Goal: Task Accomplishment & Management: Manage account settings

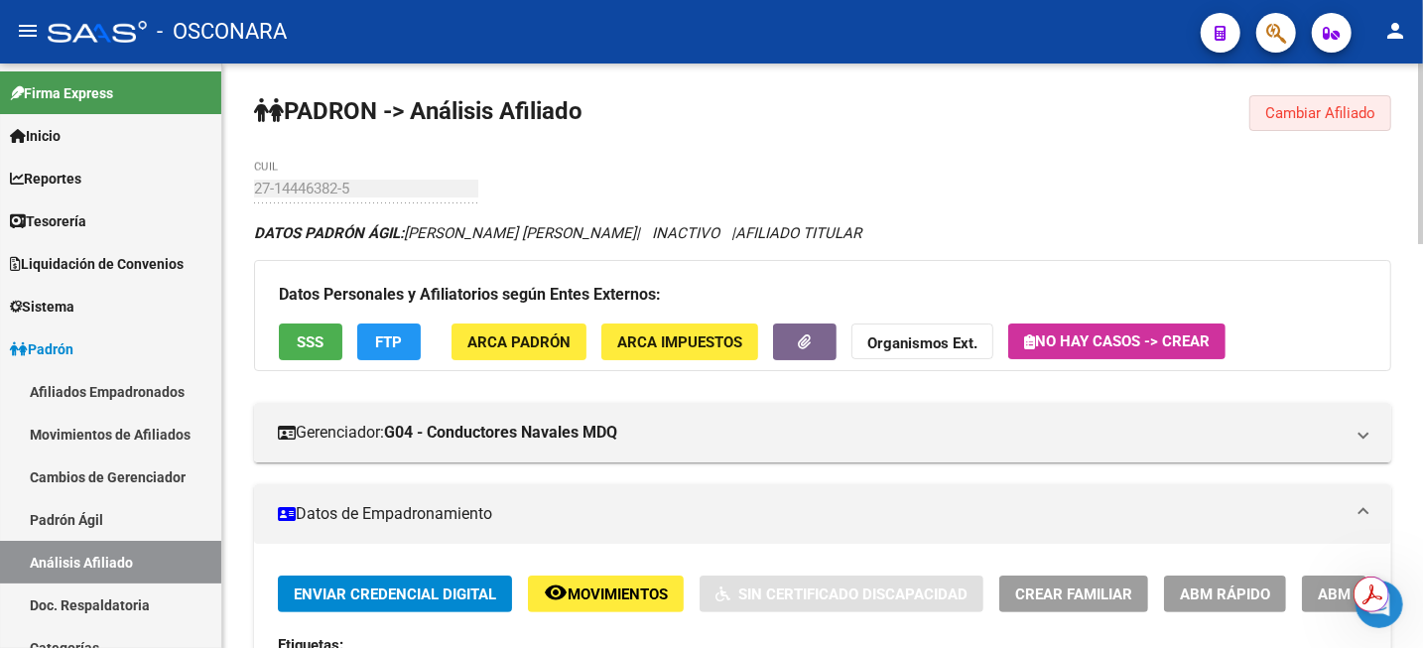
click at [1298, 117] on span "Cambiar Afiliado" at bounding box center [1320, 113] width 110 height 18
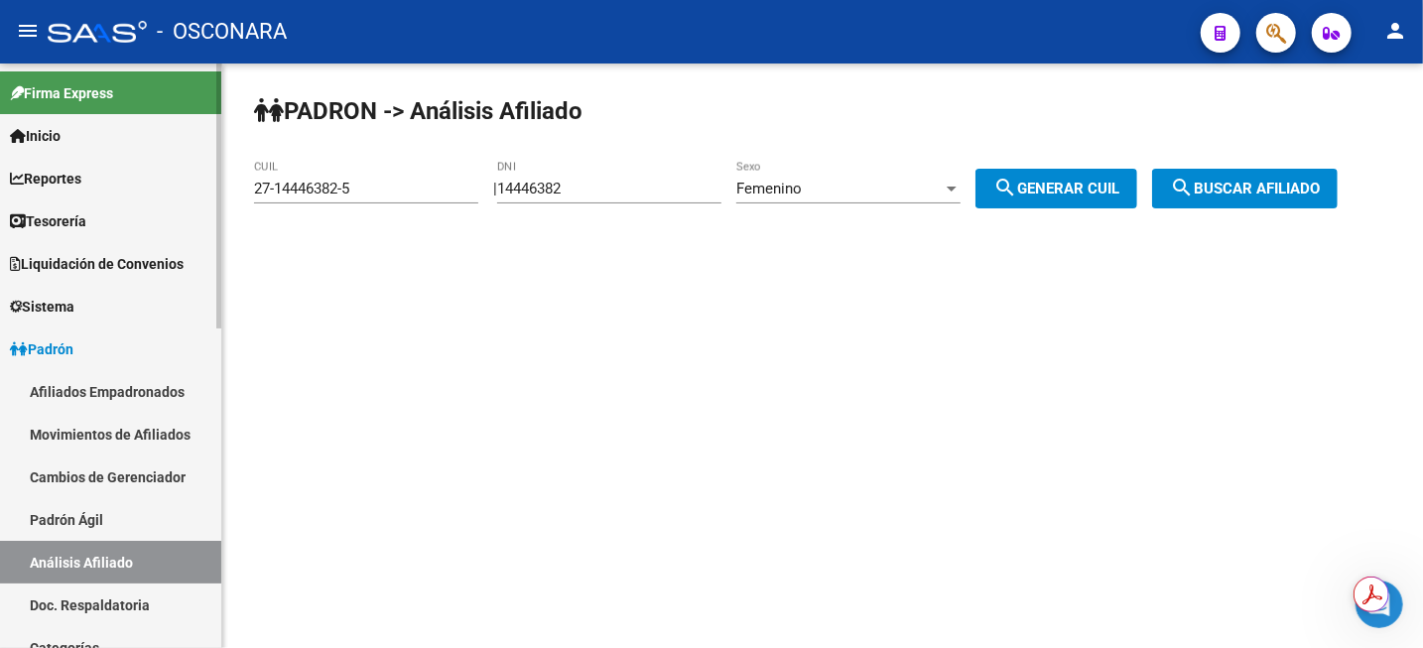
drag, startPoint x: 105, startPoint y: 529, endPoint x: 104, endPoint y: 556, distance: 26.8
click at [105, 529] on link "Padrón Ágil" at bounding box center [110, 519] width 221 height 43
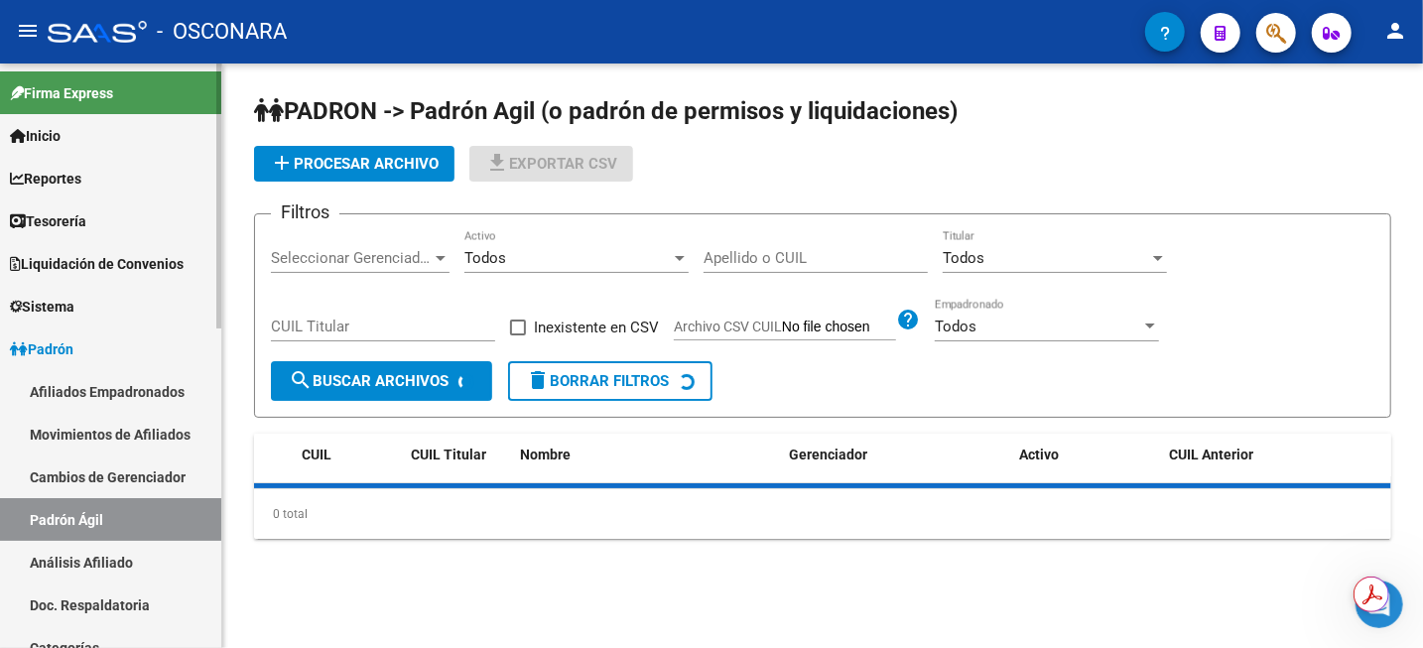
click at [104, 557] on link "Análisis Afiliado" at bounding box center [110, 562] width 221 height 43
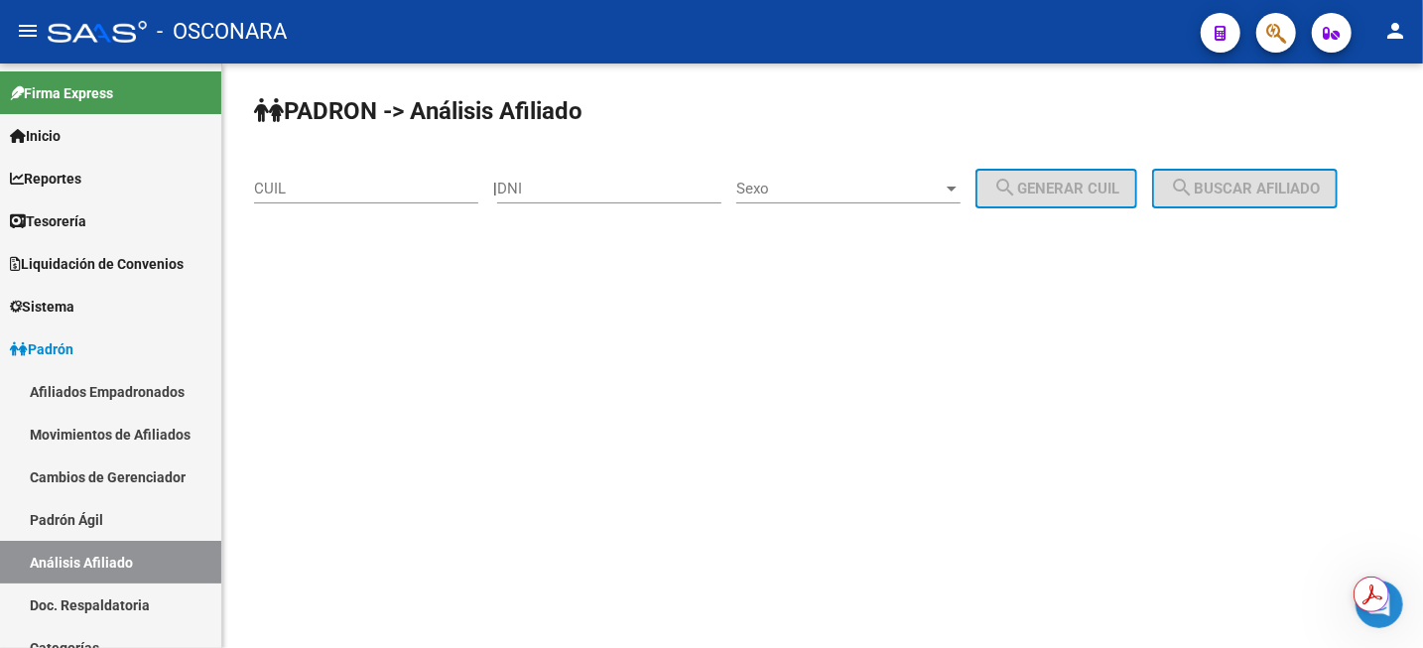
click at [541, 183] on input "DNI" at bounding box center [609, 189] width 224 height 18
paste input "20633486"
type input "20633486"
click at [943, 193] on span "Sexo" at bounding box center [839, 189] width 206 height 18
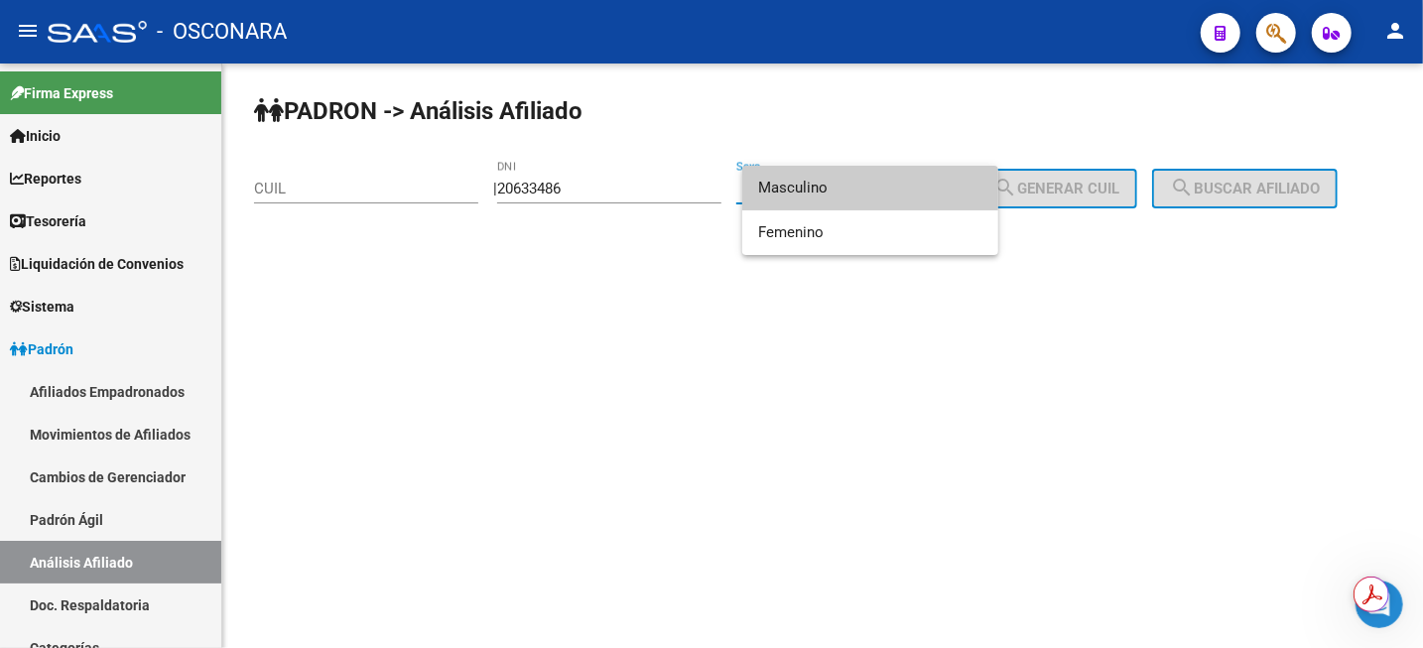
click at [934, 196] on span "Masculino" at bounding box center [870, 188] width 224 height 45
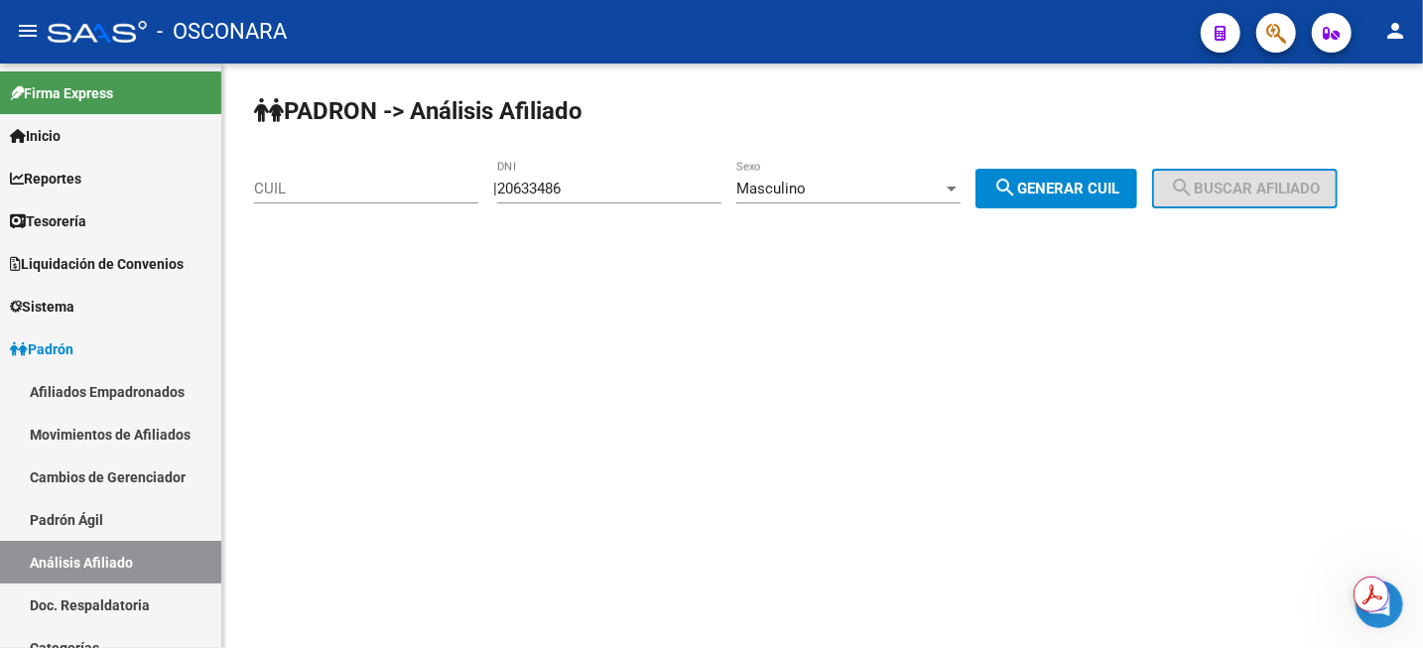
click at [984, 188] on div "| 20633486 DNI Masculino Sexo search Generar CUIL" at bounding box center [822, 189] width 659 height 18
click at [1017, 196] on mat-icon "search" at bounding box center [1005, 188] width 24 height 24
type input "20-20633486-0"
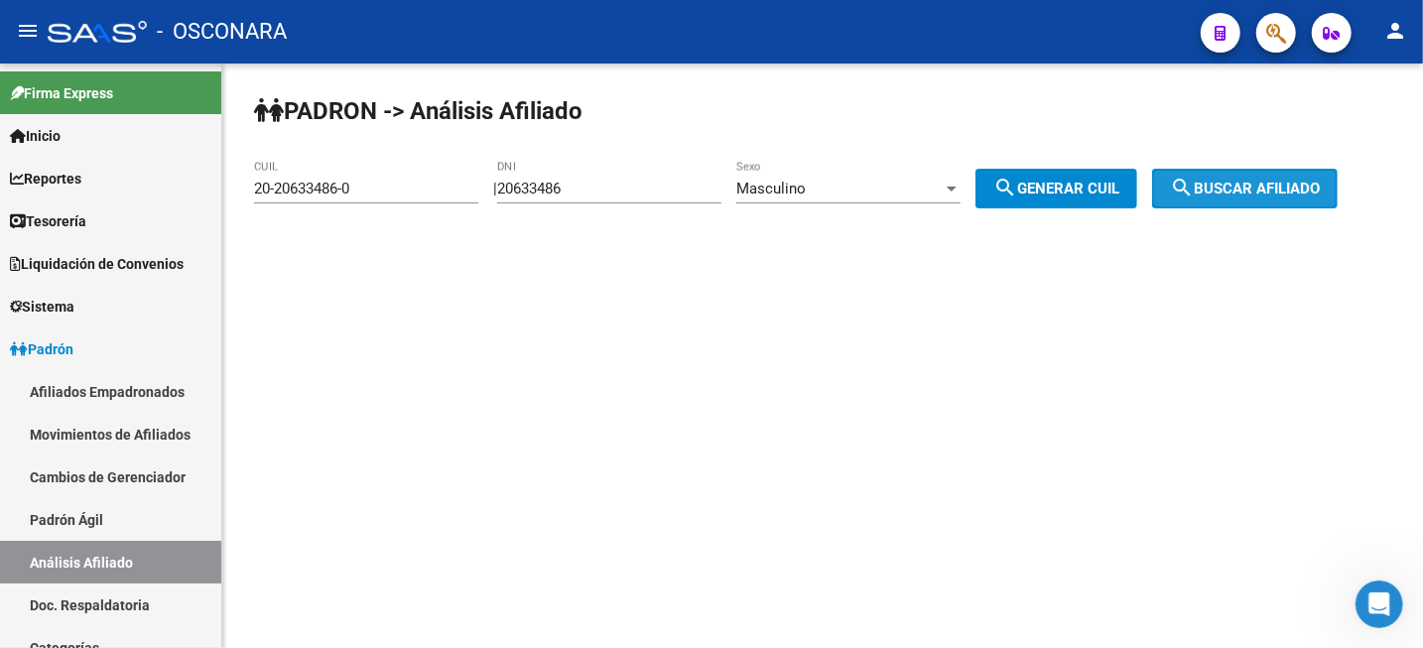
click at [1244, 196] on span "search Buscar afiliado" at bounding box center [1245, 189] width 150 height 18
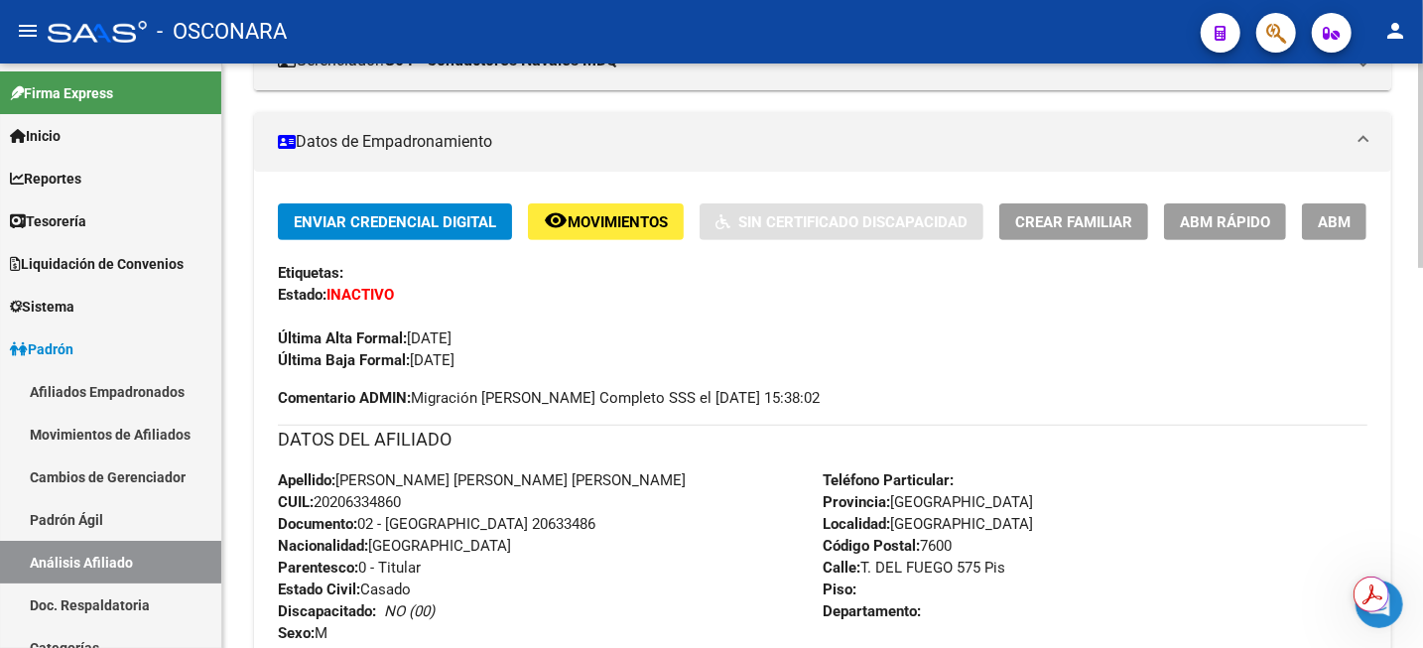
scroll to position [248, 0]
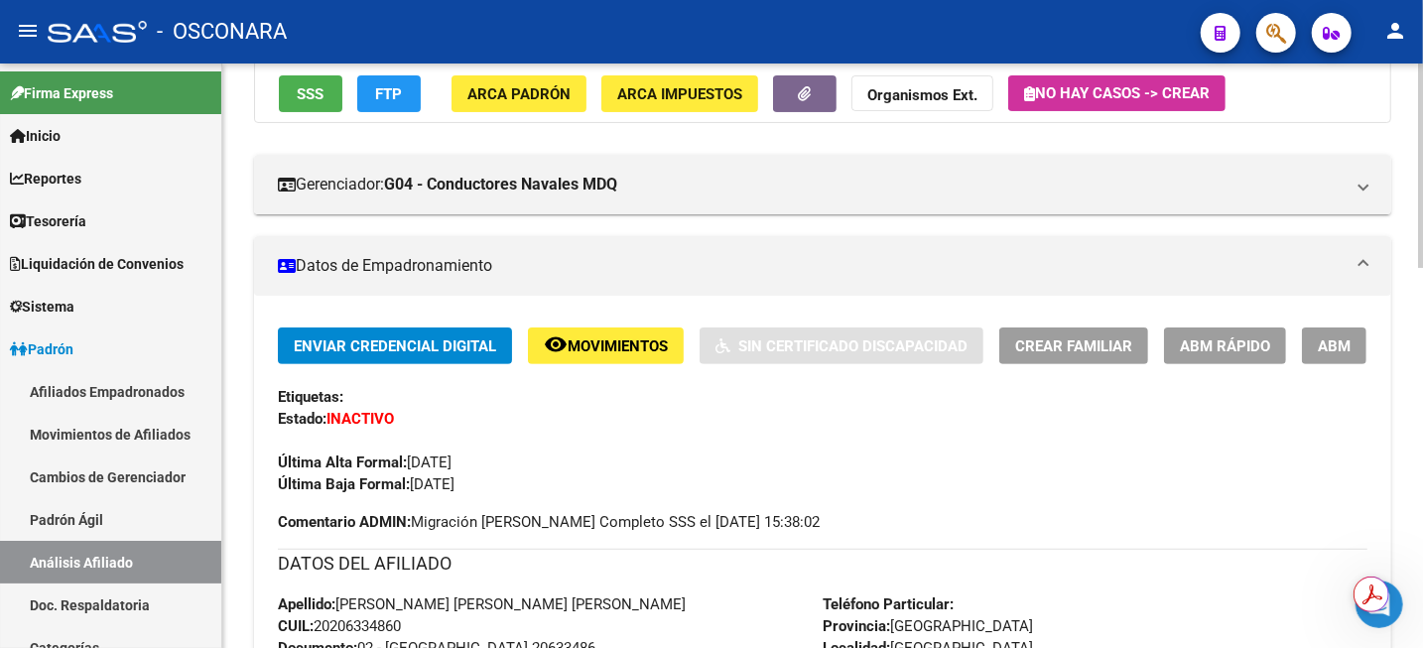
click at [591, 328] on button "remove_red_eye Movimientos" at bounding box center [606, 346] width 156 height 37
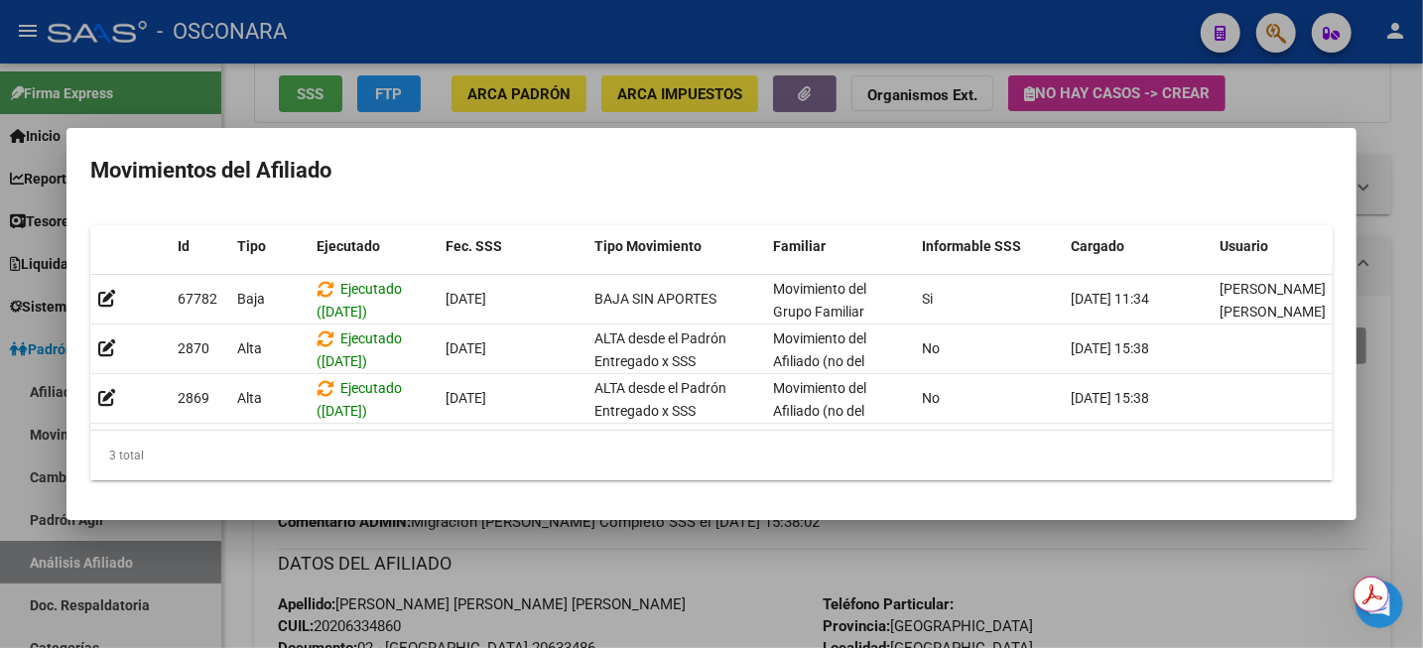
click at [699, 571] on div at bounding box center [711, 324] width 1423 height 648
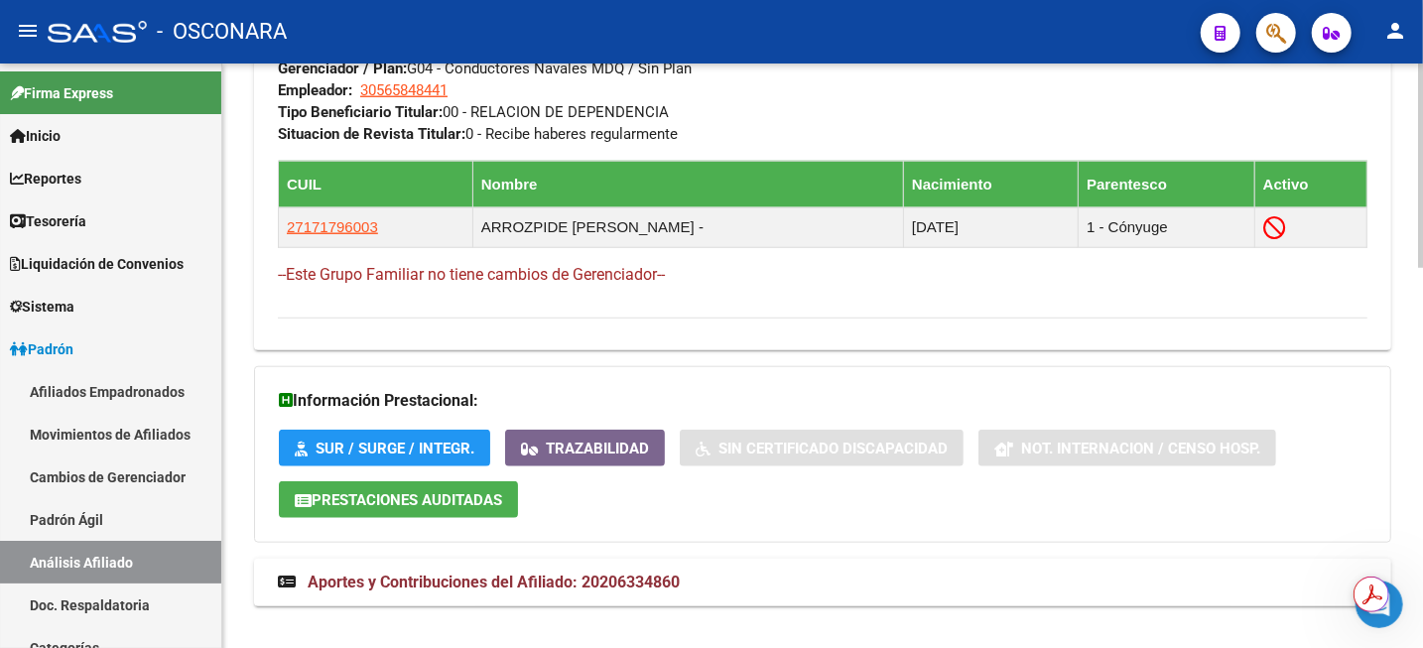
scroll to position [1089, 0]
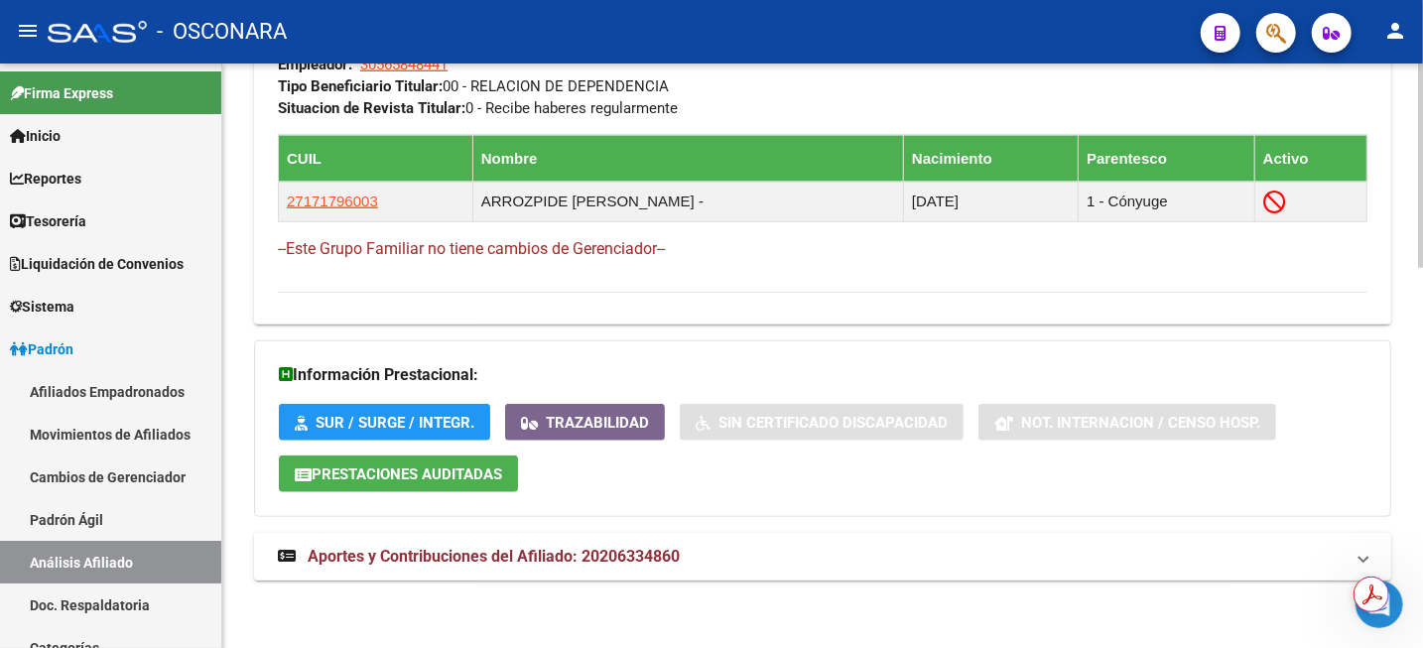
click at [612, 571] on mat-expansion-panel-header "Aportes y Contribuciones del Afiliado: 20206334860" at bounding box center [822, 557] width 1137 height 48
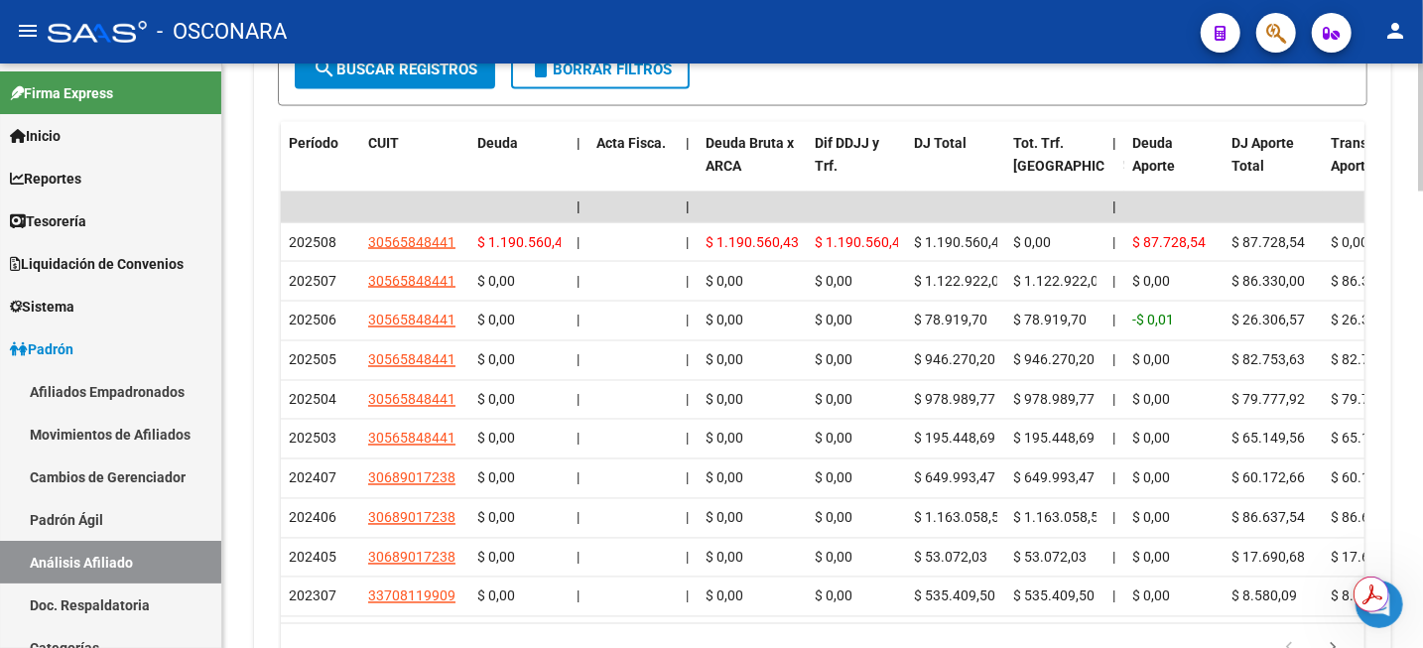
scroll to position [1949, 0]
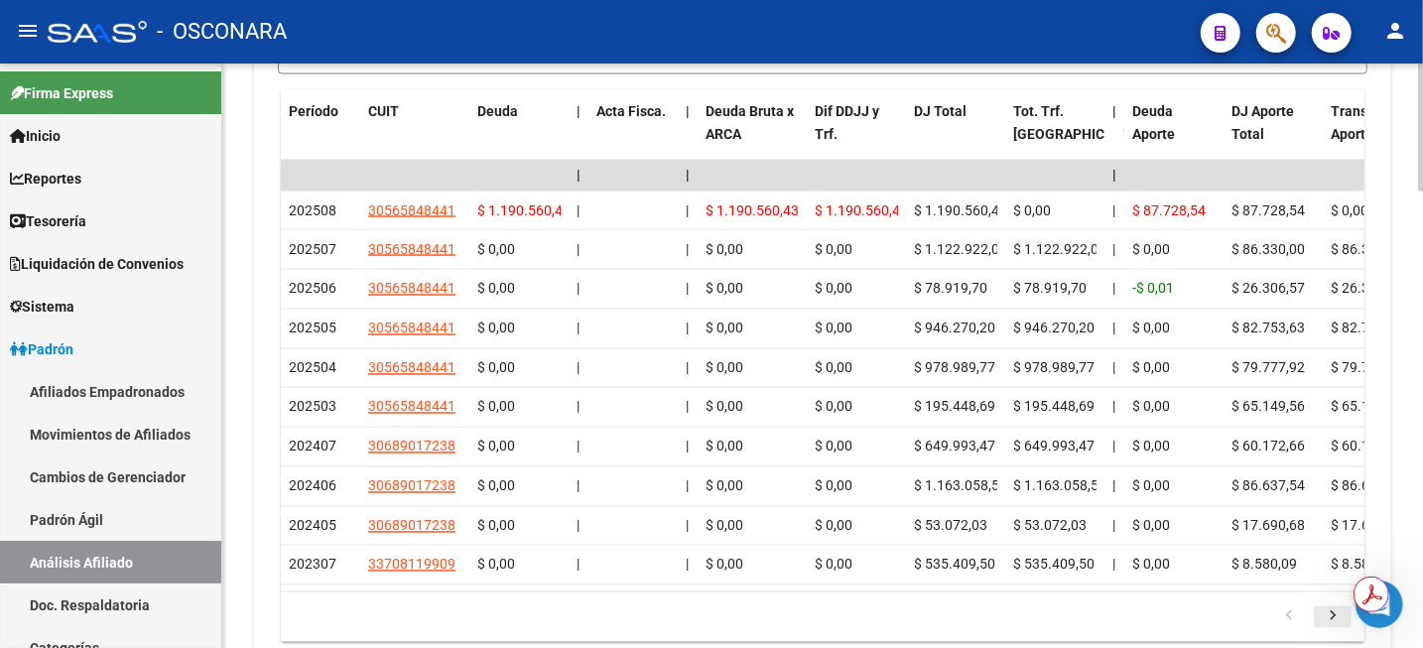
click at [1330, 631] on icon "go to next page" at bounding box center [1333, 619] width 26 height 24
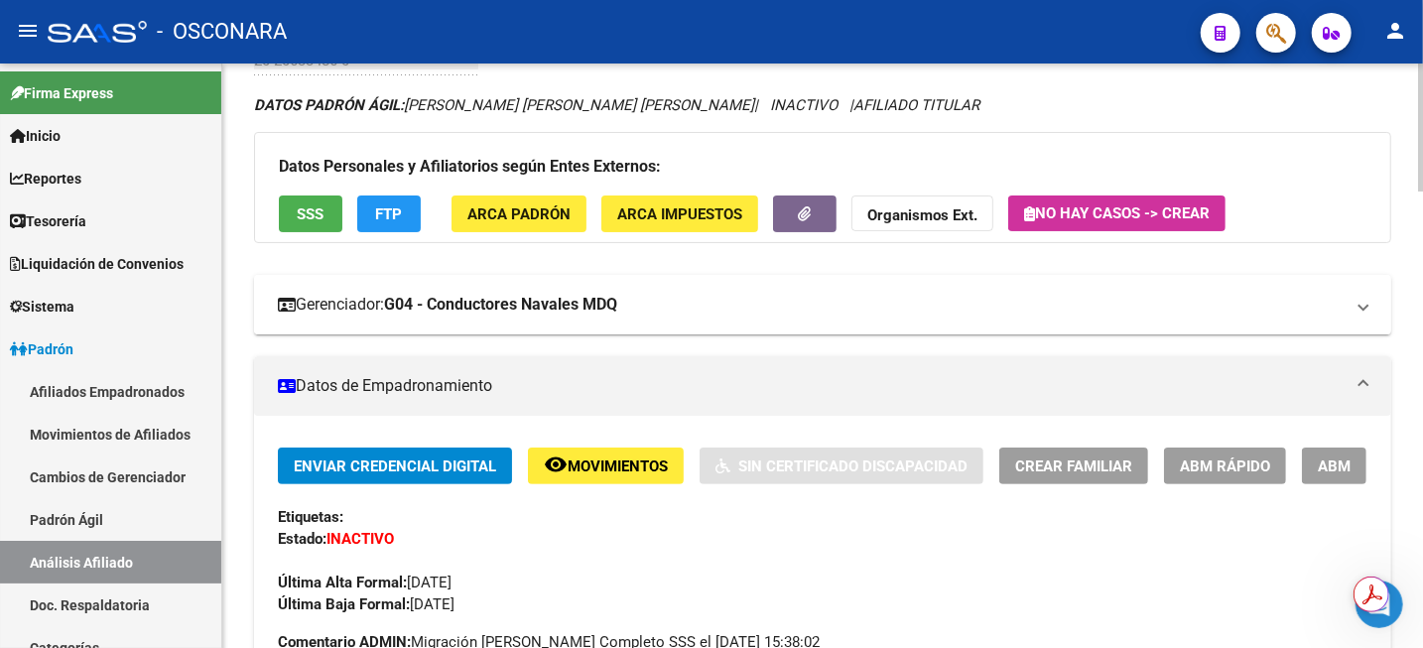
scroll to position [124, 0]
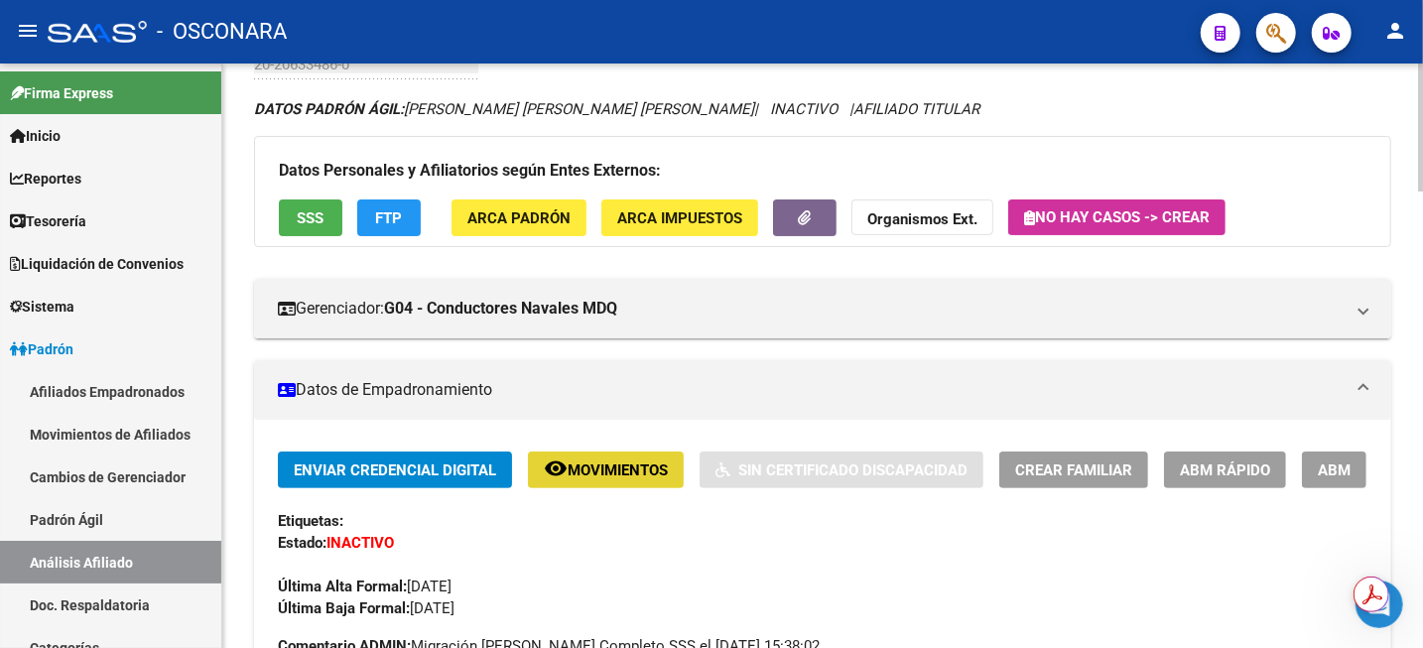
click at [603, 470] on span "Movimientos" at bounding box center [618, 470] width 100 height 18
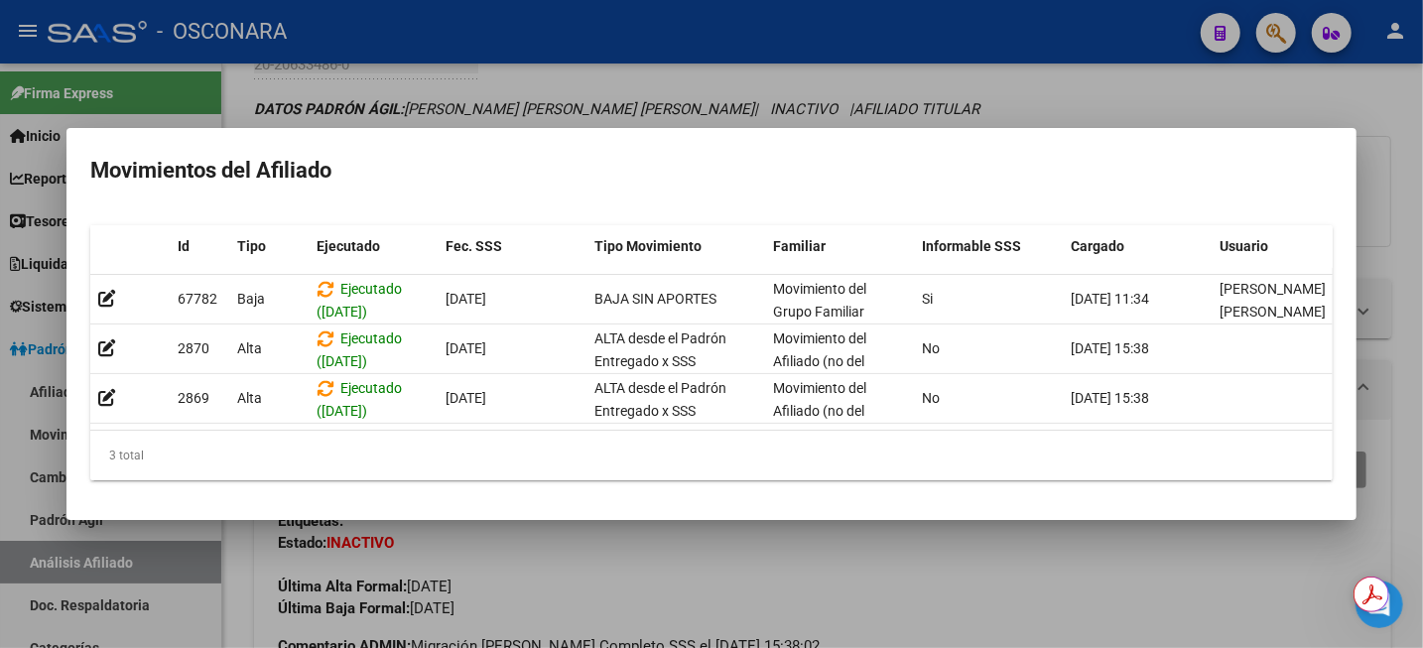
click at [1123, 105] on div at bounding box center [711, 324] width 1423 height 648
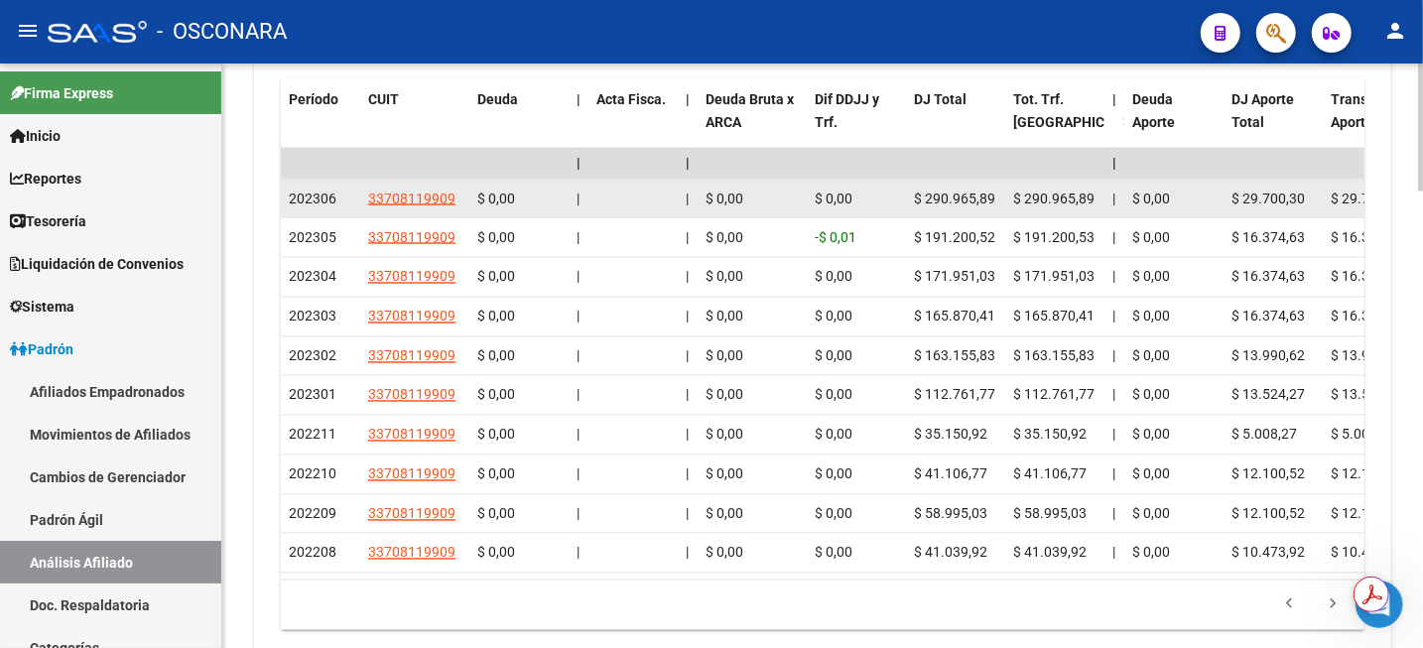
scroll to position [1985, 0]
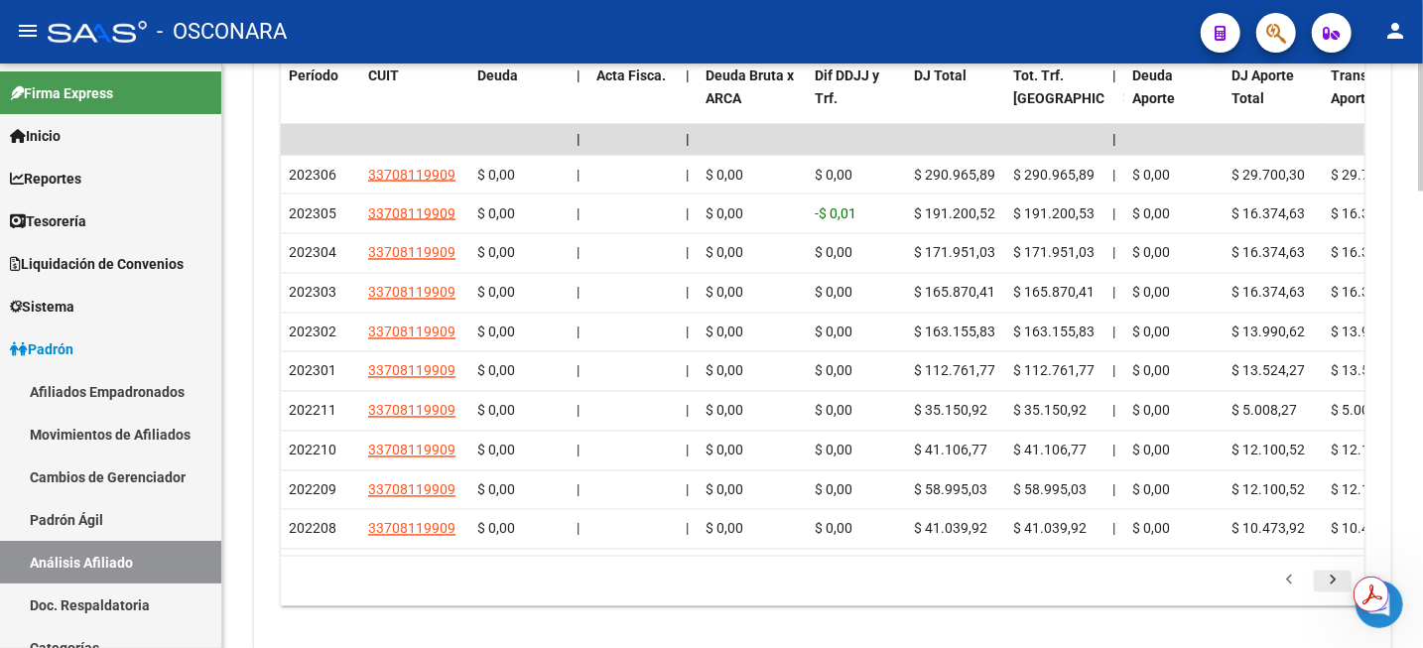
click at [1333, 595] on icon "go to next page" at bounding box center [1333, 584] width 26 height 24
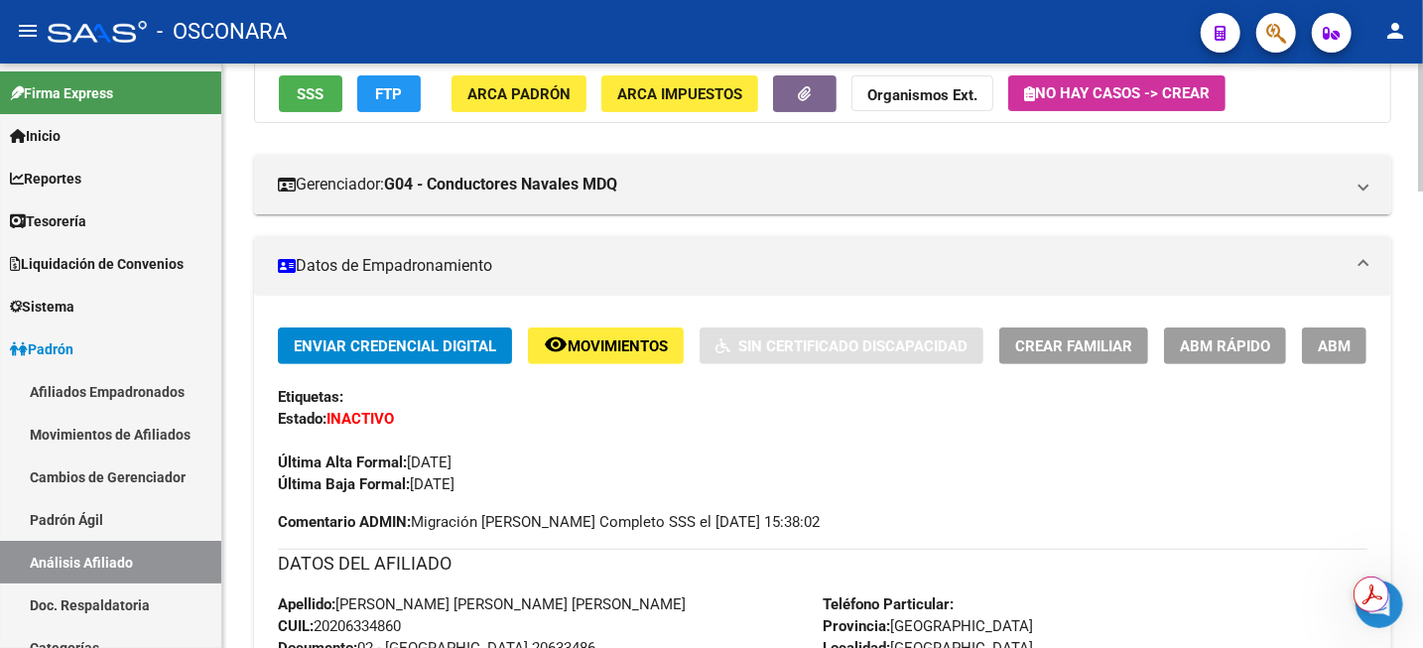
scroll to position [0, 0]
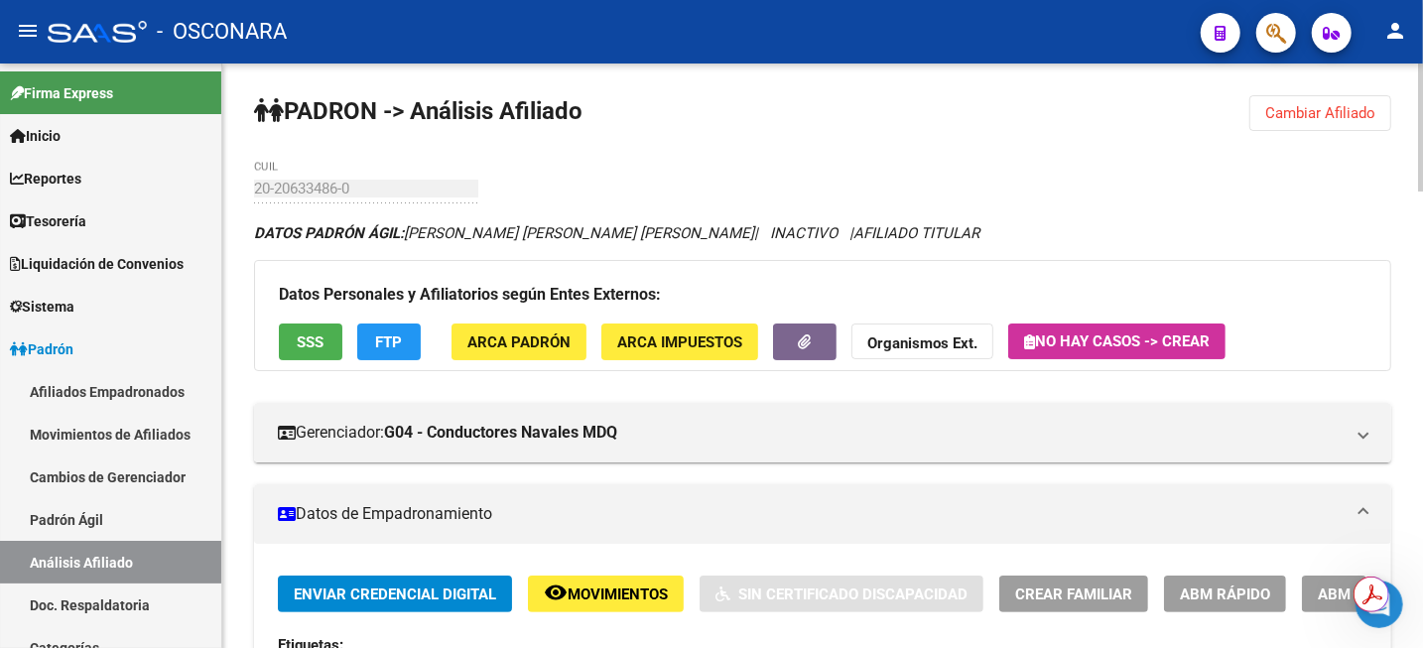
click at [614, 586] on span "Movimientos" at bounding box center [618, 595] width 100 height 18
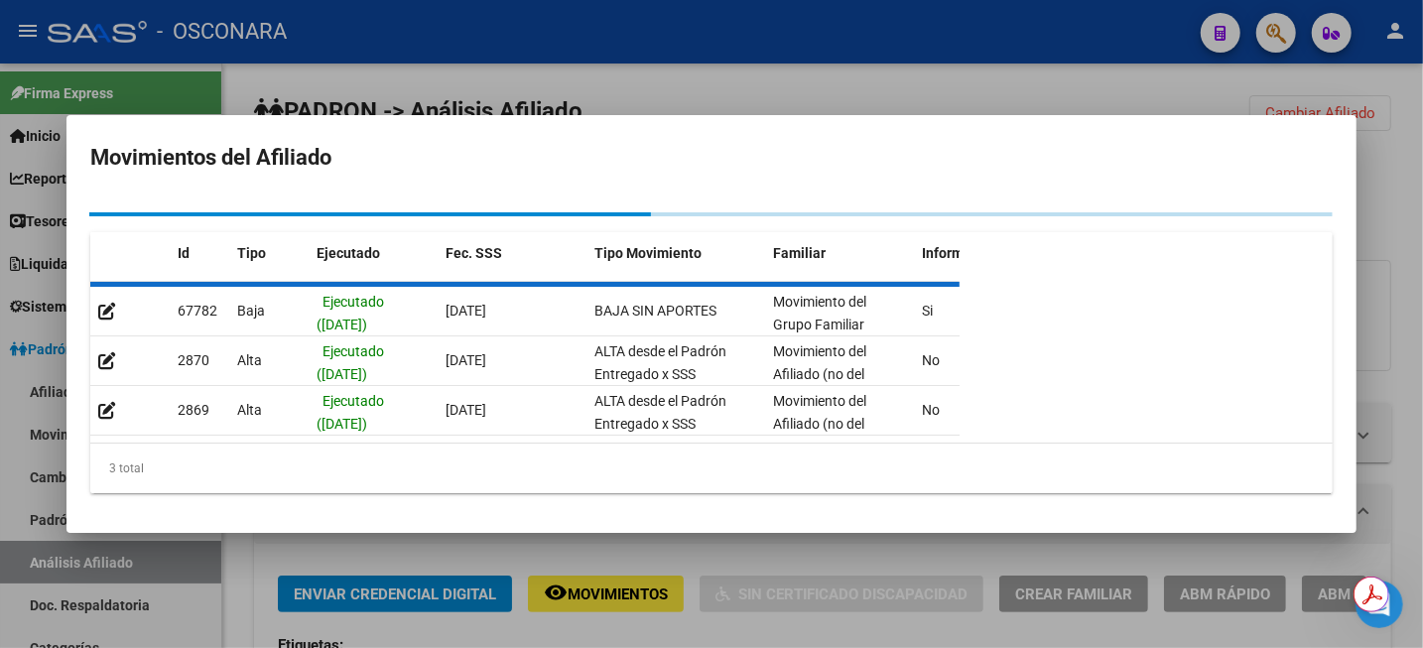
click at [926, 76] on div at bounding box center [711, 324] width 1423 height 648
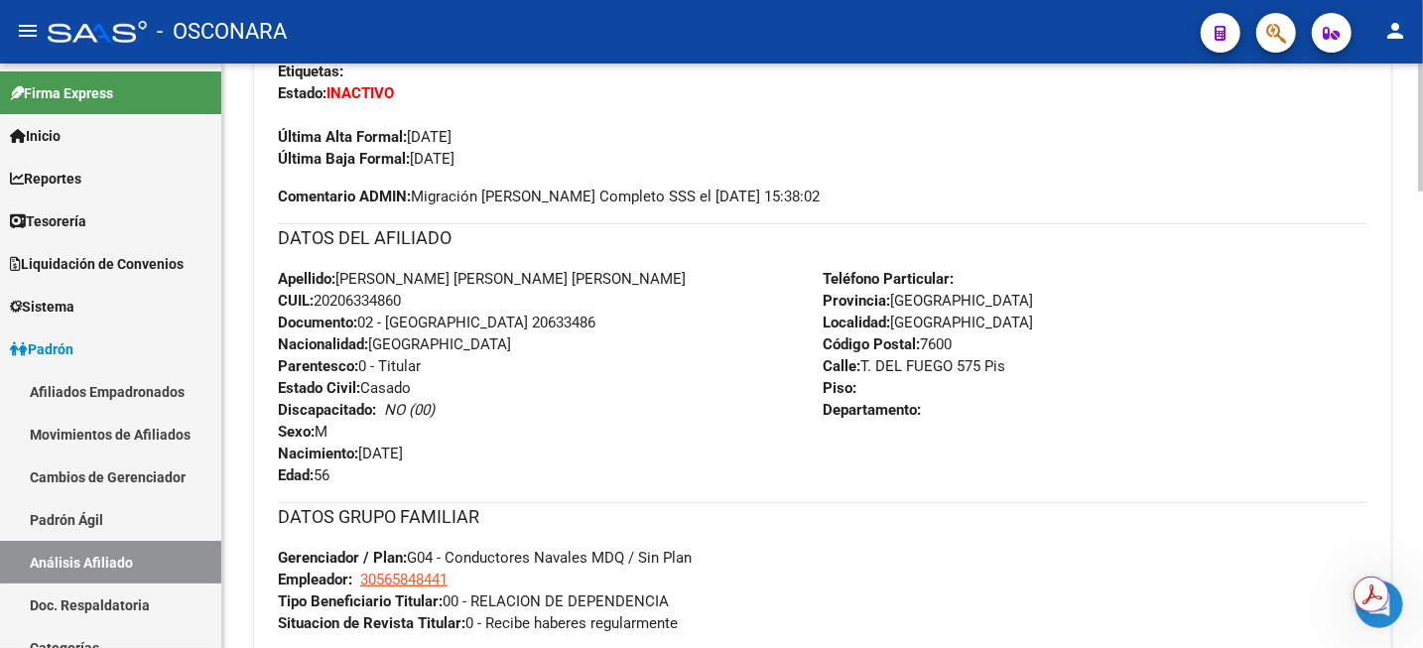
scroll to position [620, 0]
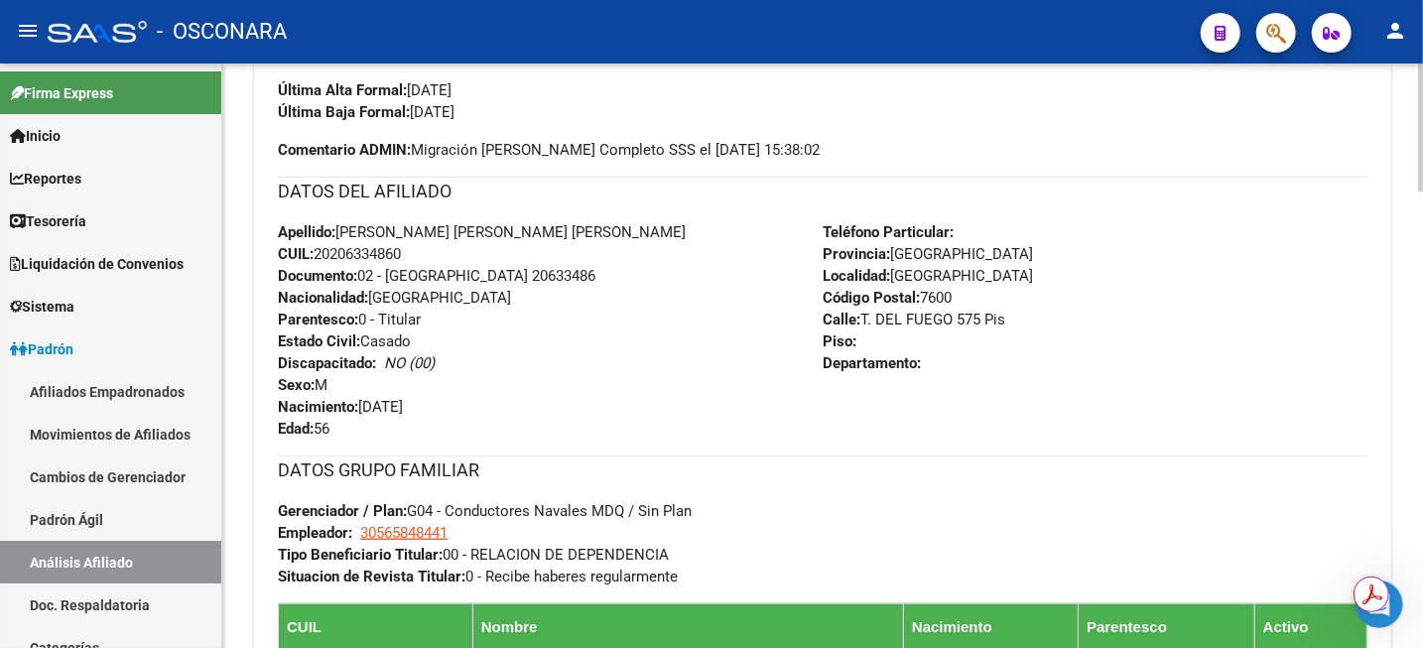
click at [364, 249] on span "CUIL: 20206334860" at bounding box center [339, 254] width 123 height 18
copy span "20206334860"
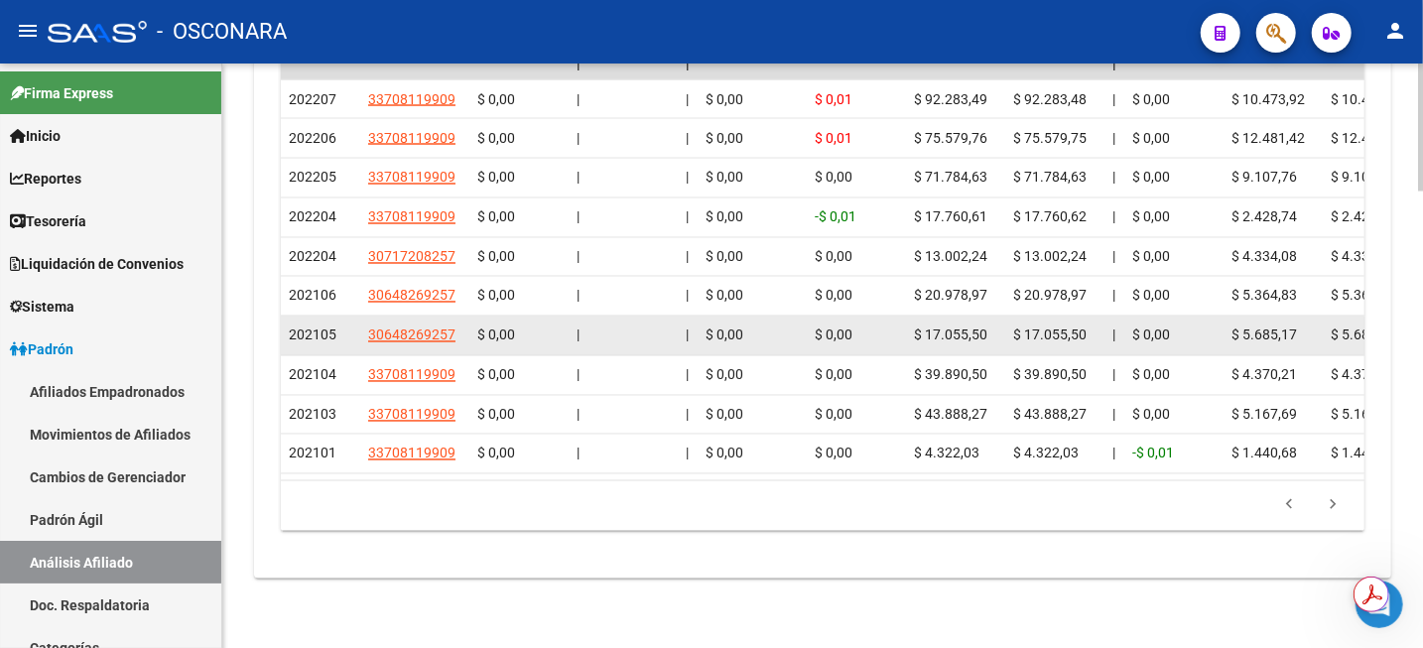
scroll to position [1958, 0]
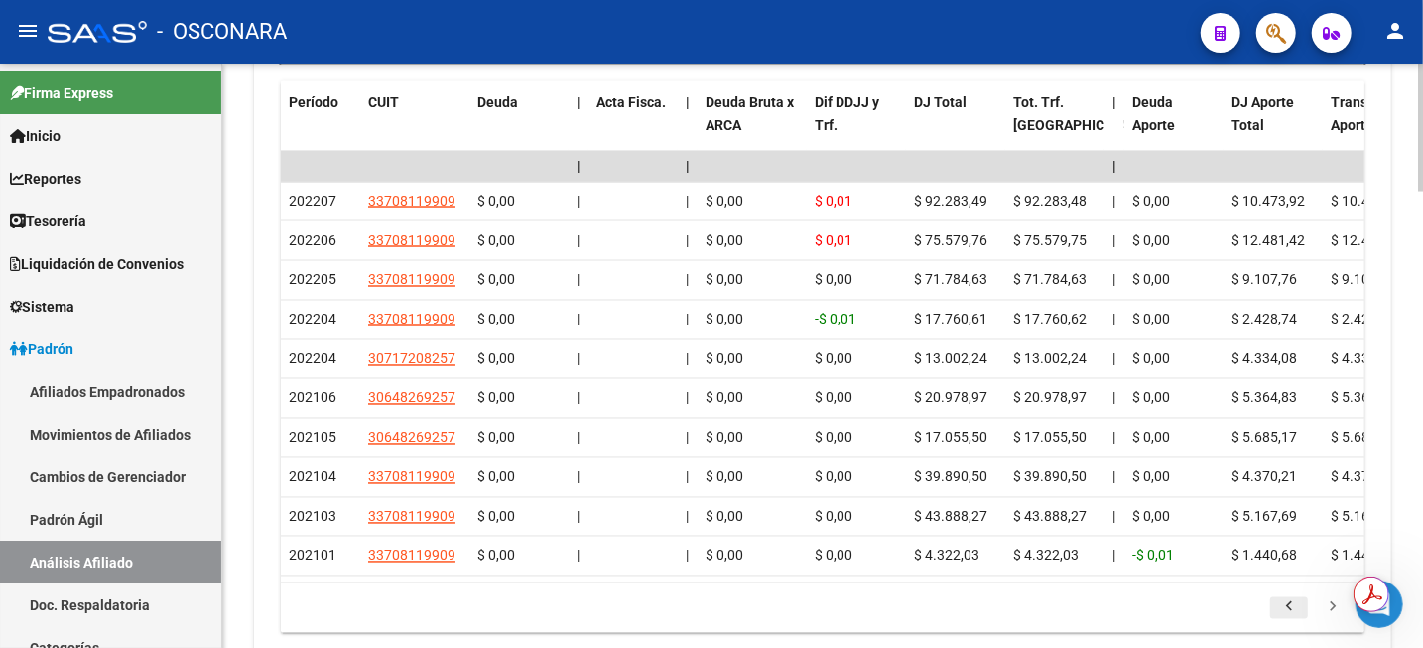
click at [1286, 622] on icon "go to previous page" at bounding box center [1289, 610] width 26 height 24
click at [1287, 622] on icon "go to previous page" at bounding box center [1289, 610] width 26 height 24
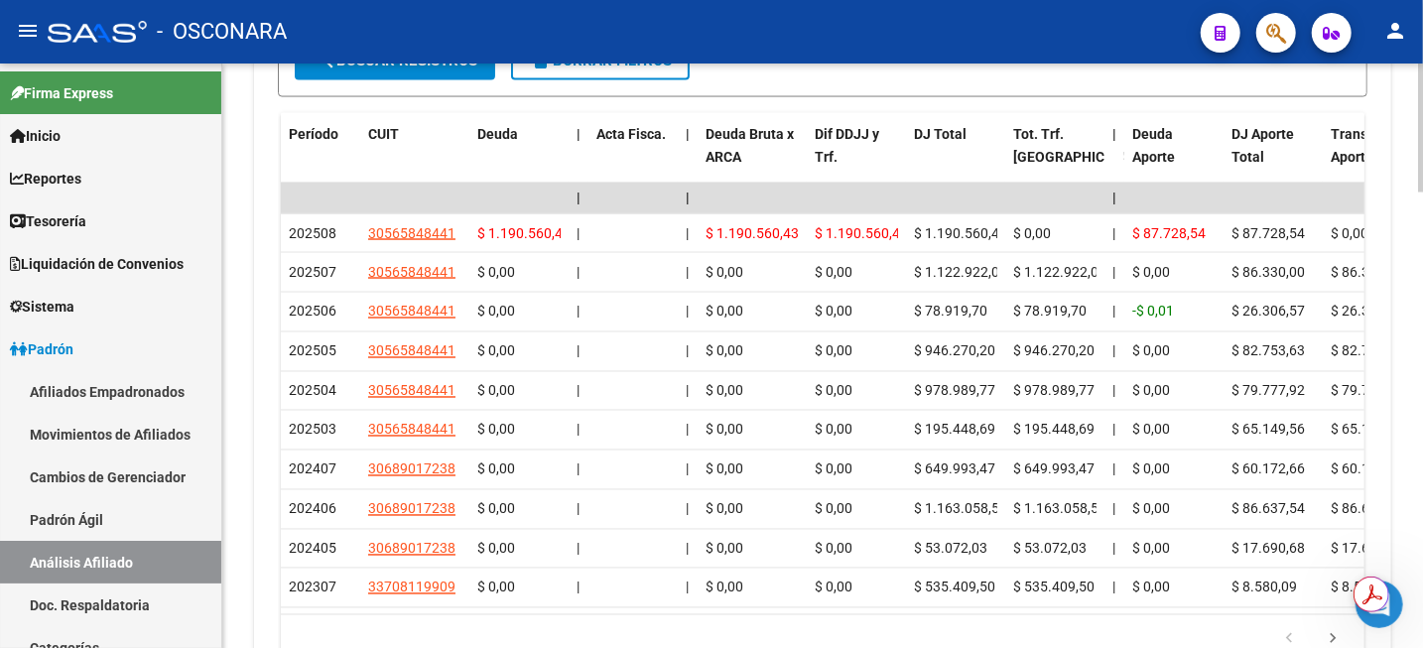
scroll to position [1958, 0]
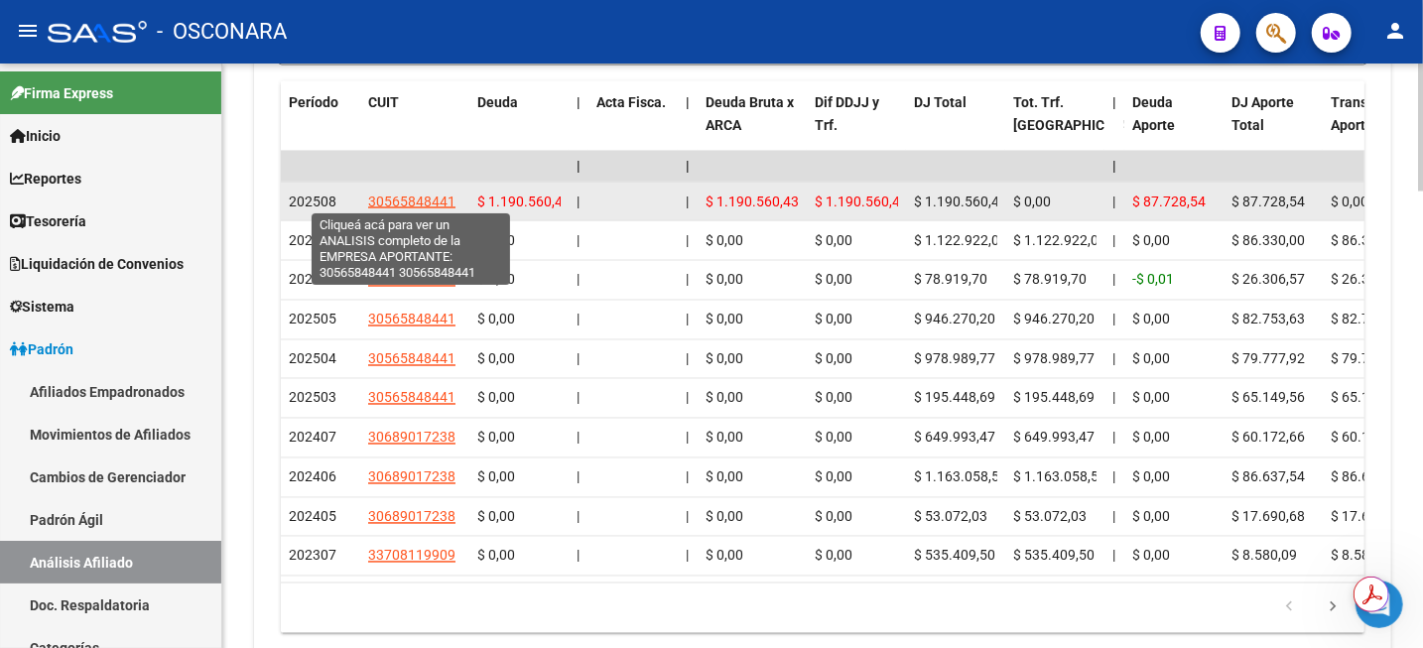
click at [441, 199] on span "30565848441" at bounding box center [411, 202] width 87 height 16
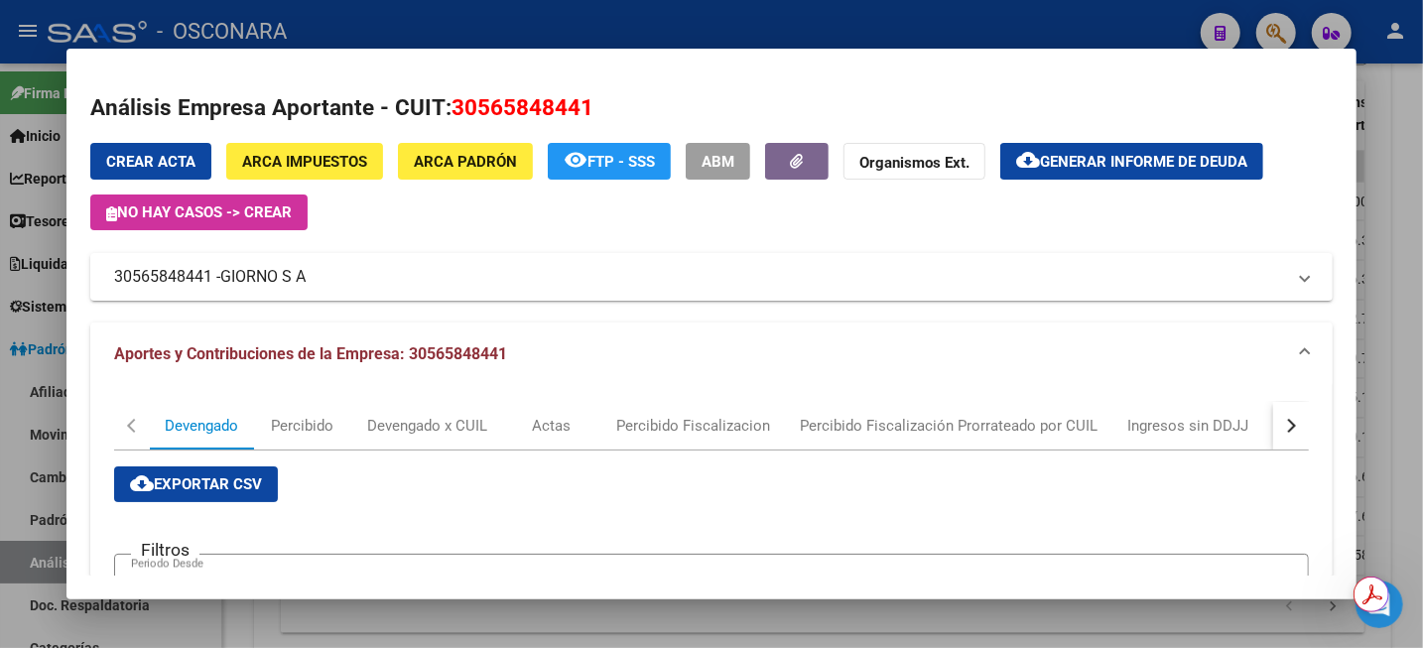
click at [483, 349] on span "Aportes y Contribuciones de la Empresa: 30565848441" at bounding box center [310, 353] width 393 height 19
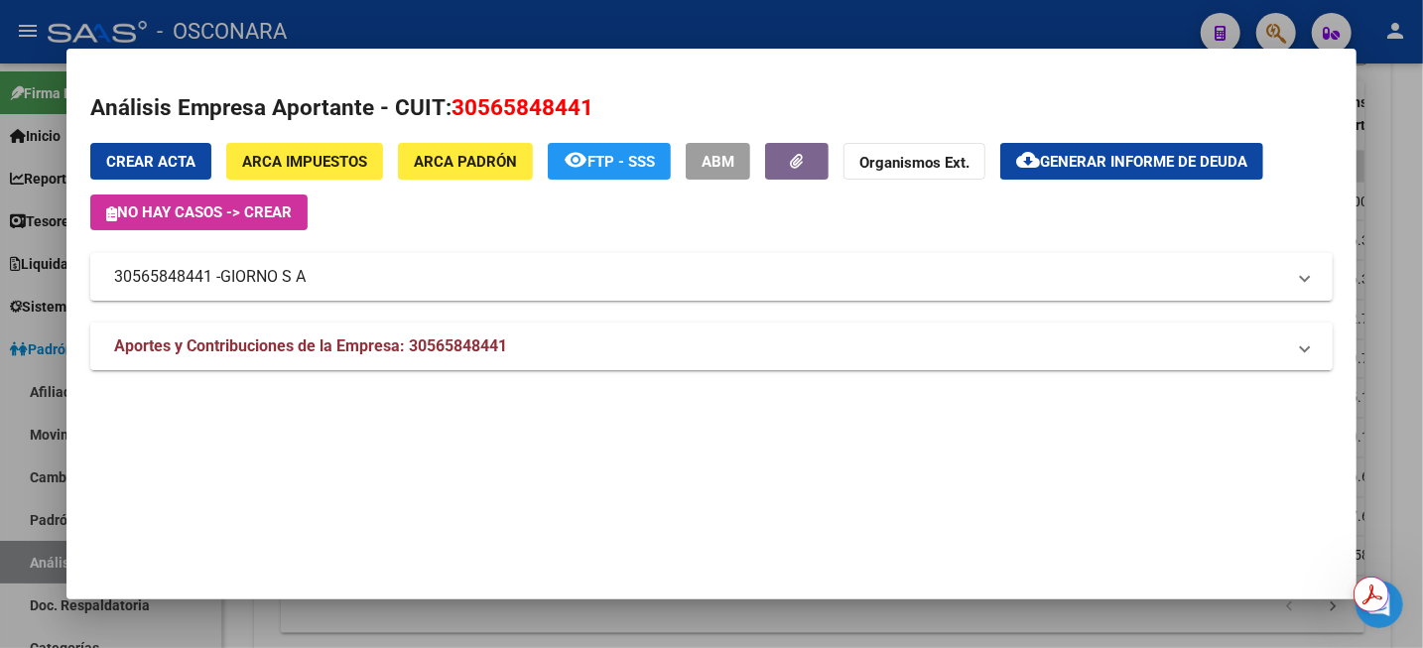
click at [483, 349] on span "Aportes y Contribuciones de la Empresa: 30565848441" at bounding box center [310, 345] width 393 height 19
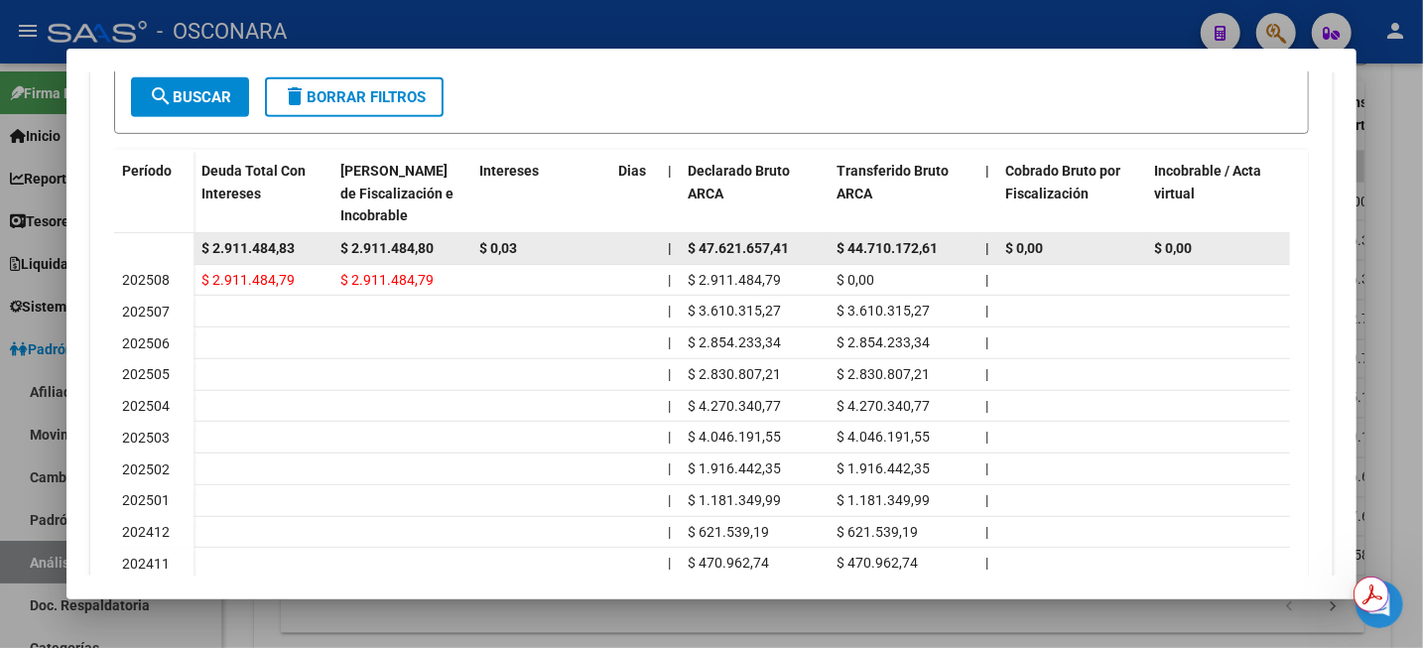
scroll to position [620, 0]
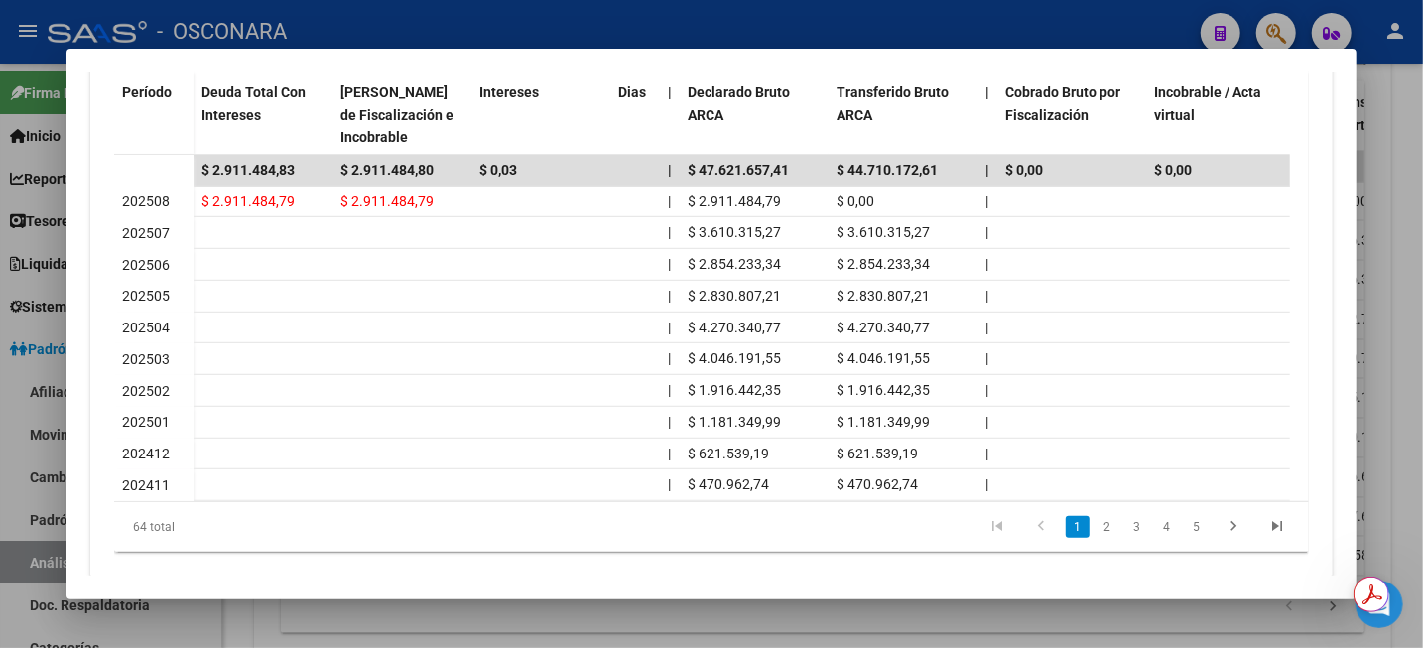
click at [1410, 157] on div at bounding box center [711, 324] width 1423 height 648
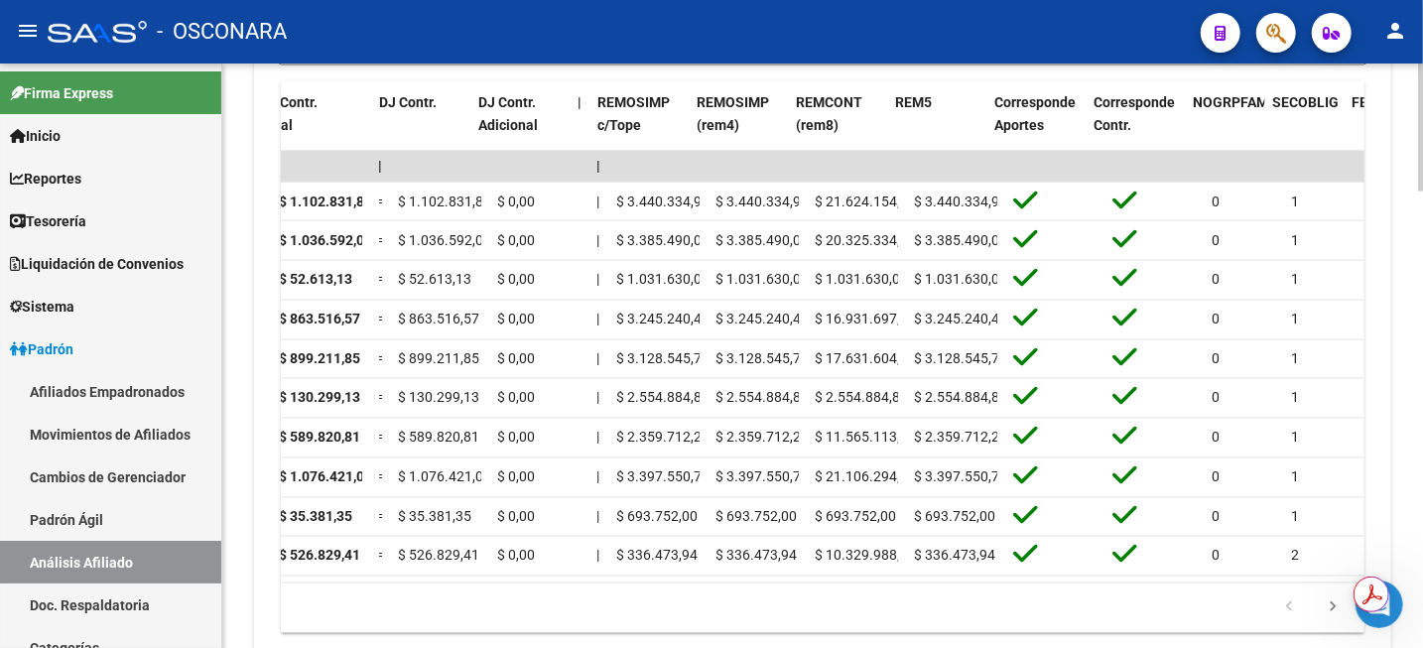
scroll to position [0, 2479]
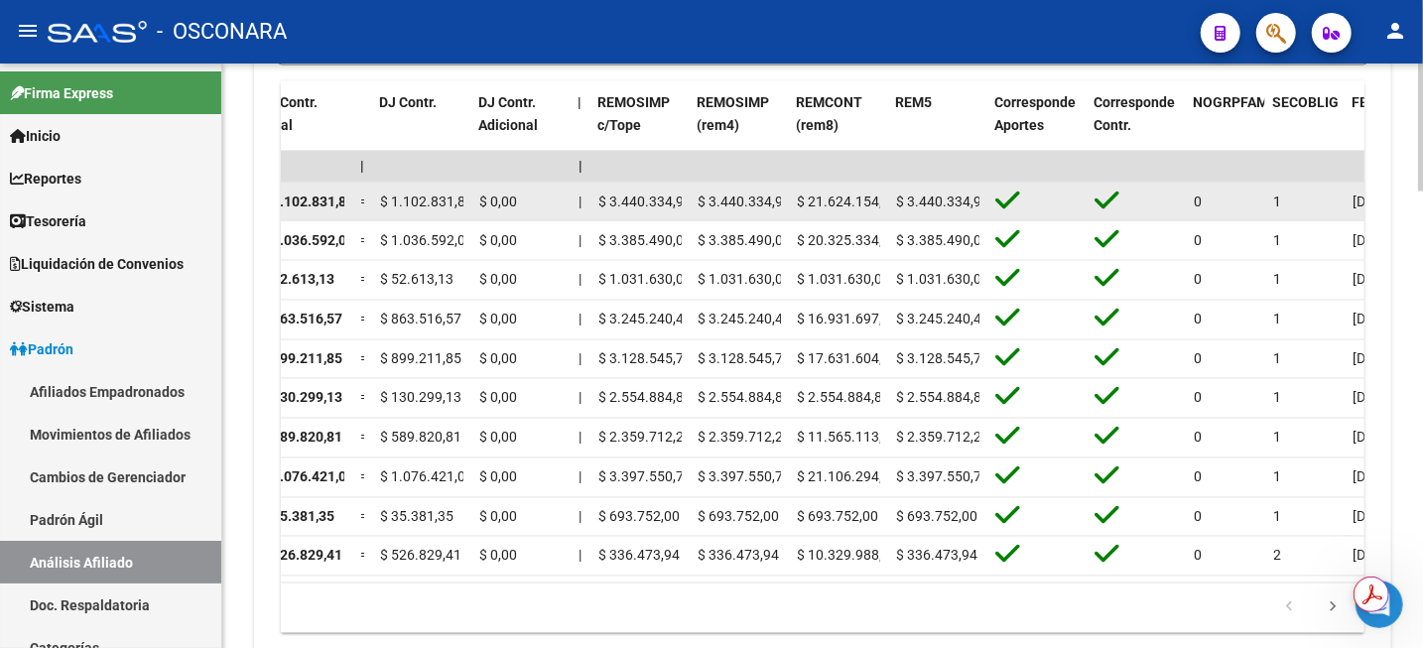
click at [839, 196] on span "$ 21.624.154,59" at bounding box center [847, 202] width 101 height 16
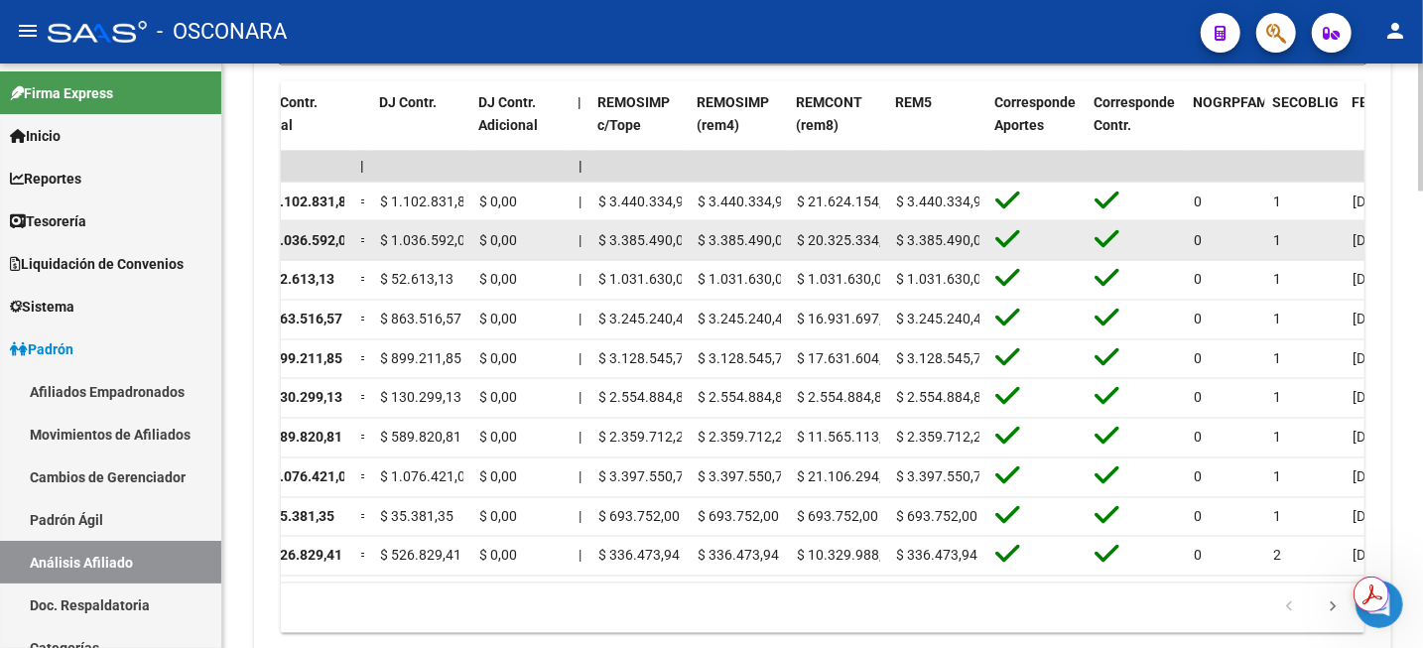
click at [838, 237] on span "$ 20.325.334,97" at bounding box center [847, 240] width 101 height 16
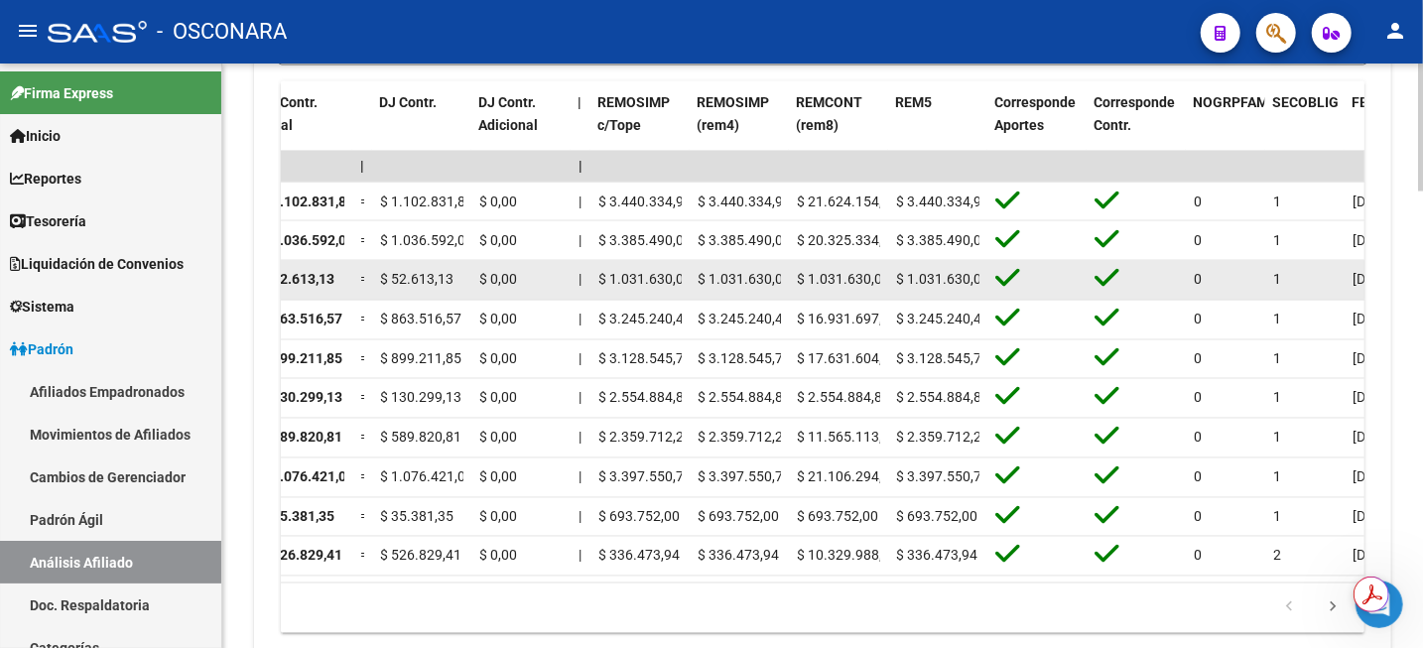
click at [827, 272] on span "$ 1.031.630,00" at bounding box center [843, 280] width 93 height 16
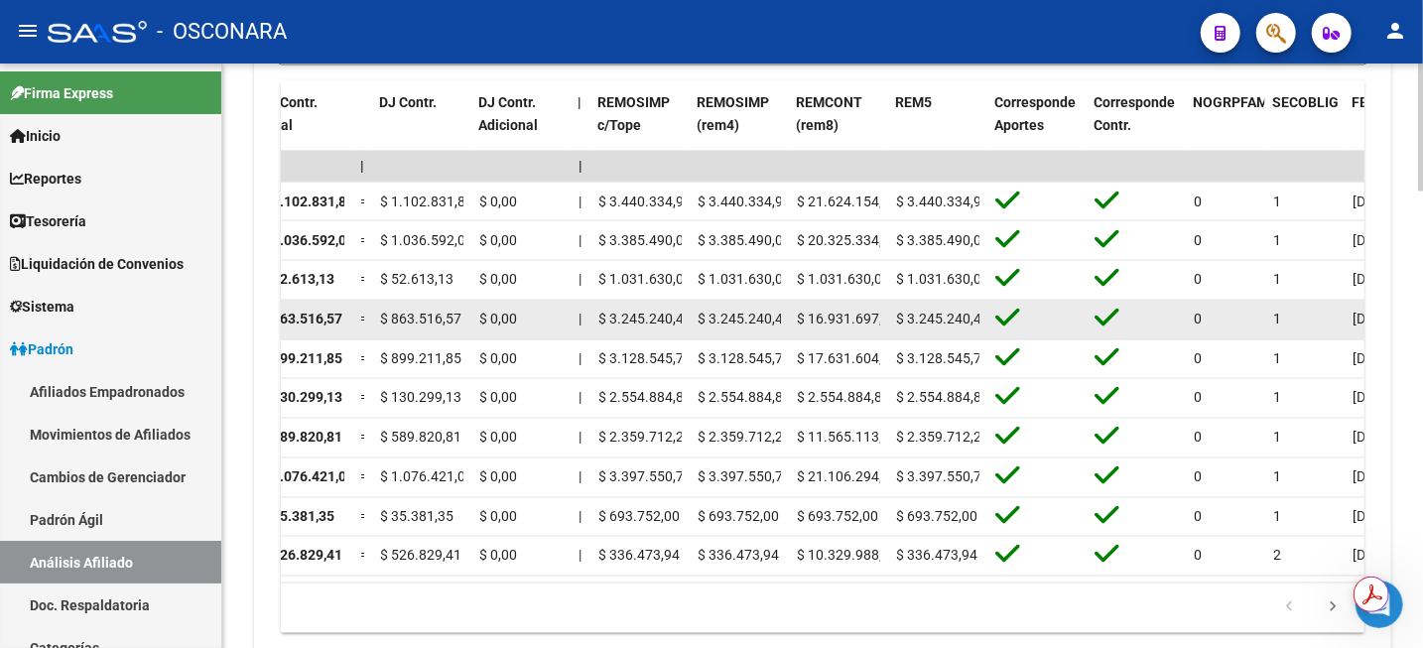
click at [826, 315] on span "$ 16.931.697,49" at bounding box center [847, 320] width 101 height 16
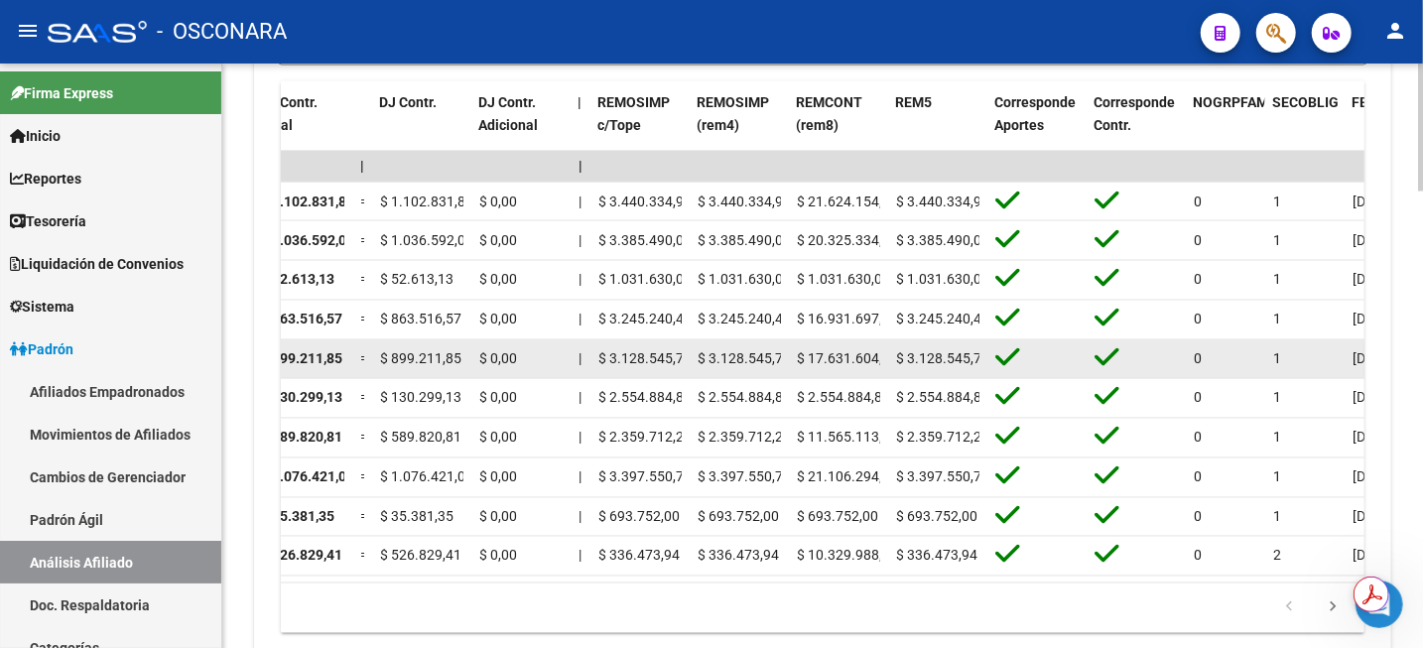
click at [821, 362] on span "$ 17.631.604,98" at bounding box center [847, 359] width 101 height 16
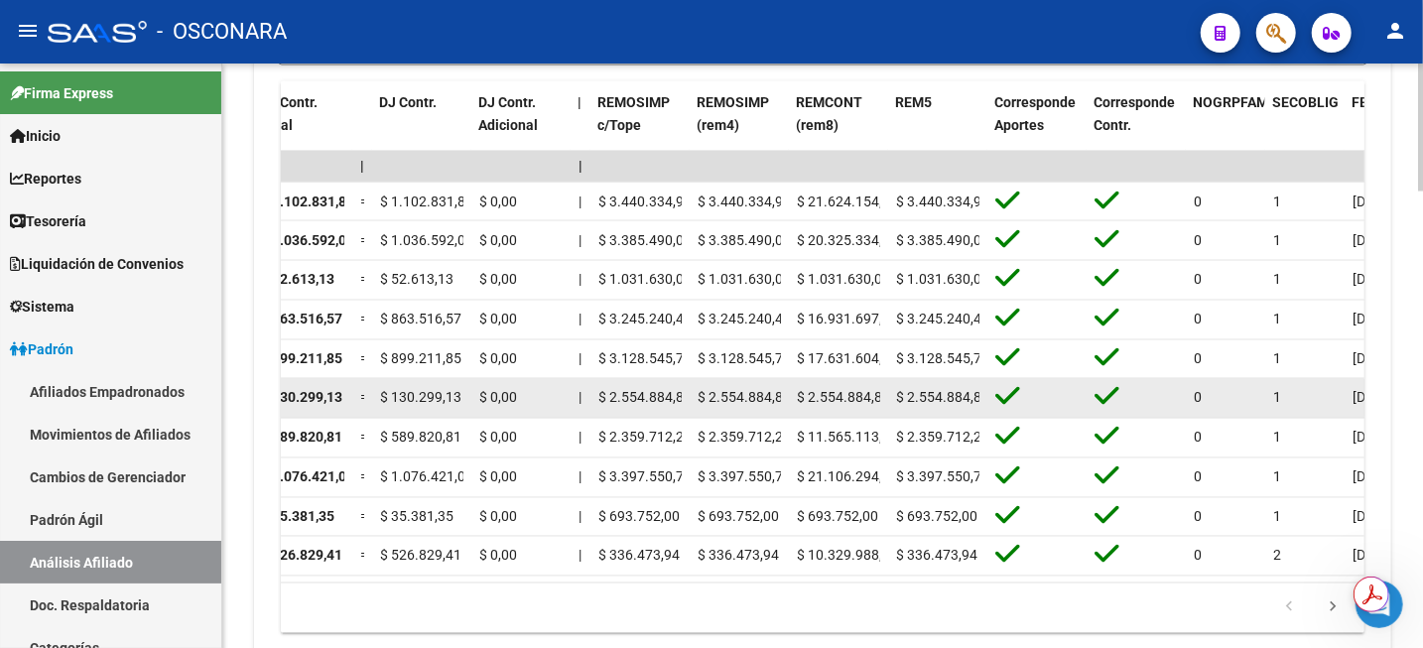
click at [834, 400] on span "$ 2.554.884,82" at bounding box center [843, 398] width 93 height 16
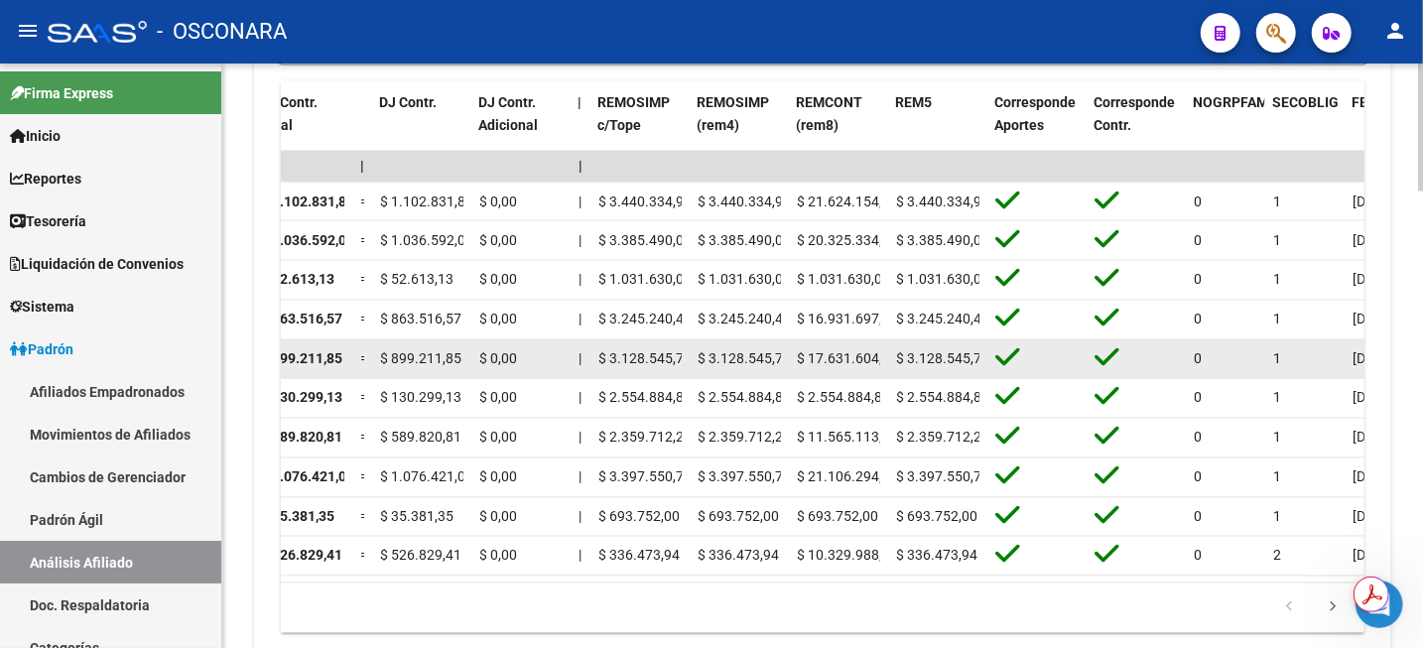
click at [832, 362] on span "$ 17.631.604,98" at bounding box center [847, 359] width 101 height 16
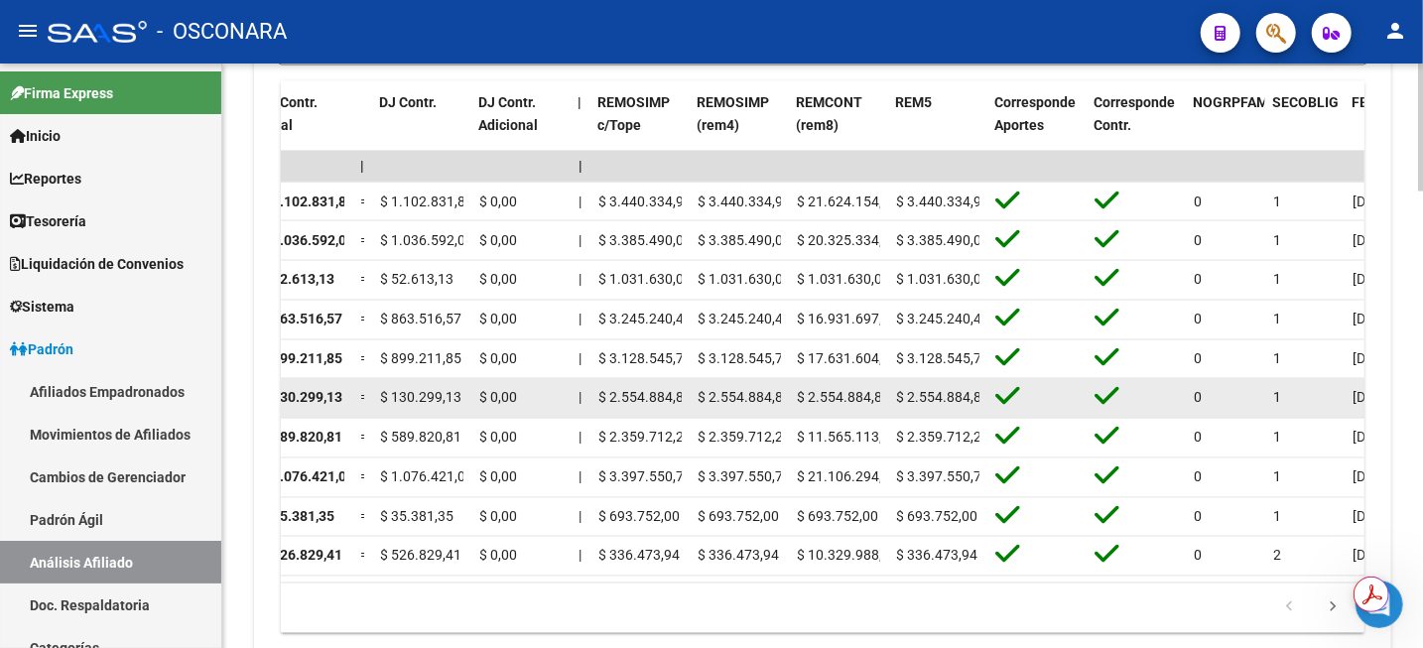
click at [832, 402] on span "$ 2.554.884,82" at bounding box center [843, 398] width 93 height 16
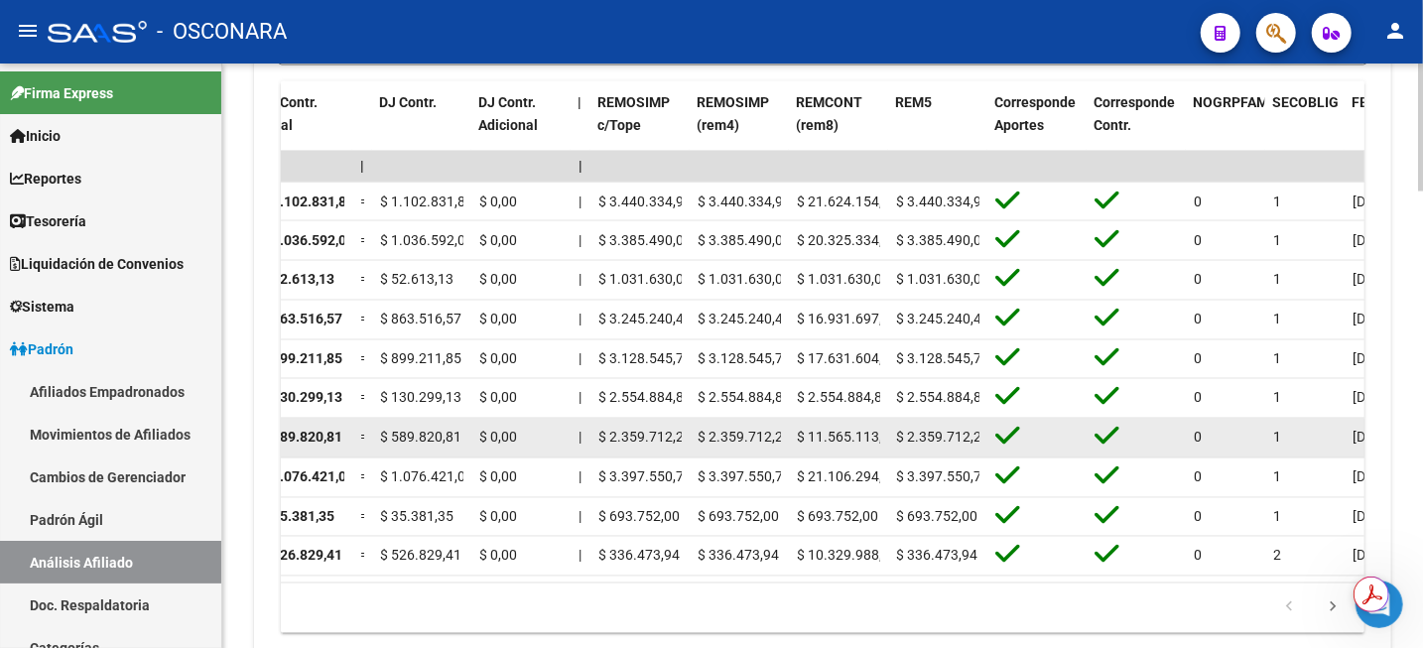
click at [841, 441] on span "$ 11.565.113,92" at bounding box center [847, 438] width 101 height 16
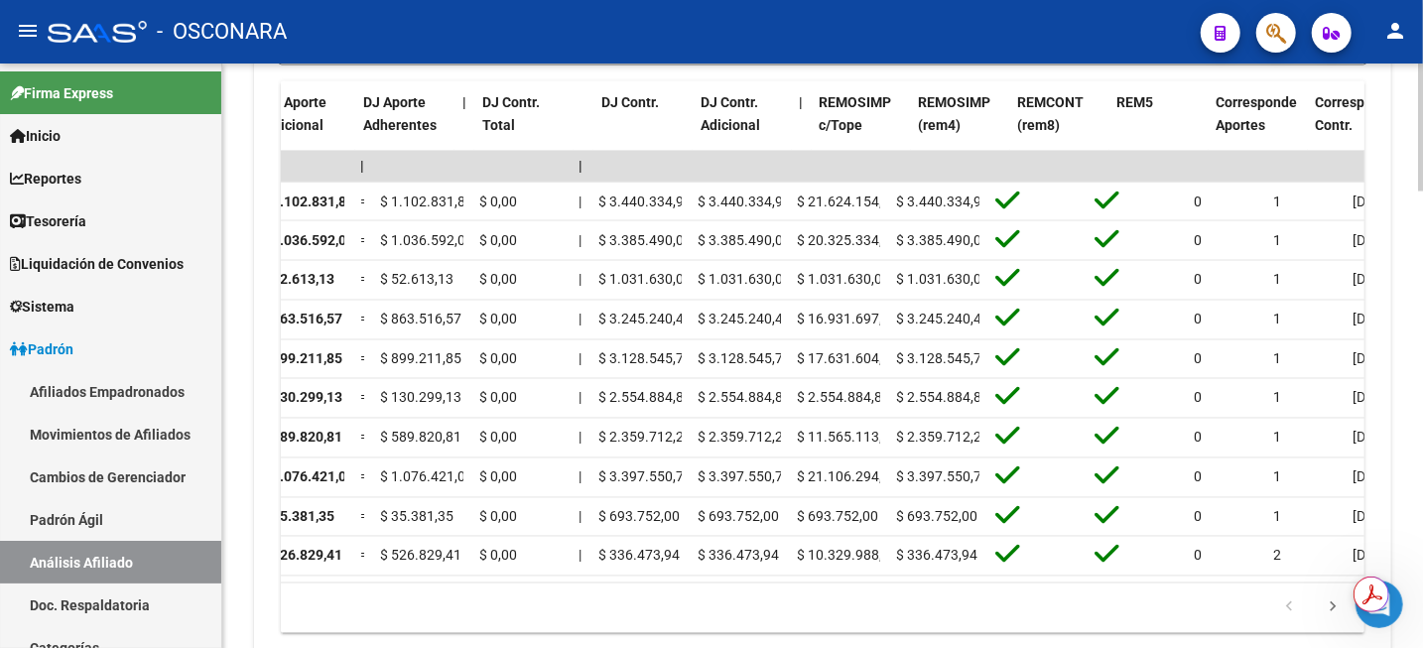
scroll to position [0, 0]
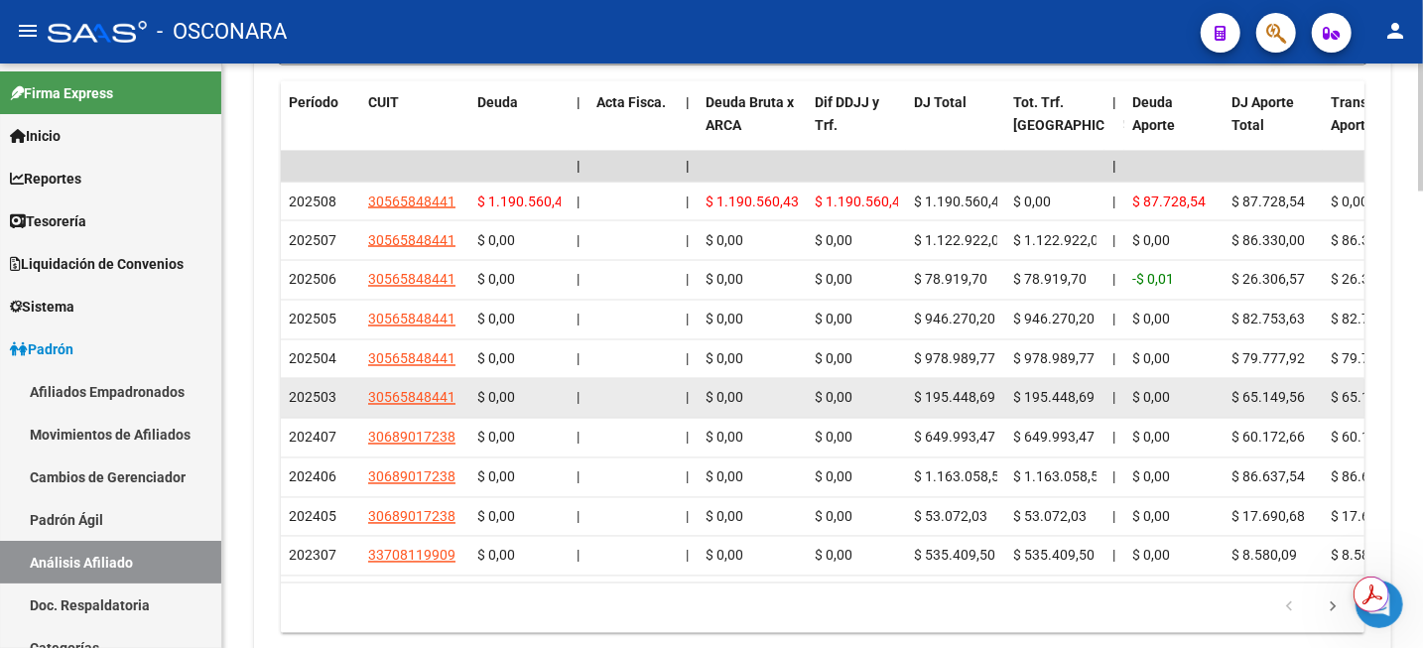
click at [303, 403] on span "202503" at bounding box center [313, 398] width 48 height 16
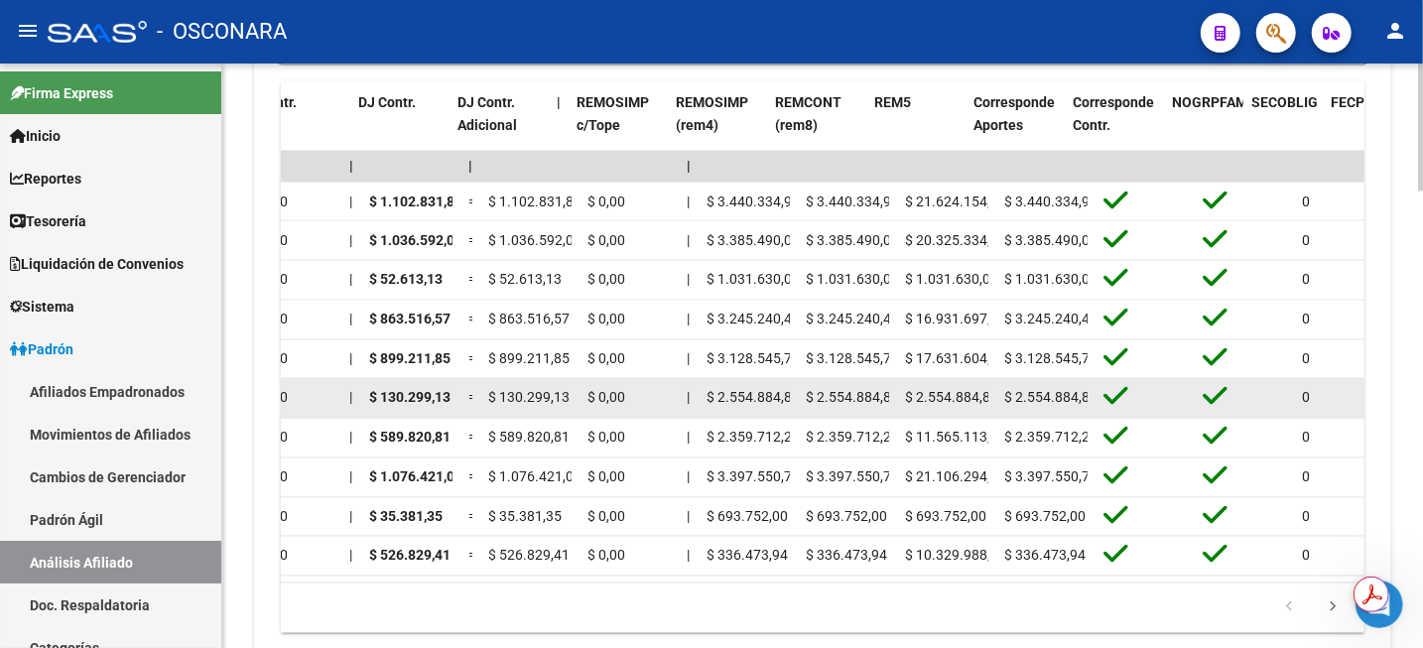
scroll to position [0, 2559]
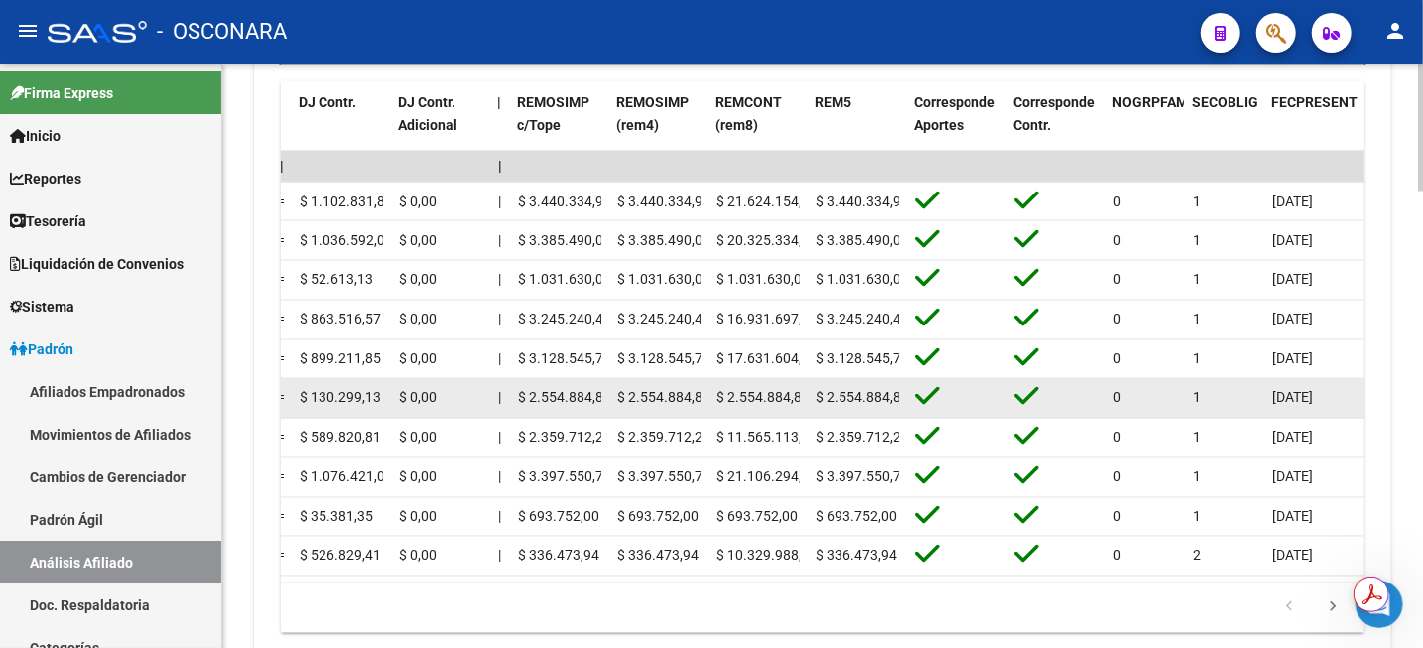
drag, startPoint x: 295, startPoint y: 397, endPoint x: 933, endPoint y: 403, distance: 638.2
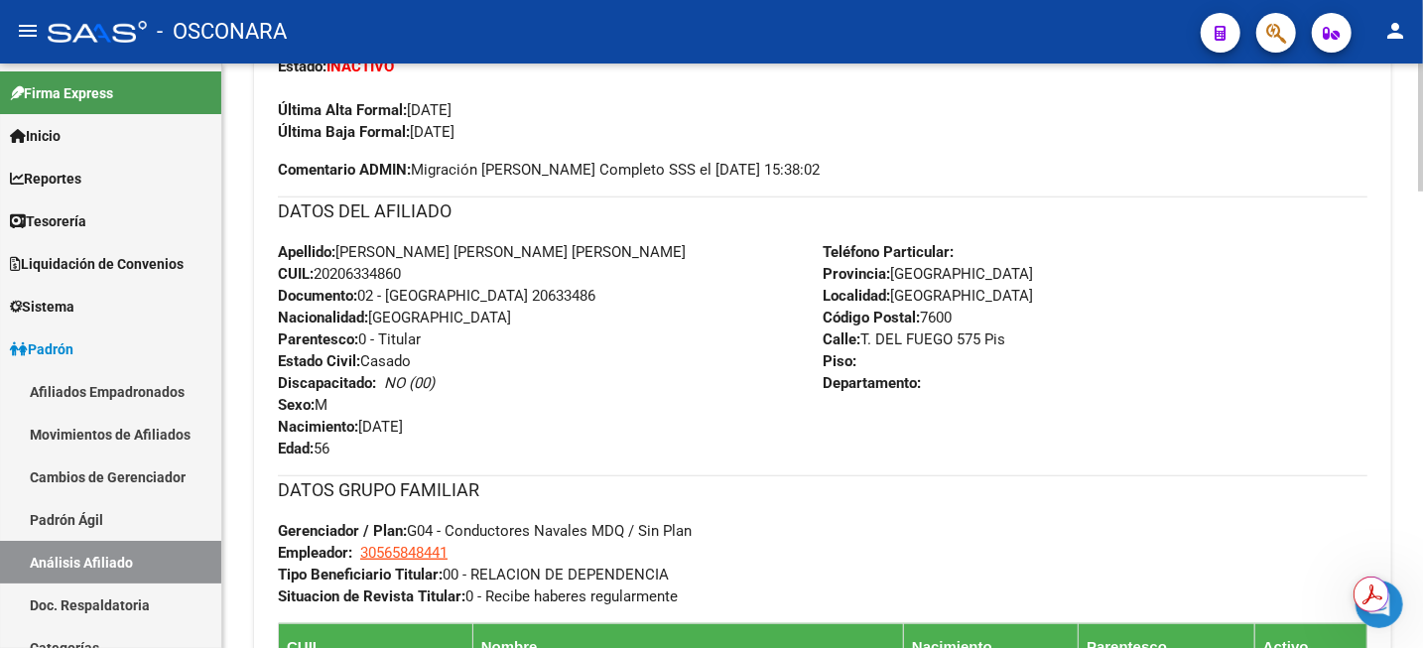
scroll to position [593, 0]
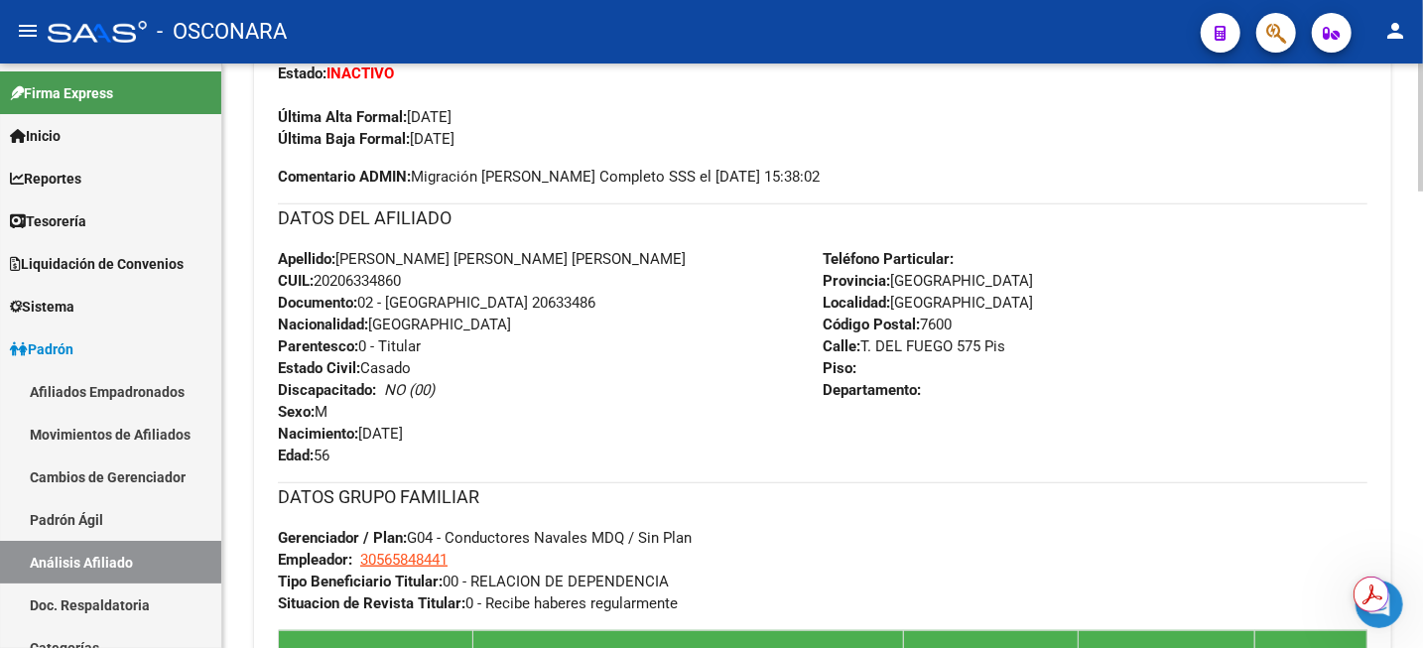
click at [392, 277] on span "CUIL: 20206334860" at bounding box center [339, 281] width 123 height 18
copy span "20206334860"
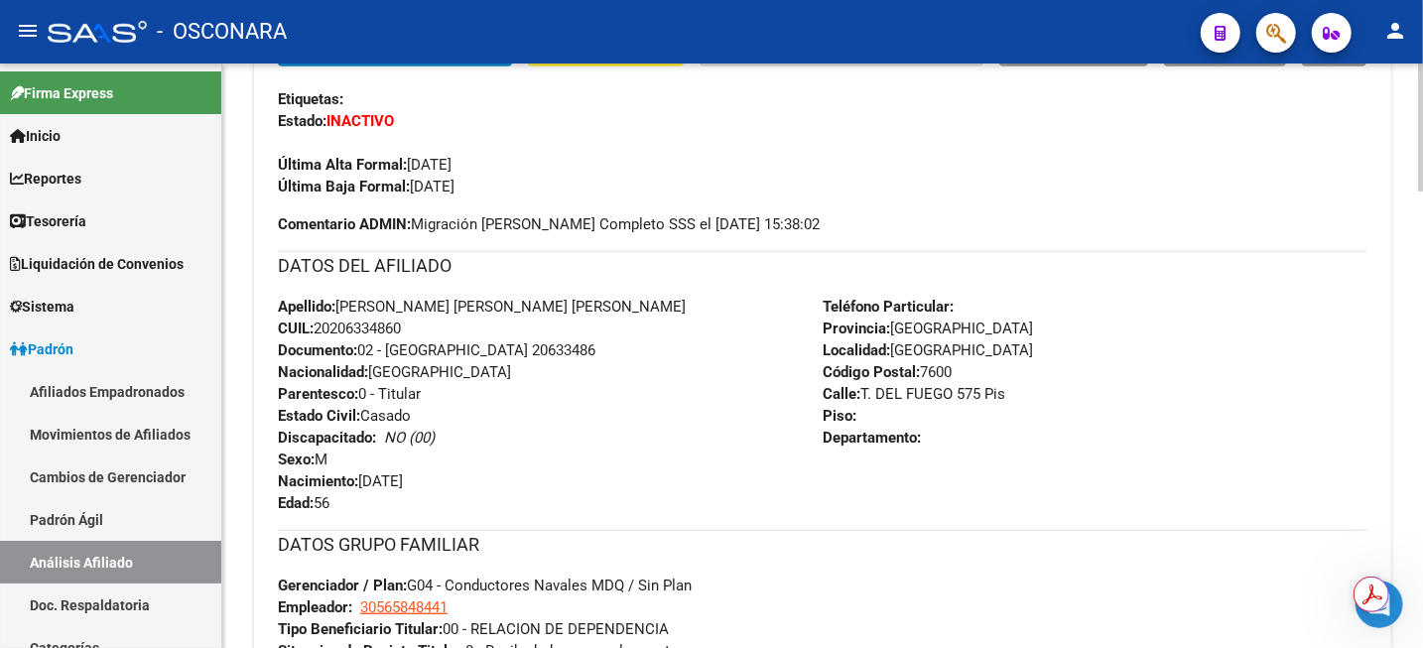
scroll to position [345, 0]
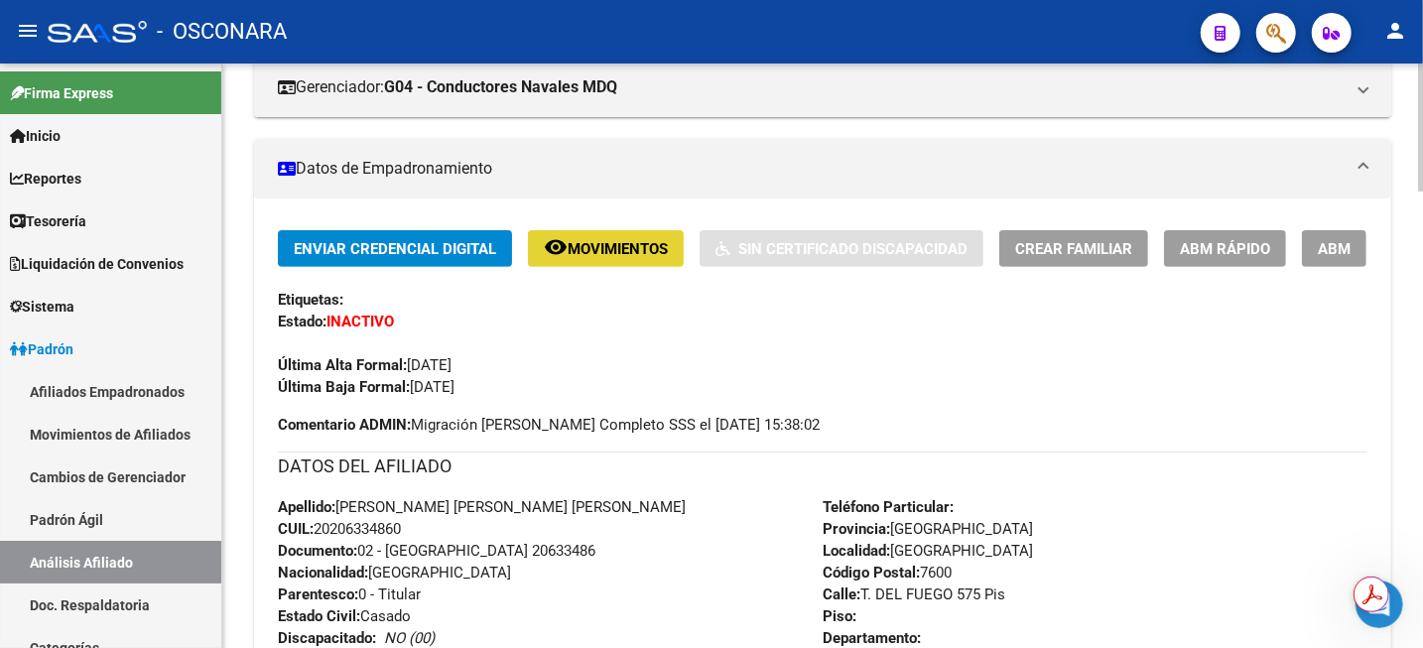
click at [569, 260] on button "remove_red_eye Movimientos" at bounding box center [606, 248] width 156 height 37
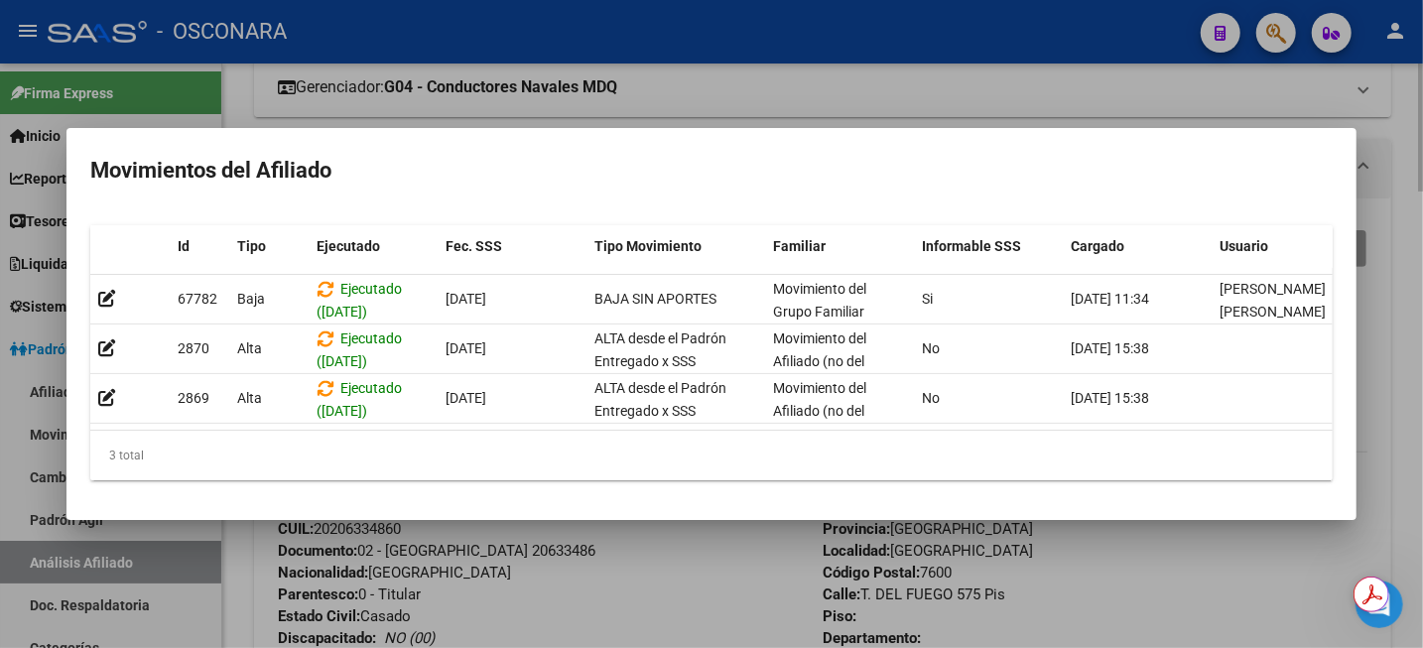
drag, startPoint x: 776, startPoint y: 82, endPoint x: 788, endPoint y: 85, distance: 12.3
click at [786, 85] on div at bounding box center [711, 324] width 1423 height 648
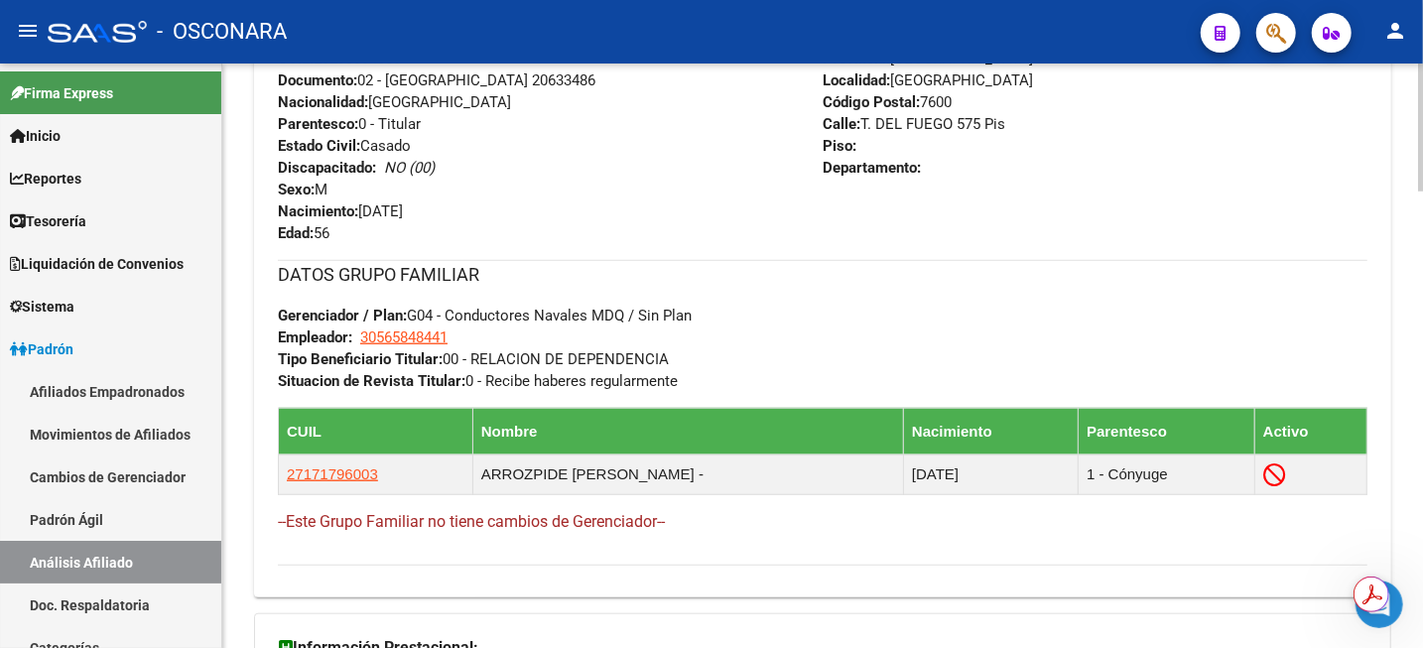
scroll to position [842, 0]
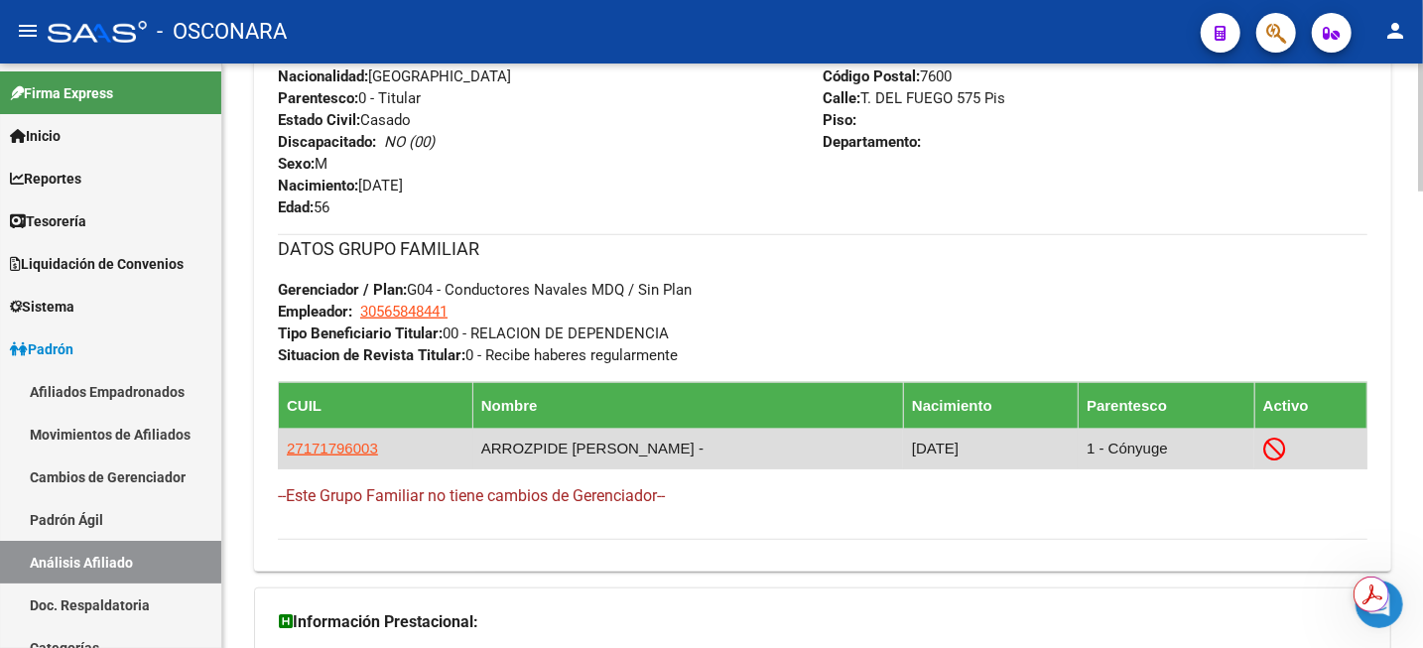
drag, startPoint x: 425, startPoint y: 451, endPoint x: 283, endPoint y: 448, distance: 141.9
click at [283, 448] on td "27171796003" at bounding box center [376, 449] width 195 height 40
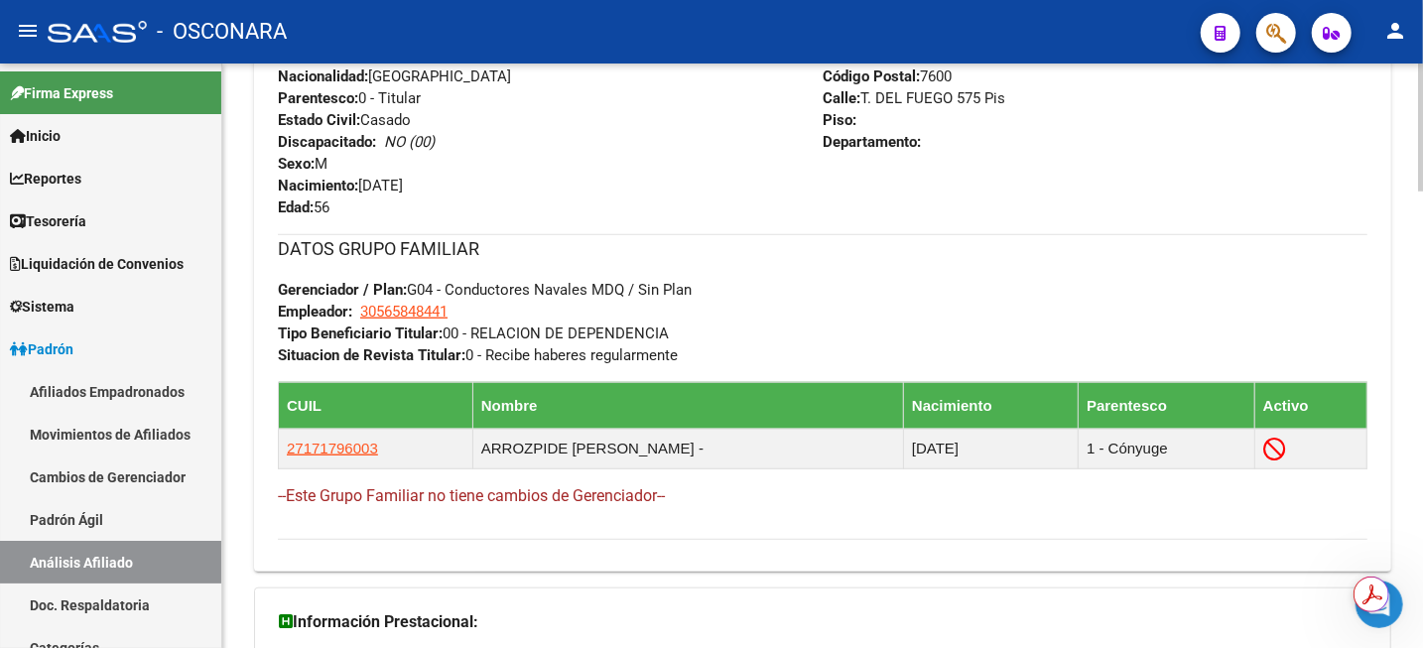
copy span "27171796003"
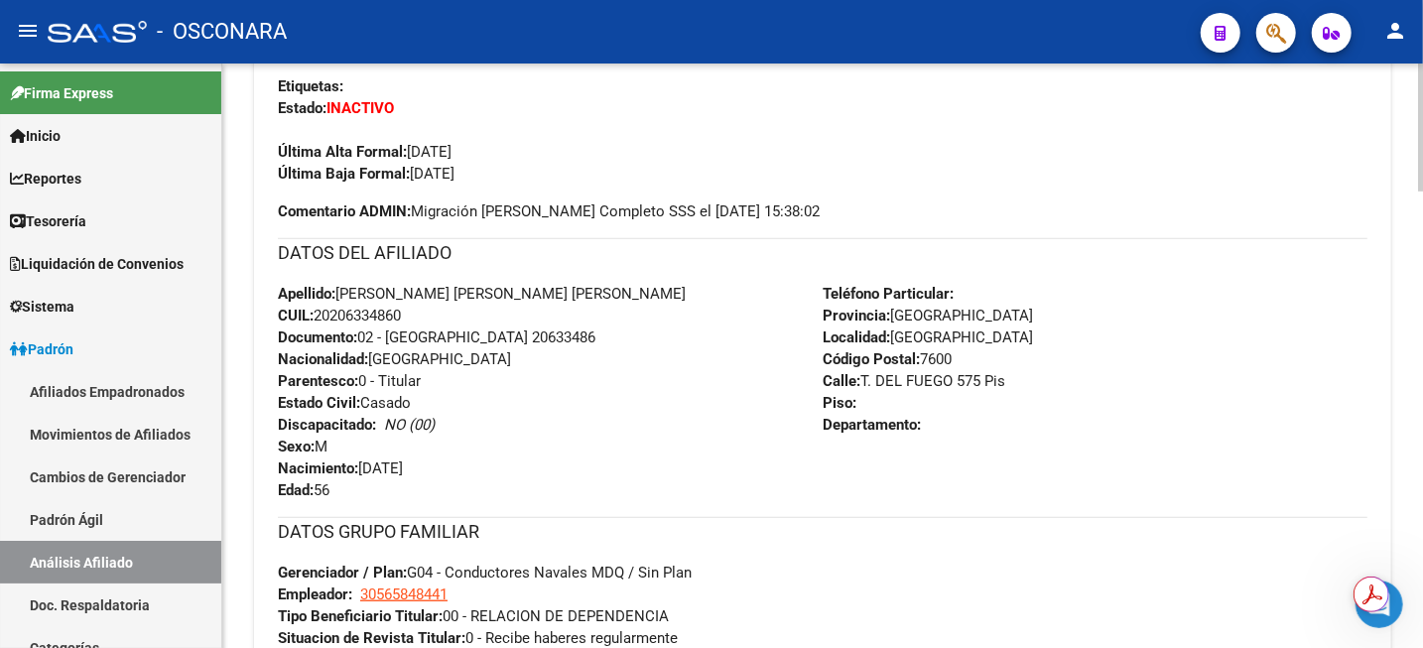
scroll to position [345, 0]
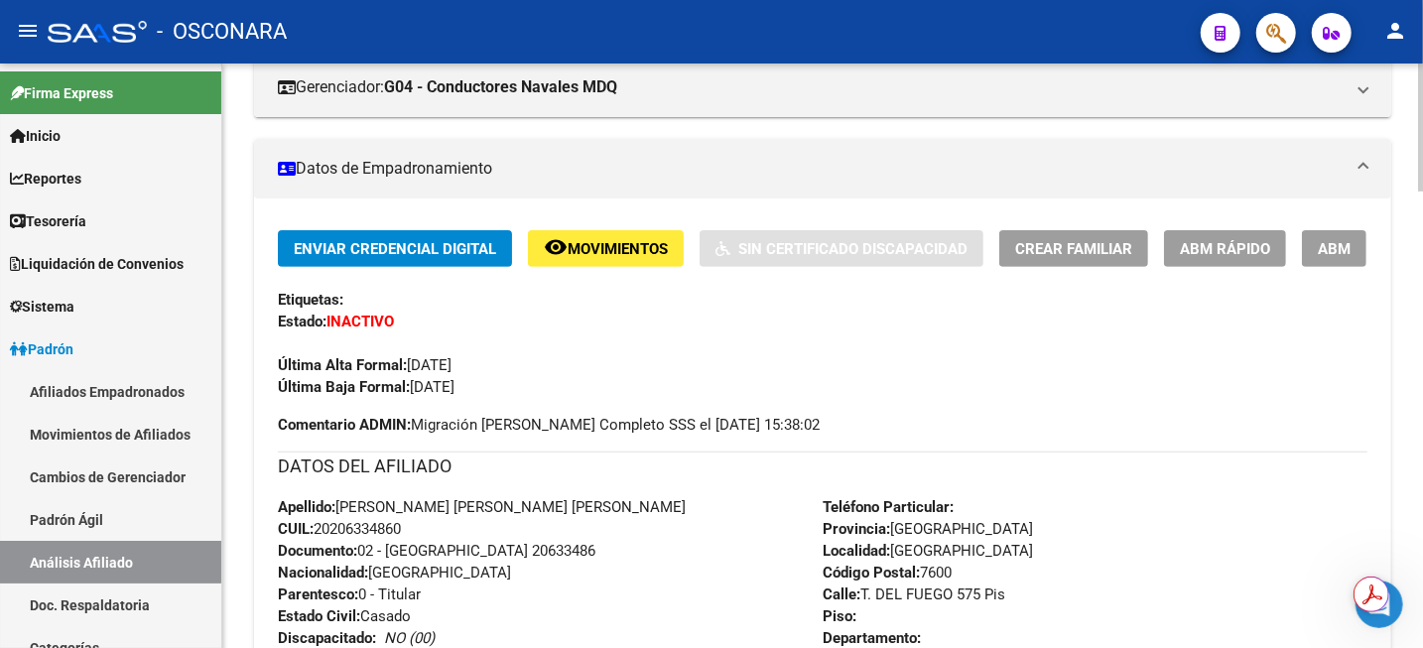
click at [1173, 537] on div "Teléfono Particular: Provincia: [GEOGRAPHIC_DATA] Localidad: [GEOGRAPHIC_DATA] …" at bounding box center [1095, 605] width 545 height 218
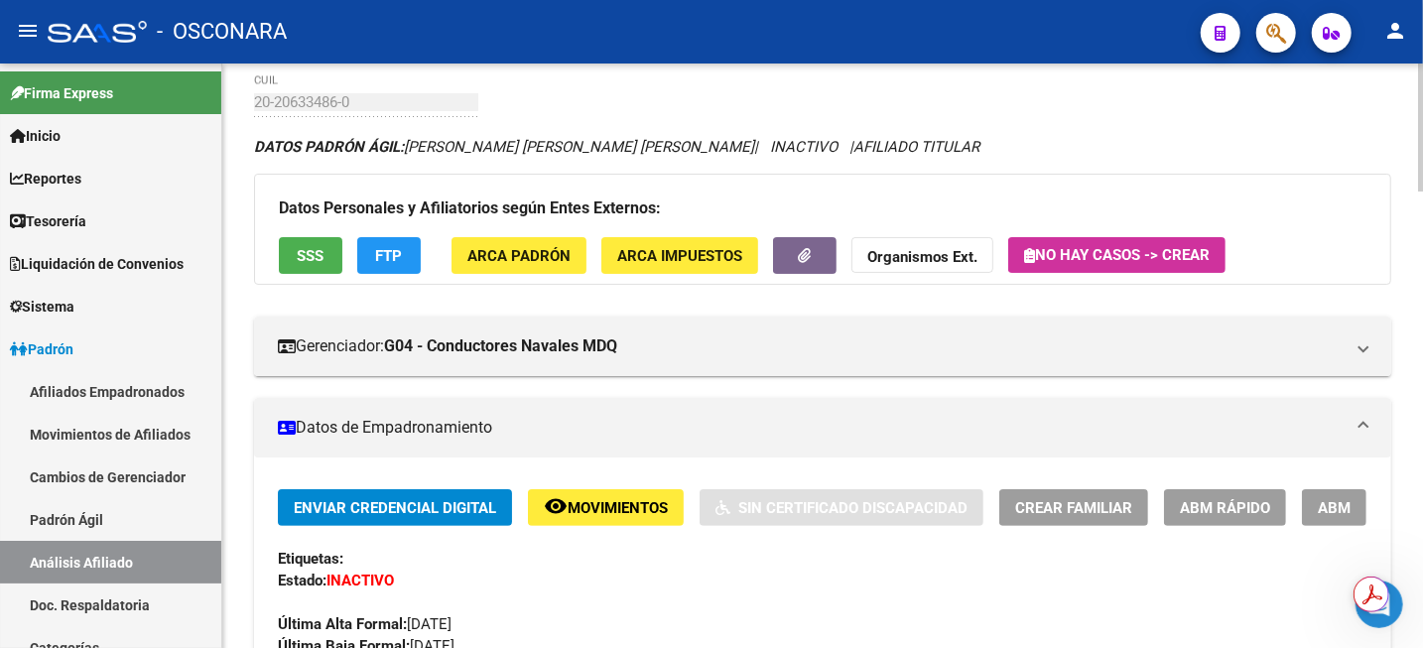
scroll to position [0, 0]
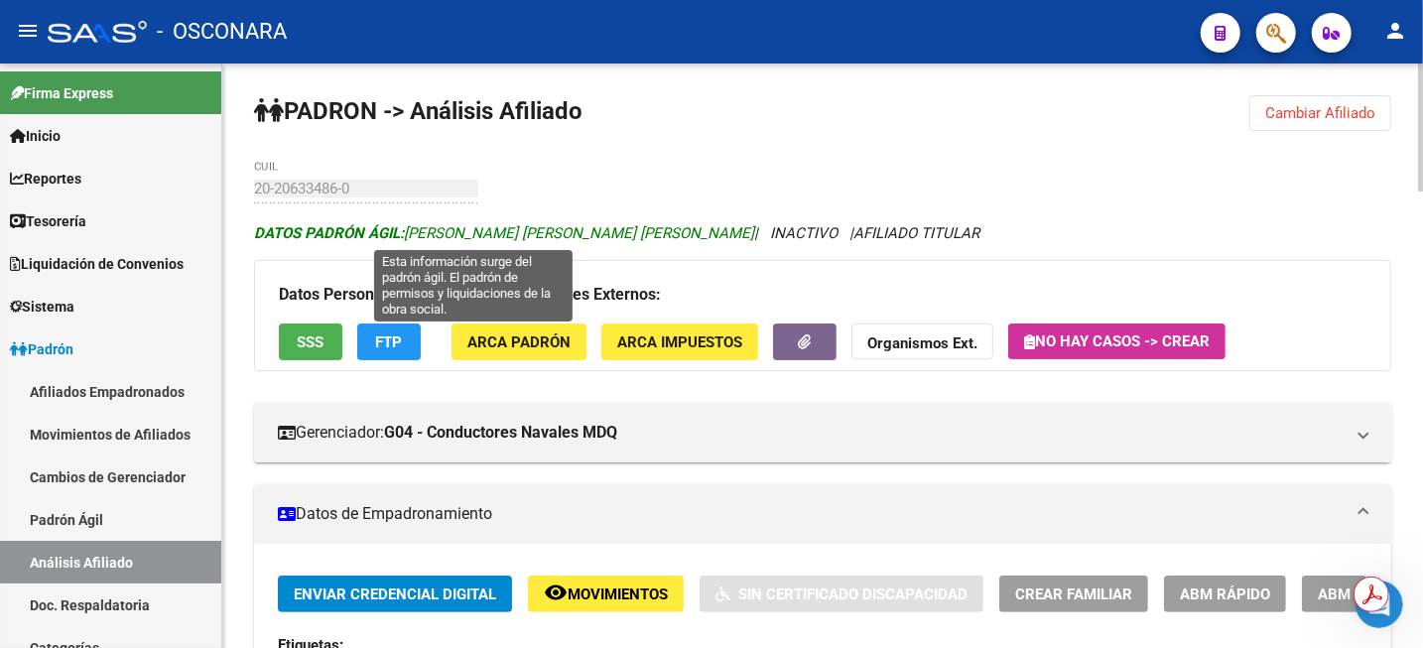
drag, startPoint x: 410, startPoint y: 233, endPoint x: 690, endPoint y: 231, distance: 279.9
click at [690, 231] on span "DATOS [PERSON_NAME]: [PERSON_NAME] [PERSON_NAME] [PERSON_NAME]" at bounding box center [504, 233] width 500 height 18
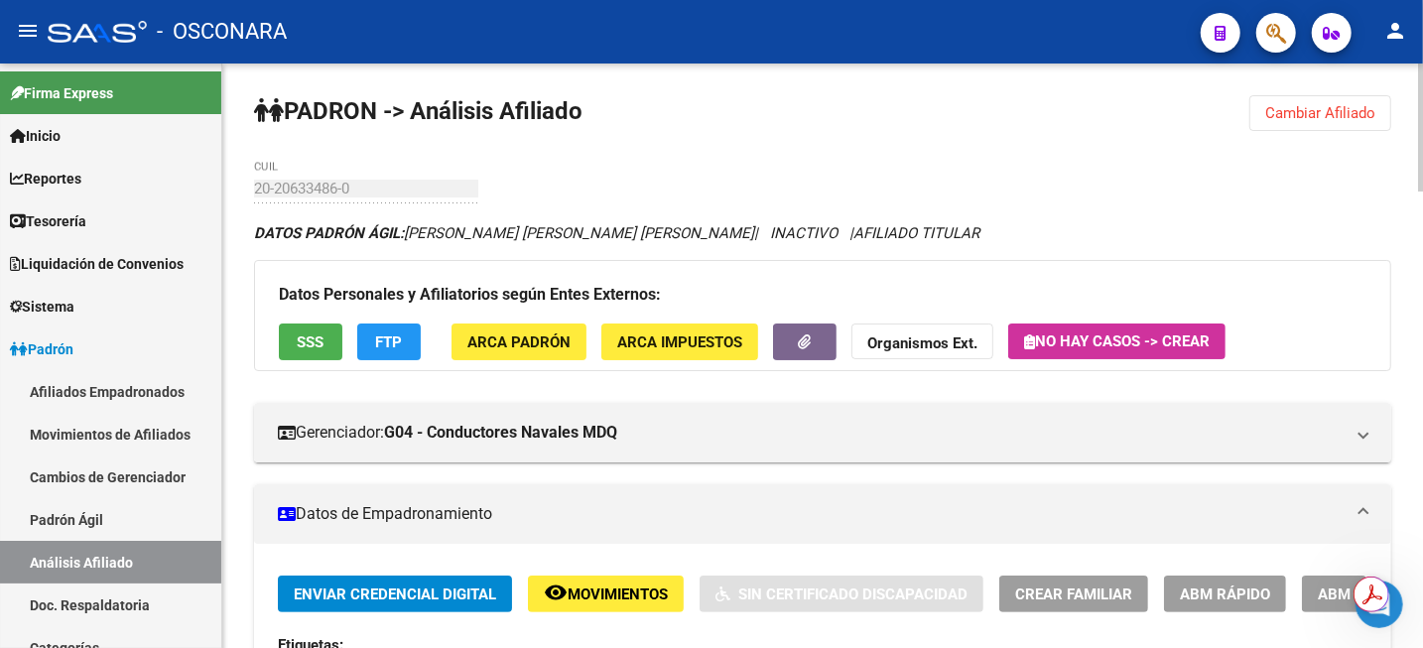
copy span "[PERSON_NAME] [PERSON_NAME] [PERSON_NAME]"
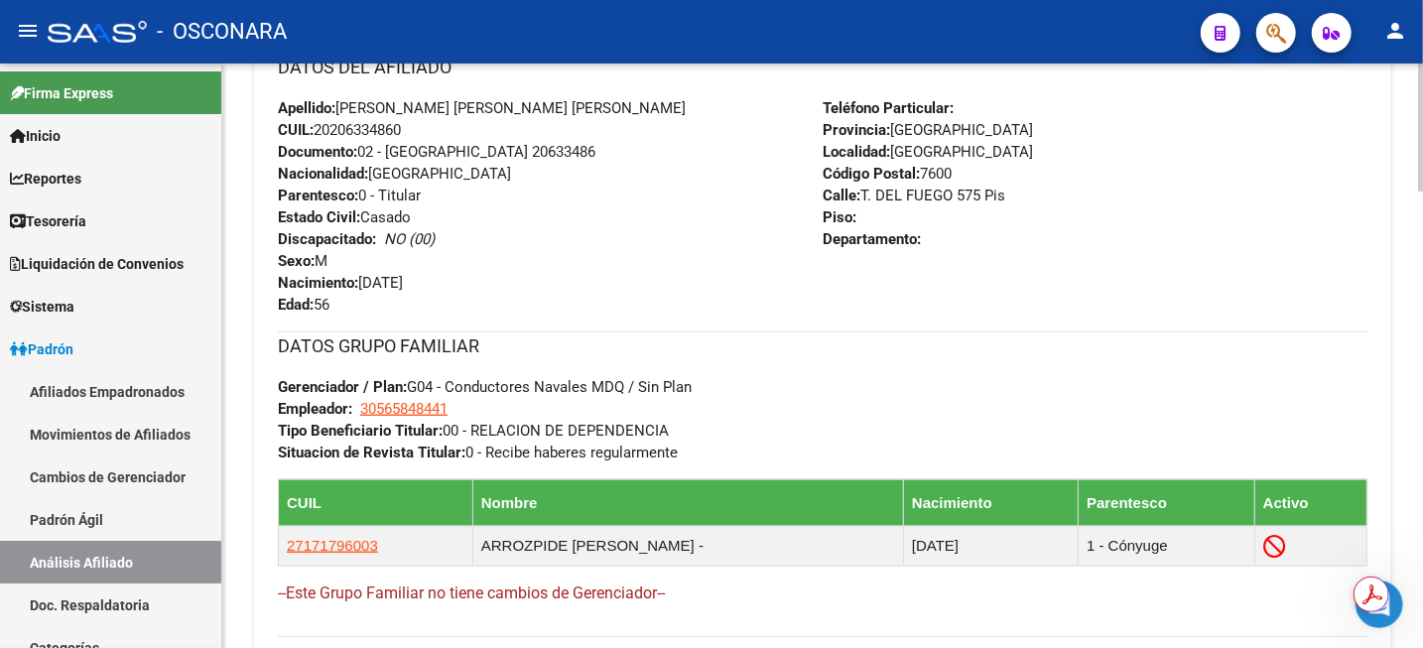
scroll to position [868, 0]
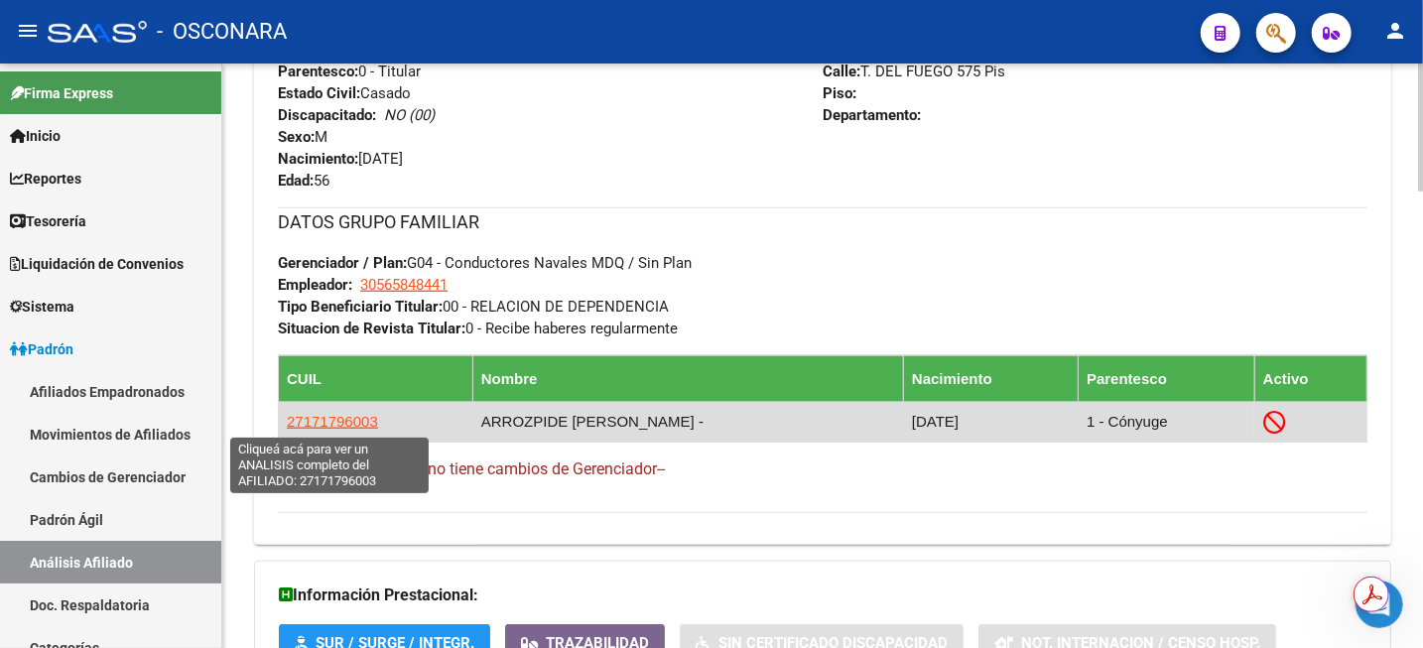
click at [310, 424] on span "27171796003" at bounding box center [332, 421] width 91 height 17
copy span "[PERSON_NAME] [PERSON_NAME] [PERSON_NAME]"
type textarea "27171796003"
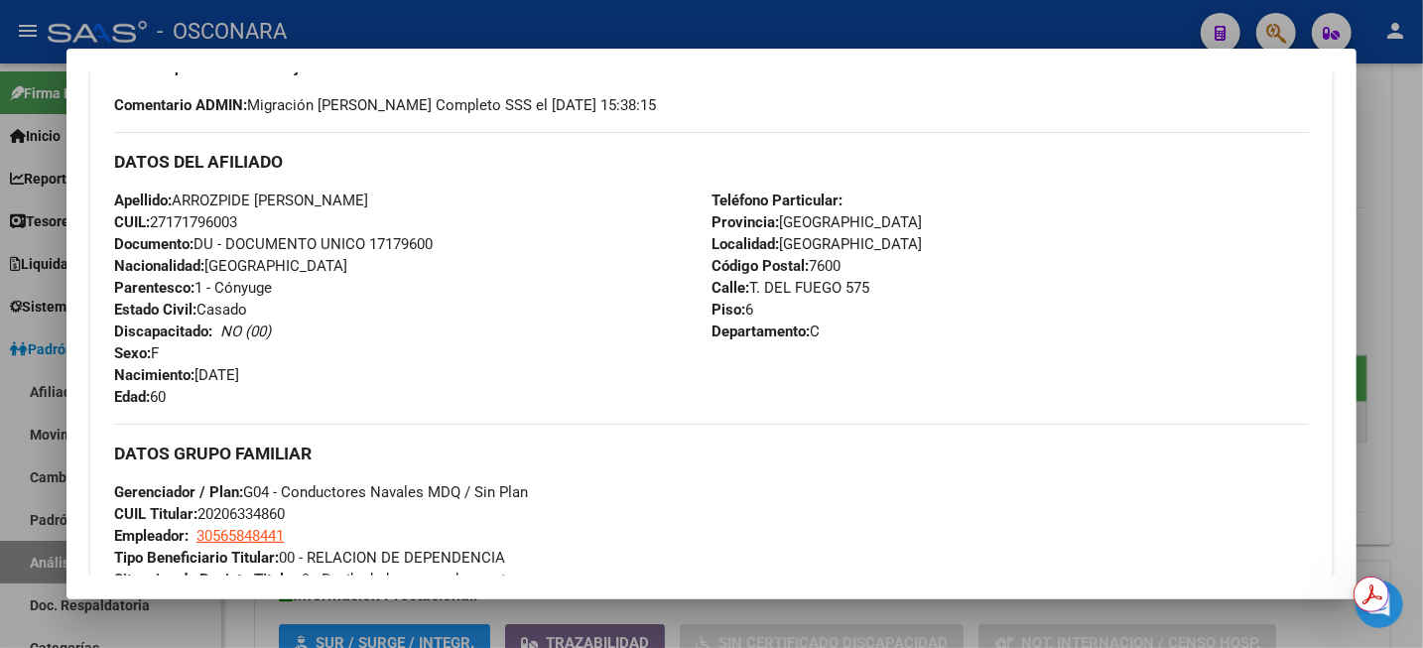
scroll to position [372, 0]
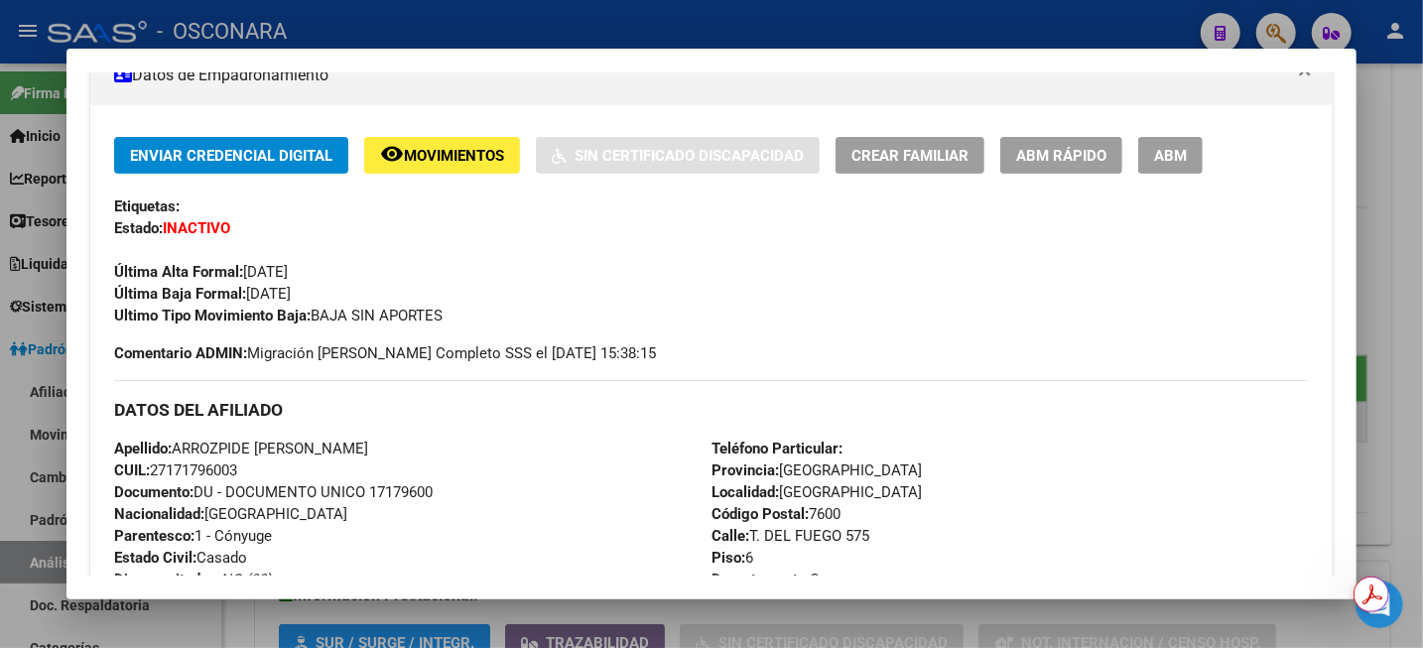
click at [1196, 140] on button "ABM" at bounding box center [1170, 155] width 65 height 37
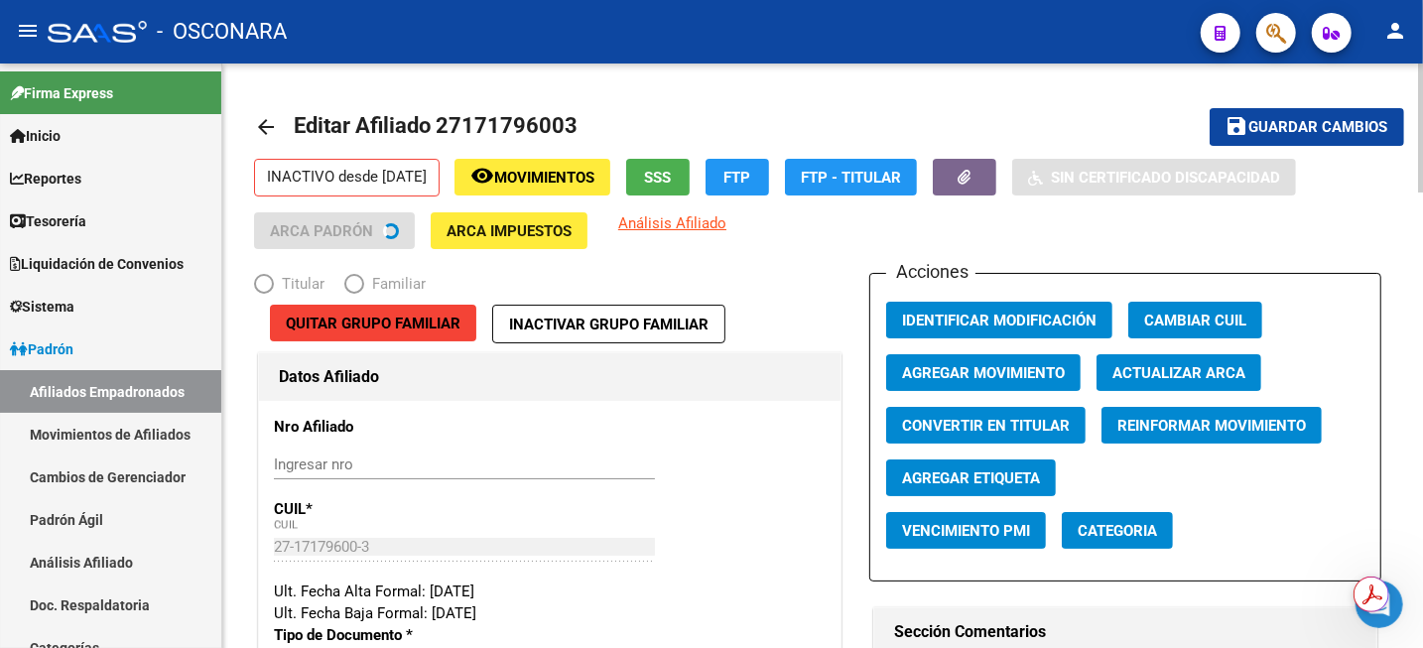
radio input "true"
type input "30-56584844-1"
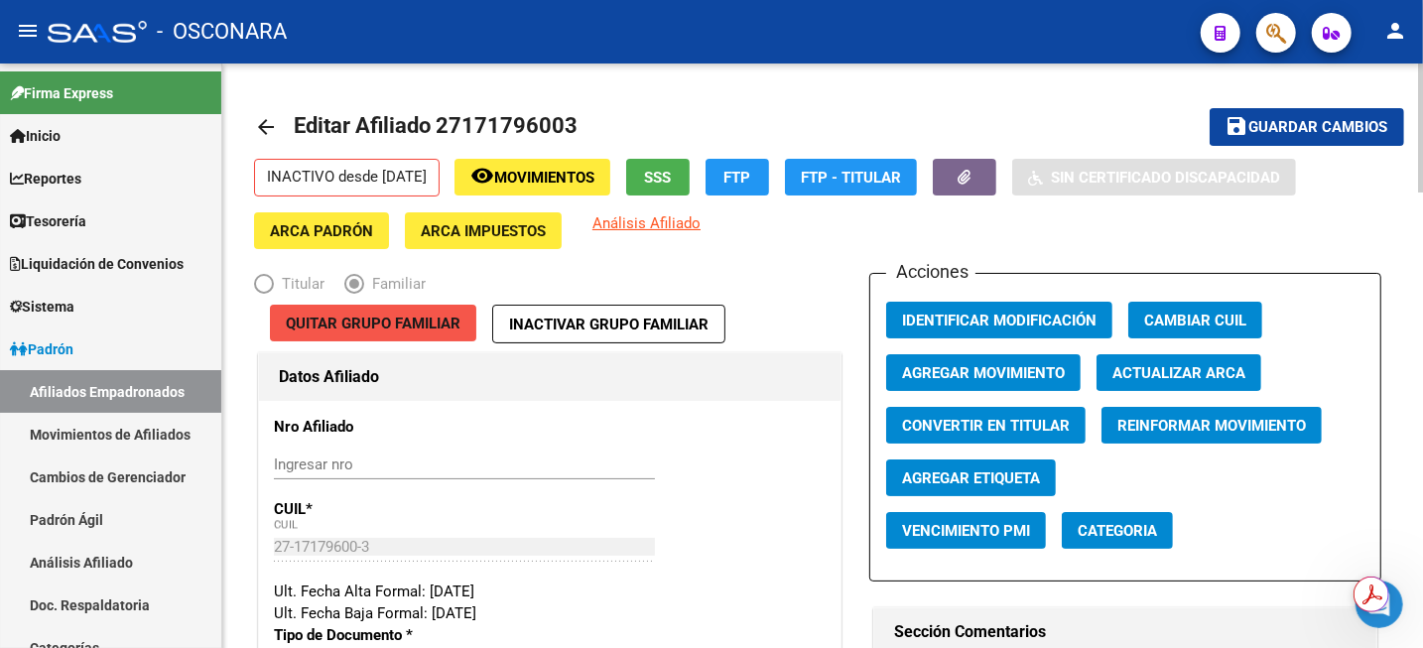
click at [432, 325] on span "Quitar Grupo Familiar" at bounding box center [373, 324] width 175 height 18
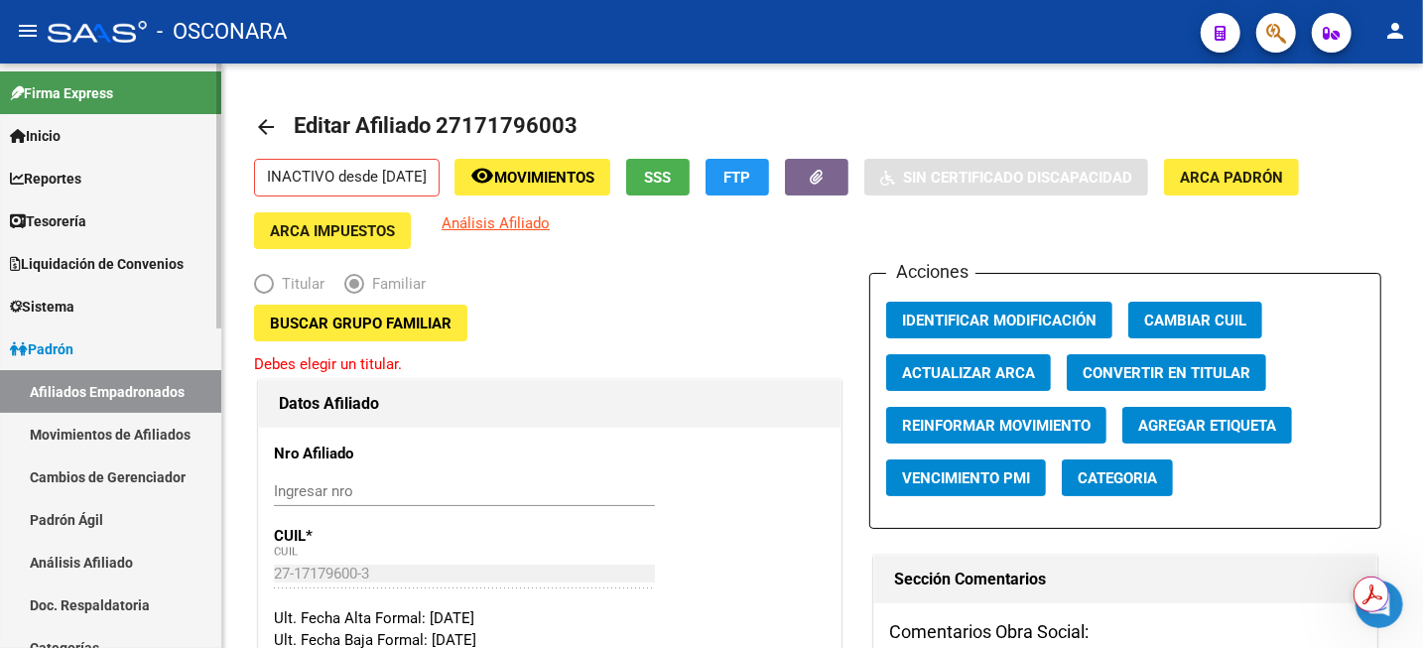
drag, startPoint x: 96, startPoint y: 564, endPoint x: 145, endPoint y: 545, distance: 52.2
click at [96, 564] on link "Análisis Afiliado" at bounding box center [110, 562] width 221 height 43
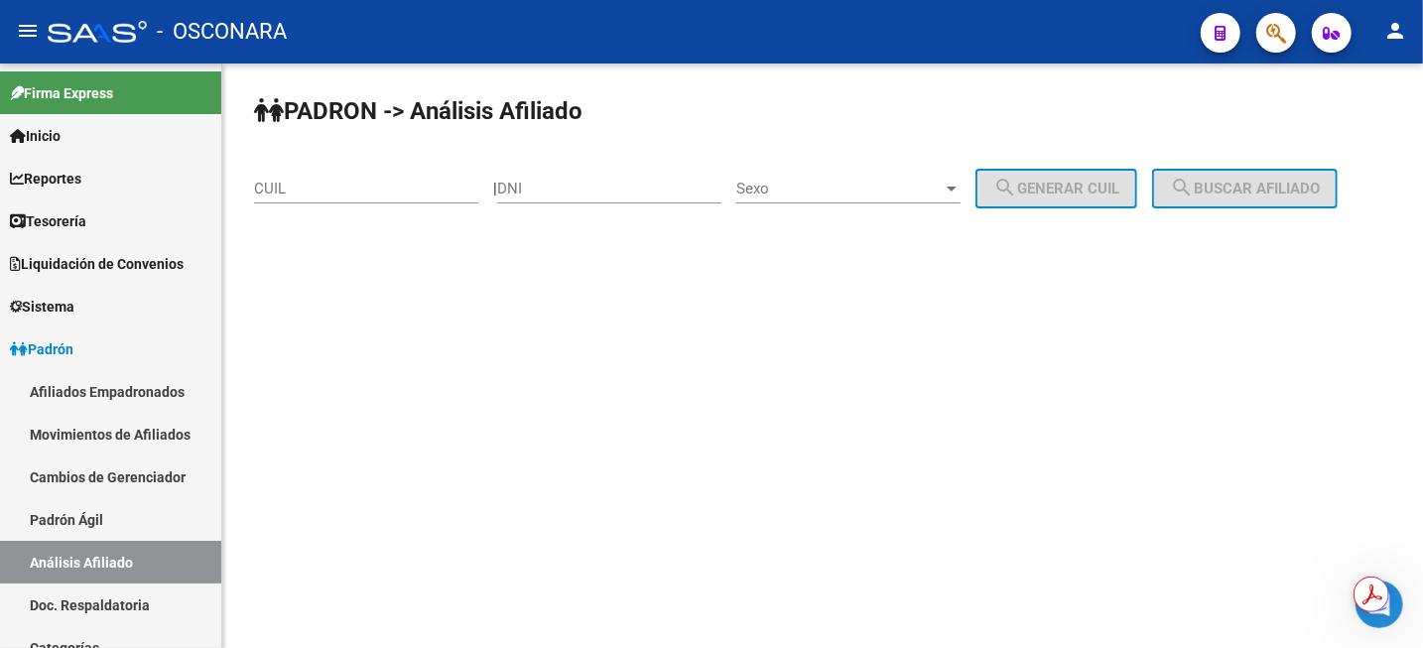
click at [353, 184] on input "CUIL" at bounding box center [366, 189] width 224 height 18
paste input "27-17179600-3"
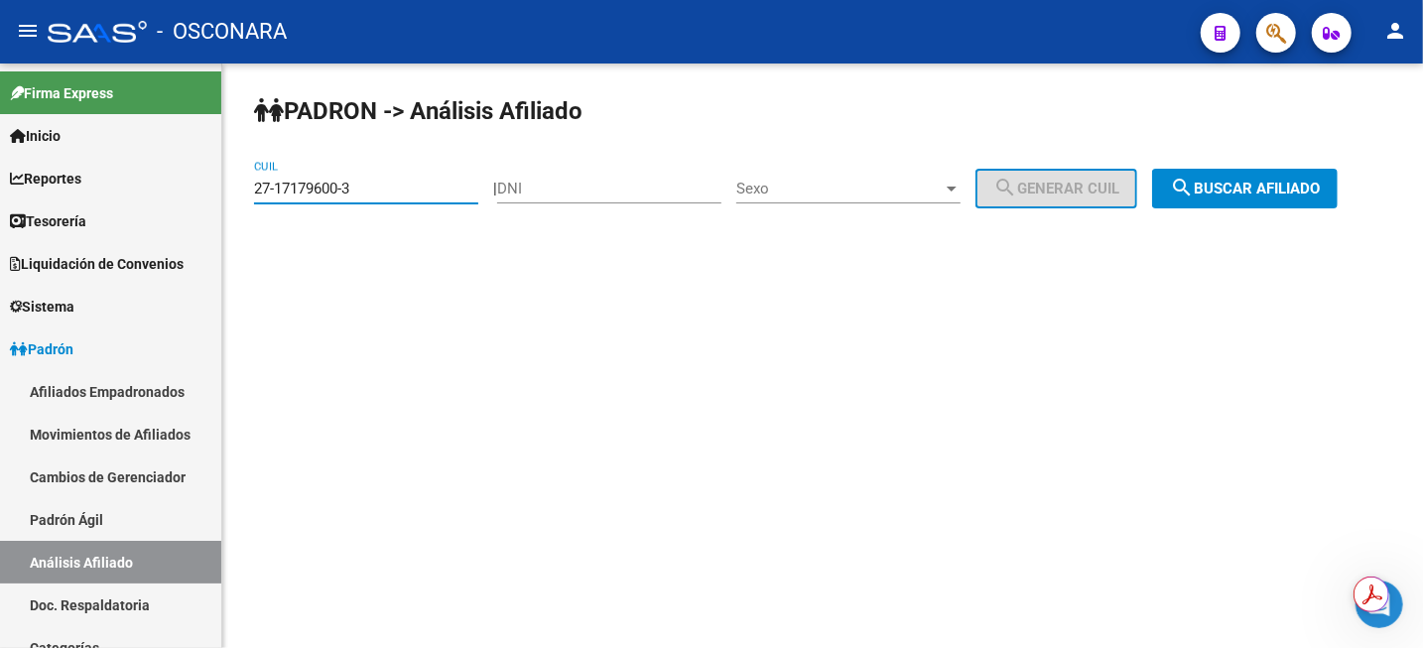
type input "27-17179600-3"
click at [1253, 210] on div "[PERSON_NAME] -> Análisis Afiliado 27-17179600-3 CUIL | DNI Sexo Sexo search Ge…" at bounding box center [822, 168] width 1201 height 208
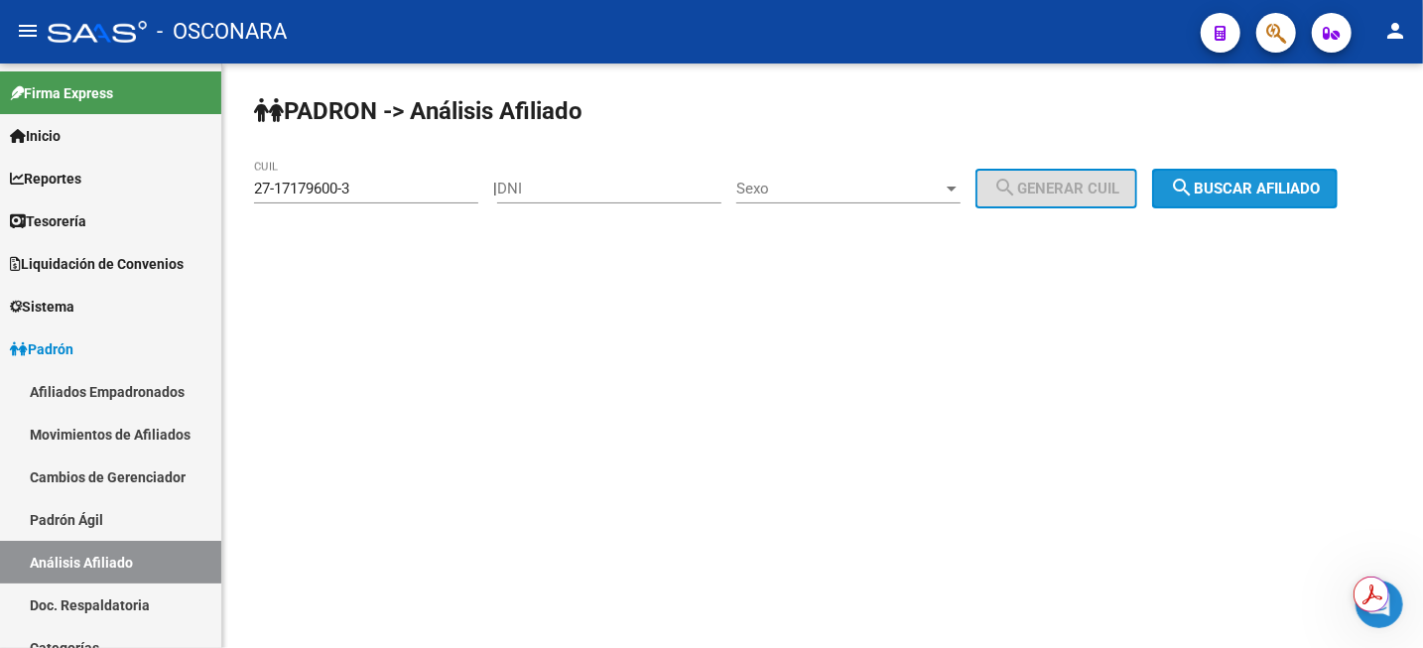
click at [1257, 193] on span "search Buscar afiliado" at bounding box center [1245, 189] width 150 height 18
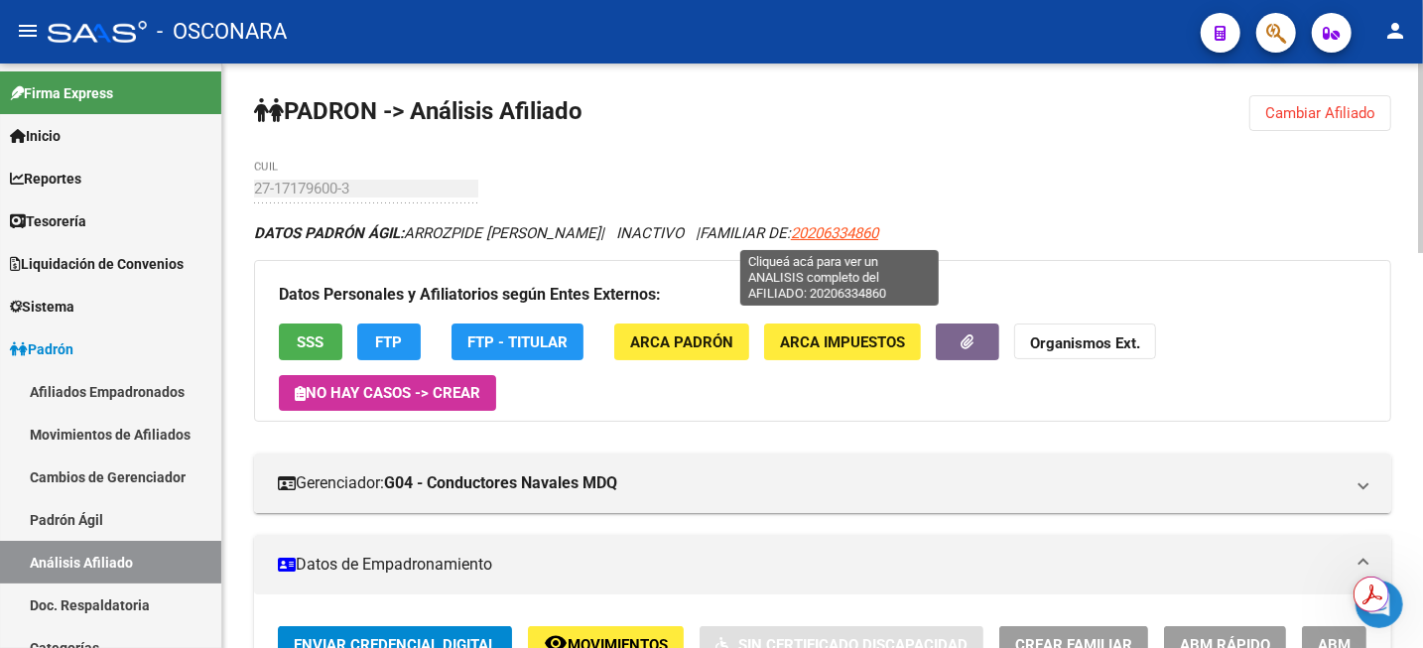
click at [860, 228] on span "20206334860" at bounding box center [834, 233] width 87 height 18
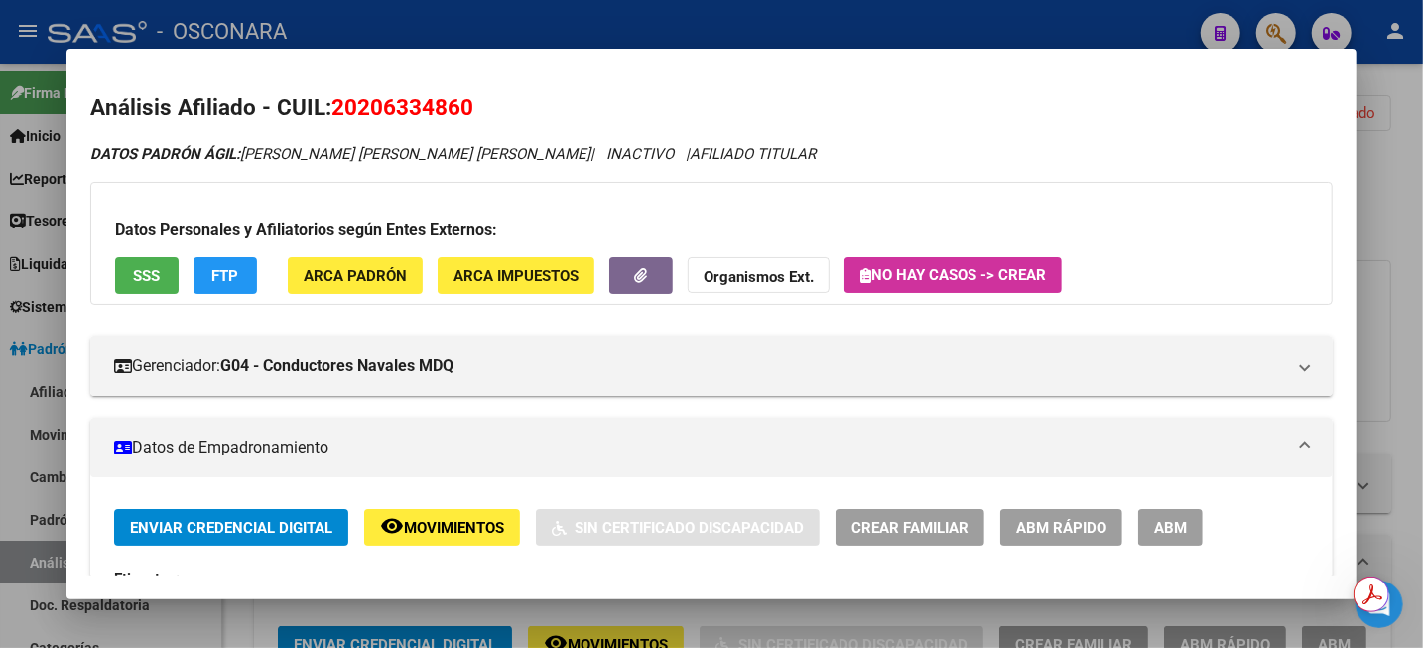
drag, startPoint x: 245, startPoint y: 155, endPoint x: 530, endPoint y: 156, distance: 284.8
click at [530, 156] on icon "DATOS [PERSON_NAME]: [PERSON_NAME] [PERSON_NAME] [PERSON_NAME] | INACTIVO | AFI…" at bounding box center [452, 154] width 725 height 18
copy span "[PERSON_NAME] [PERSON_NAME] [PERSON_NAME]"
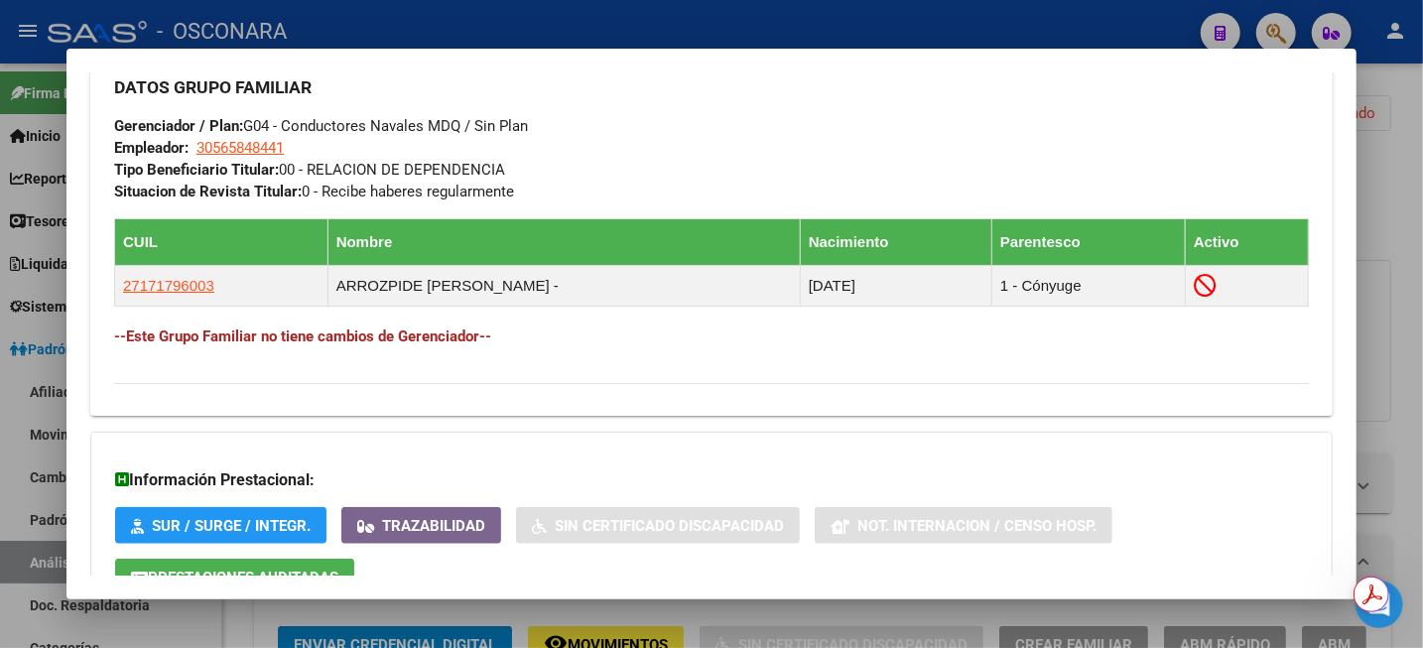
scroll to position [992, 0]
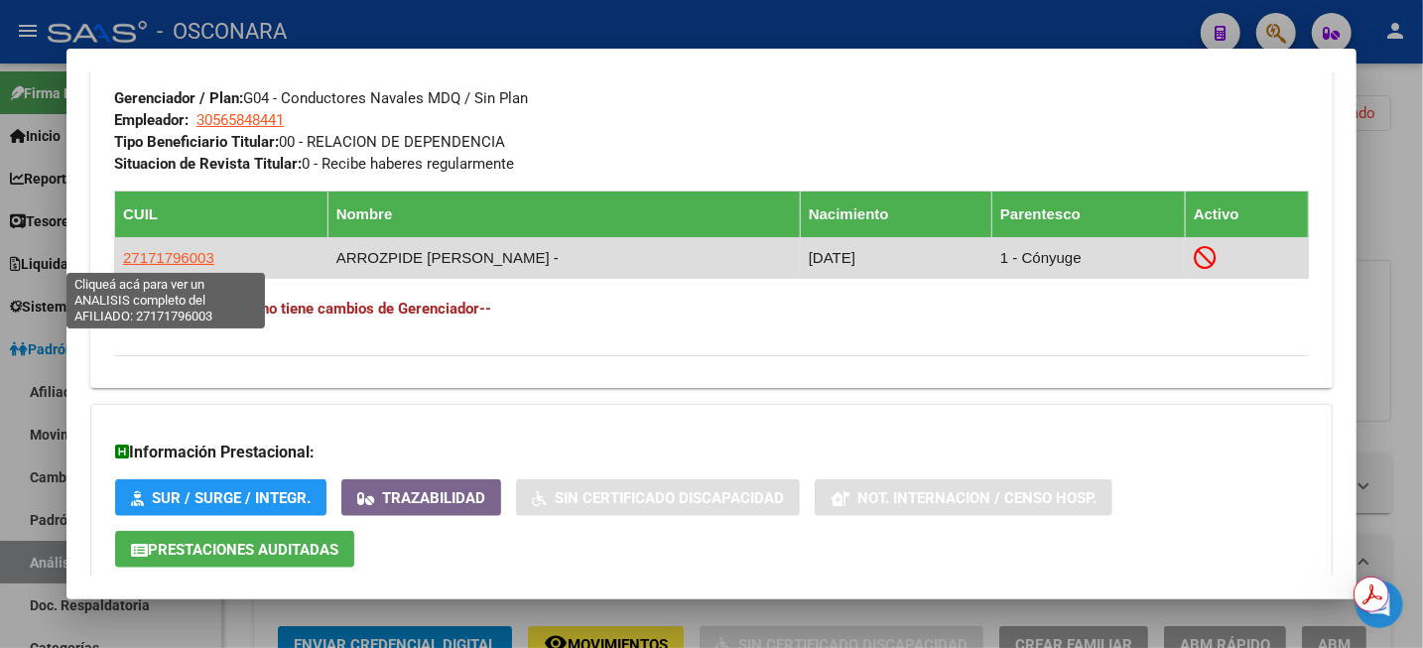
click at [156, 253] on span "27171796003" at bounding box center [168, 257] width 91 height 17
type textarea "27171796003"
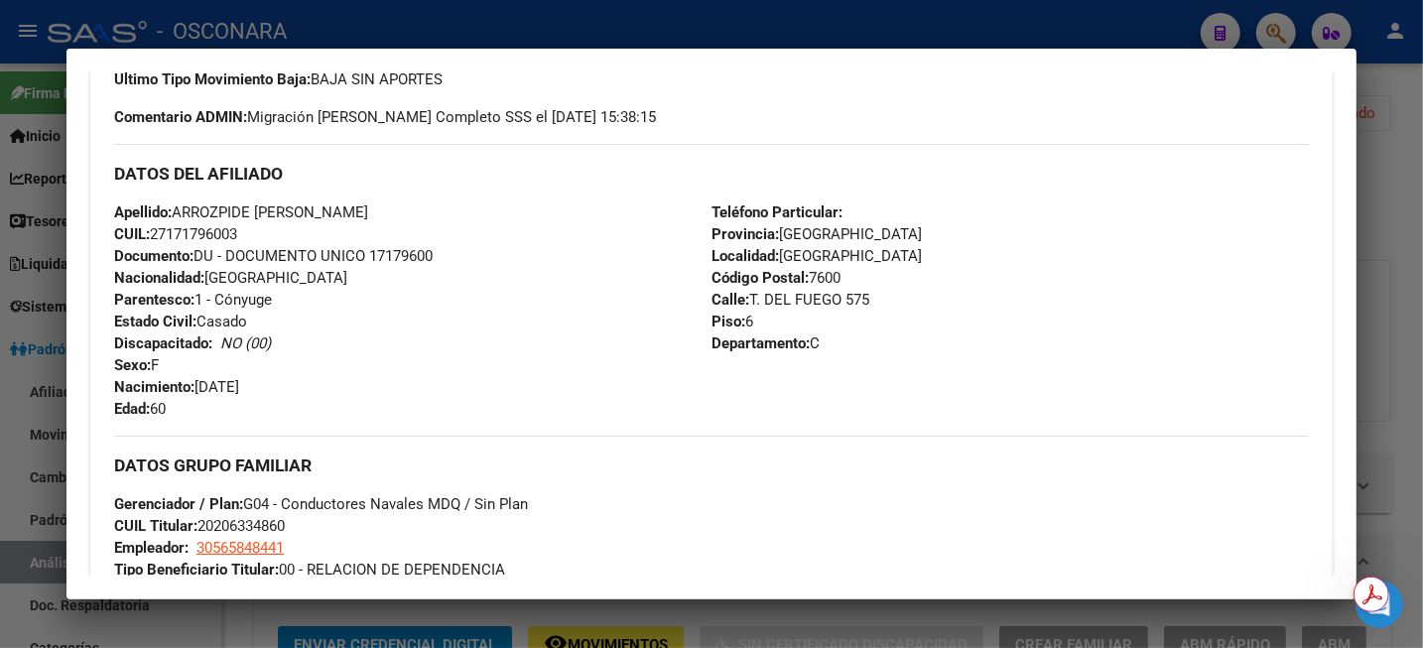
scroll to position [248, 0]
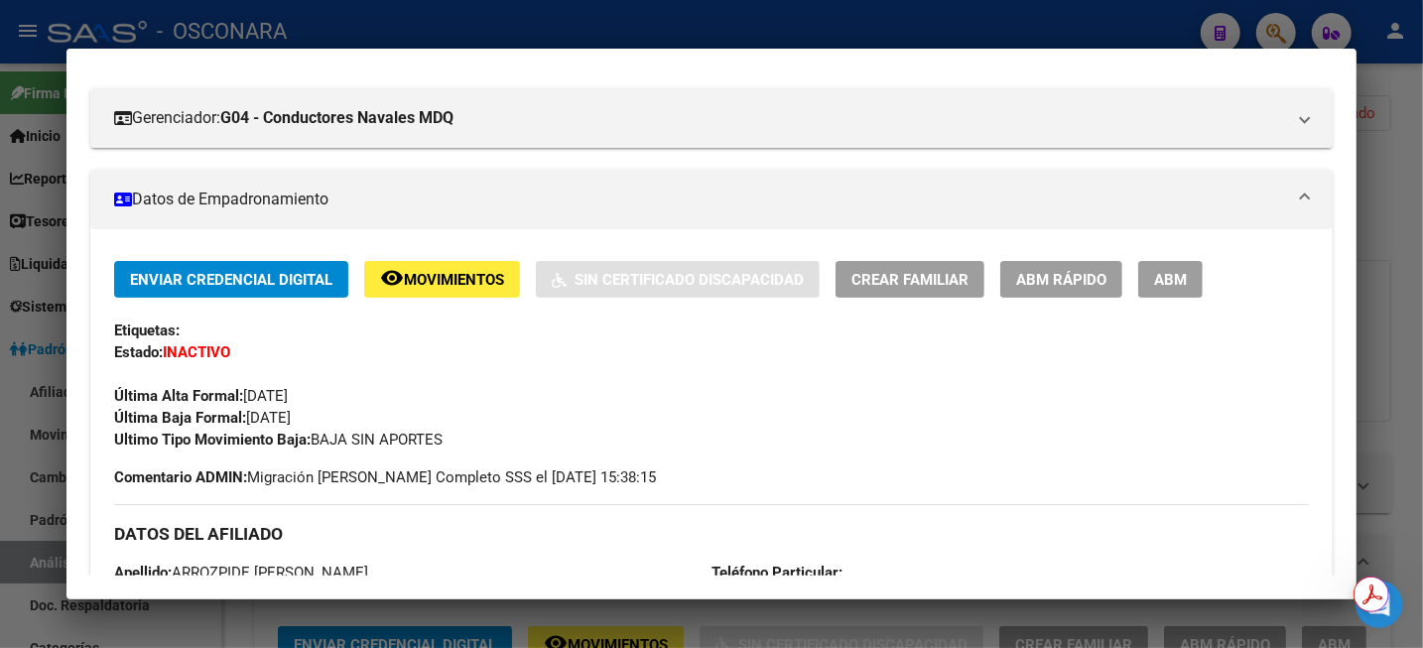
click at [1421, 221] on div at bounding box center [711, 324] width 1423 height 648
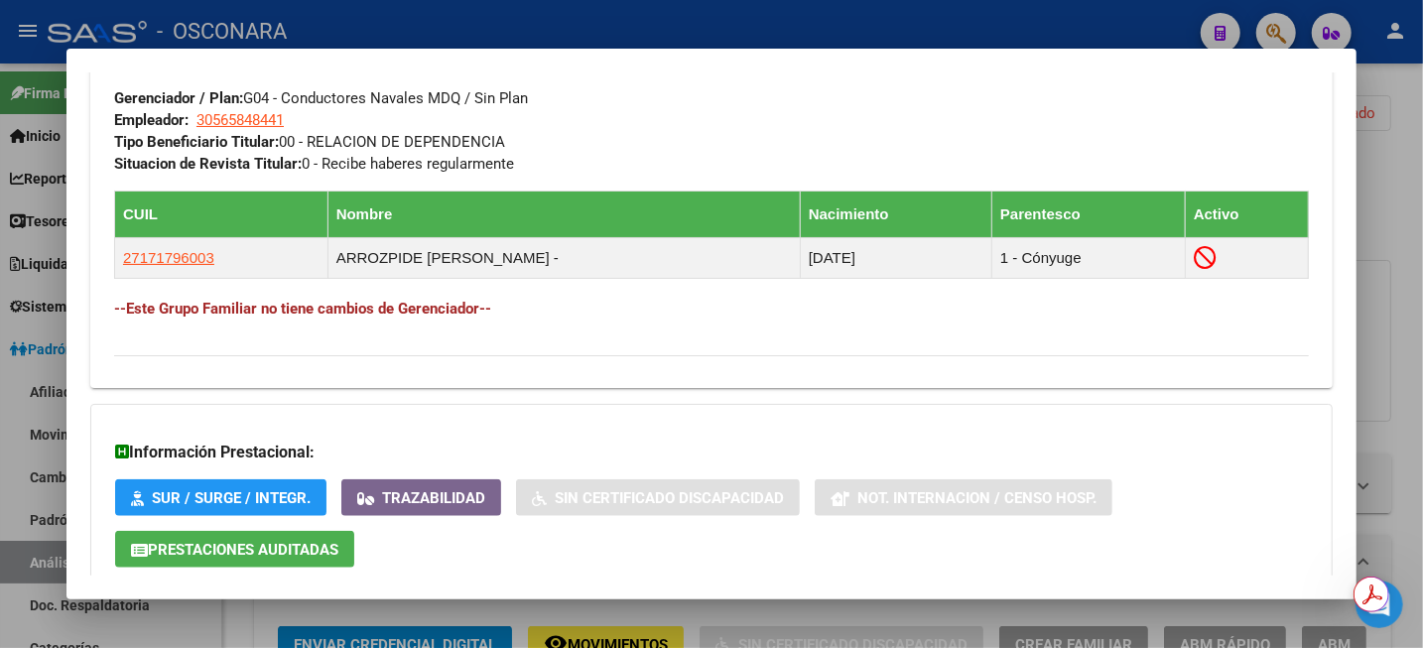
click at [1418, 207] on div at bounding box center [711, 324] width 1423 height 648
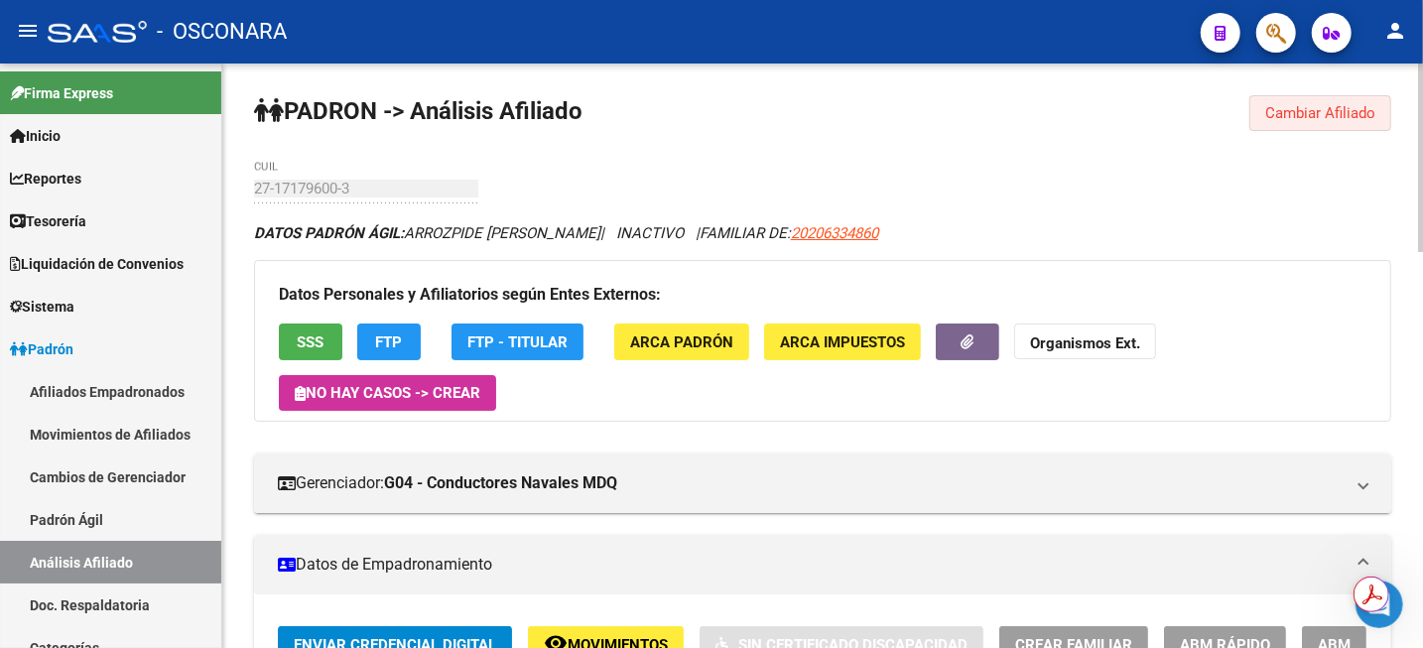
click at [1325, 105] on span "Cambiar Afiliado" at bounding box center [1320, 113] width 110 height 18
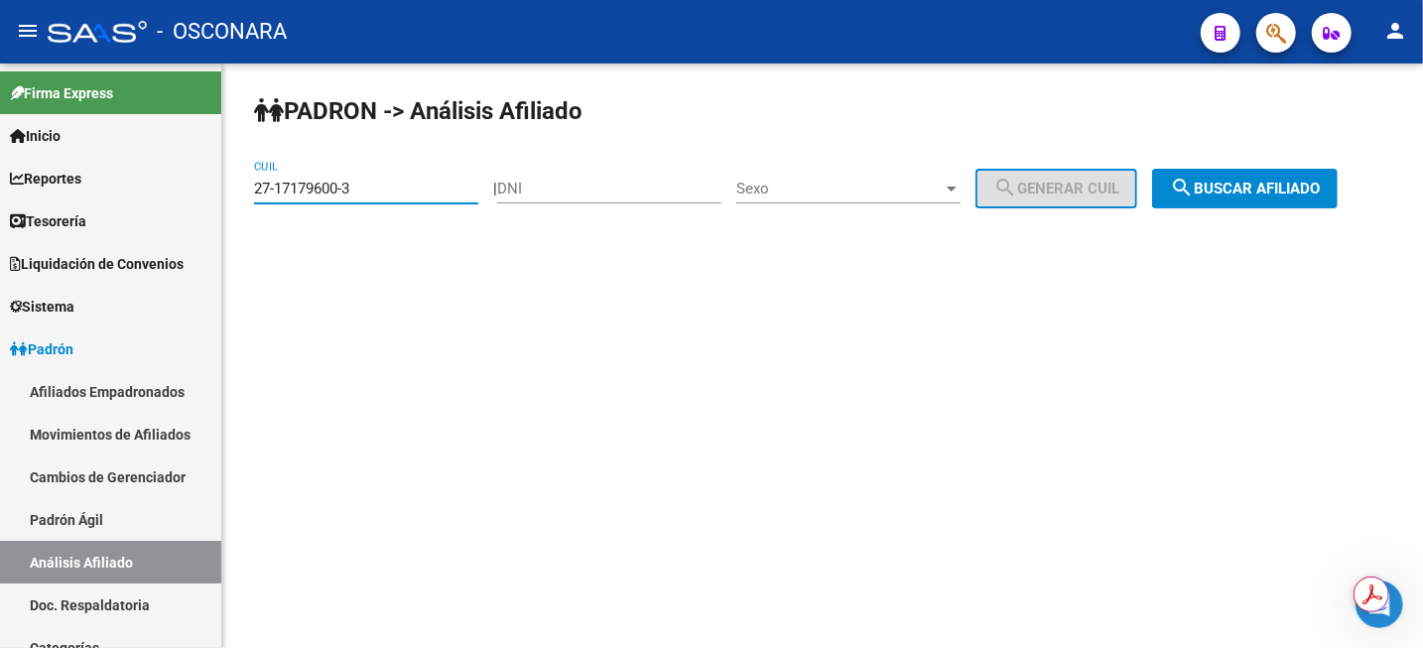
drag, startPoint x: 408, startPoint y: 196, endPoint x: 207, endPoint y: 194, distance: 200.5
click at [212, 193] on mat-sidenav-container "Firma Express Inicio Calendario SSS Instructivos Contacto OS Reportes Tablero d…" at bounding box center [711, 356] width 1423 height 585
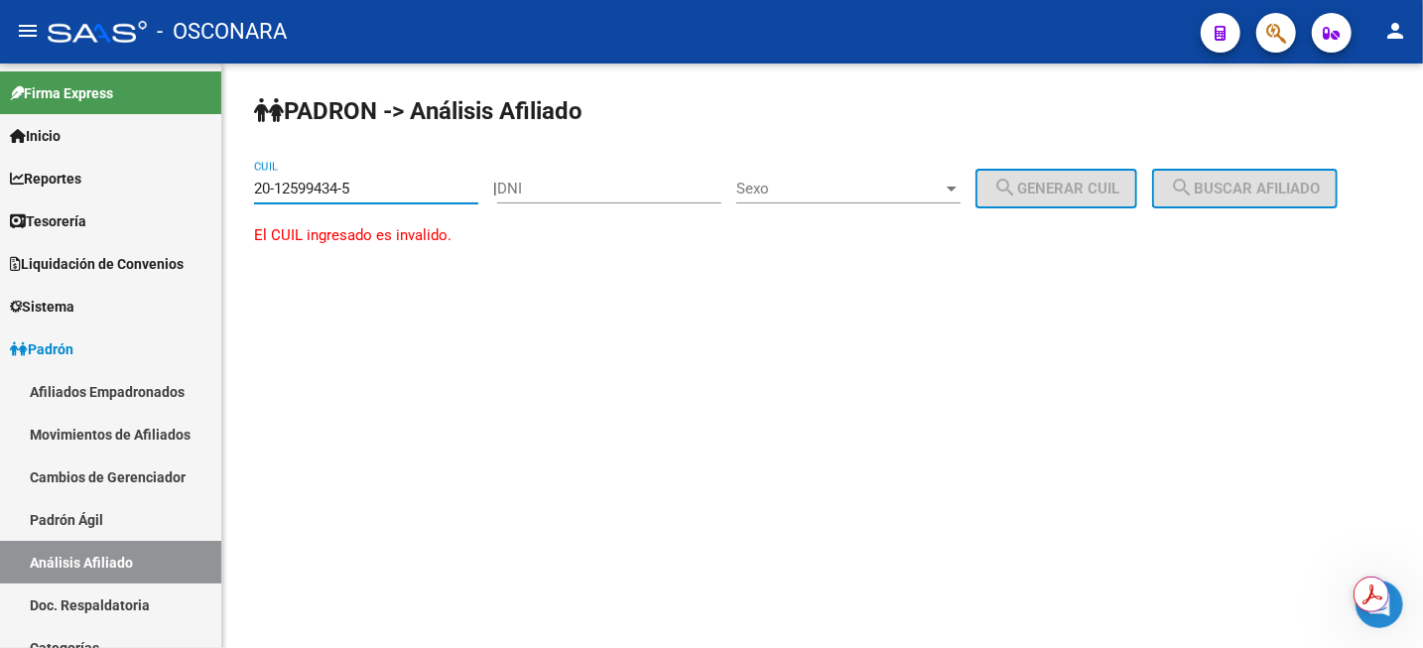
click at [331, 188] on input "20-12599434-5" at bounding box center [366, 189] width 224 height 18
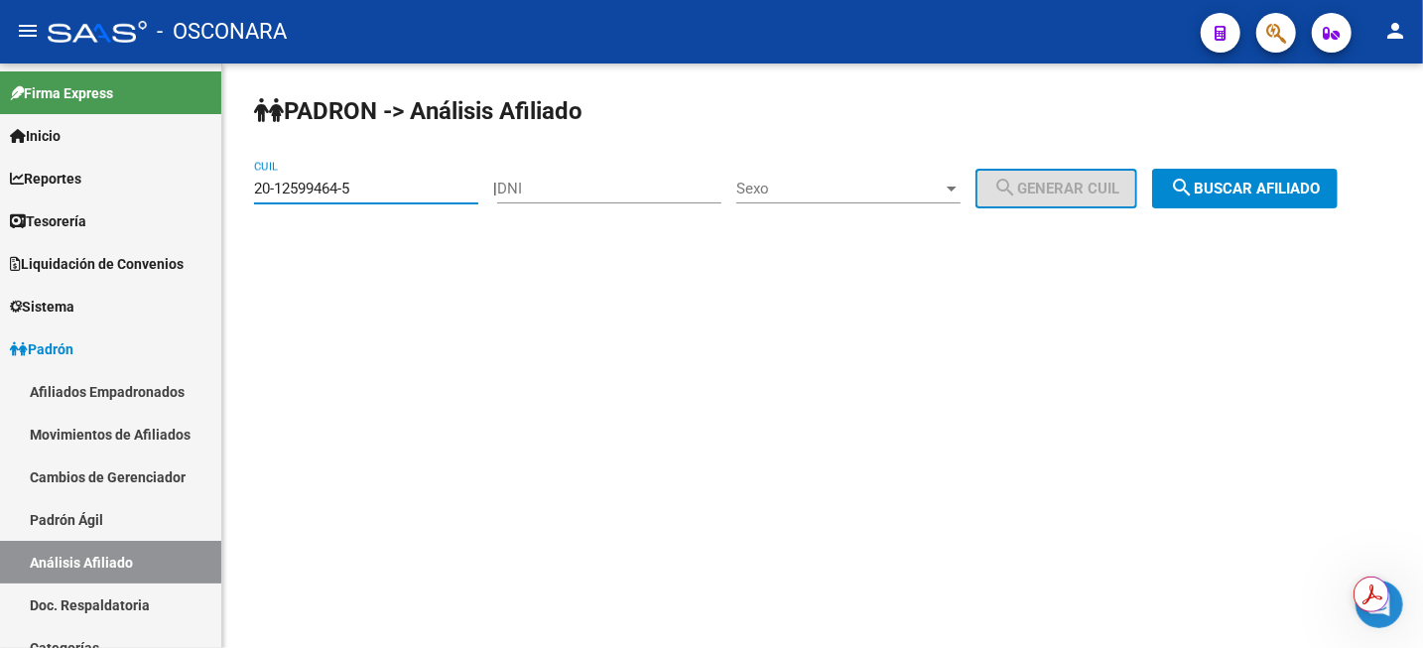
type input "20-12599464-5"
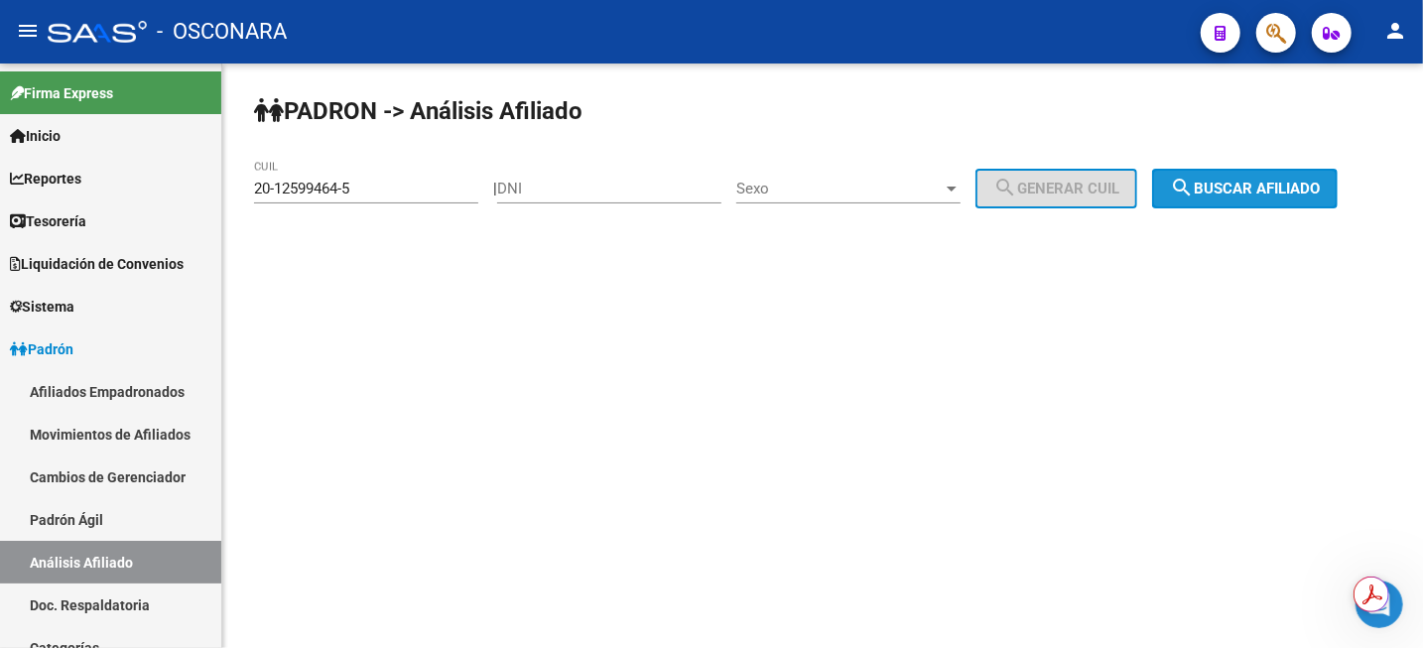
click at [1280, 207] on button "search Buscar afiliado" at bounding box center [1245, 189] width 186 height 40
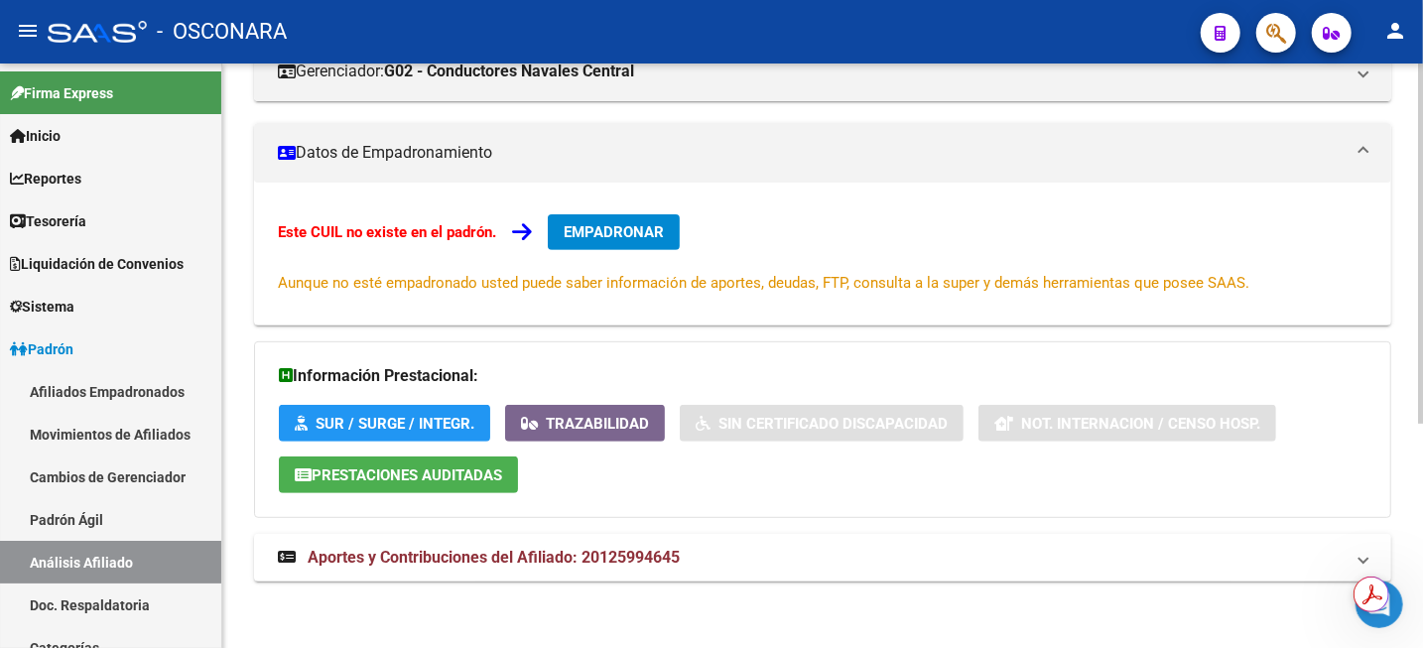
scroll to position [363, 0]
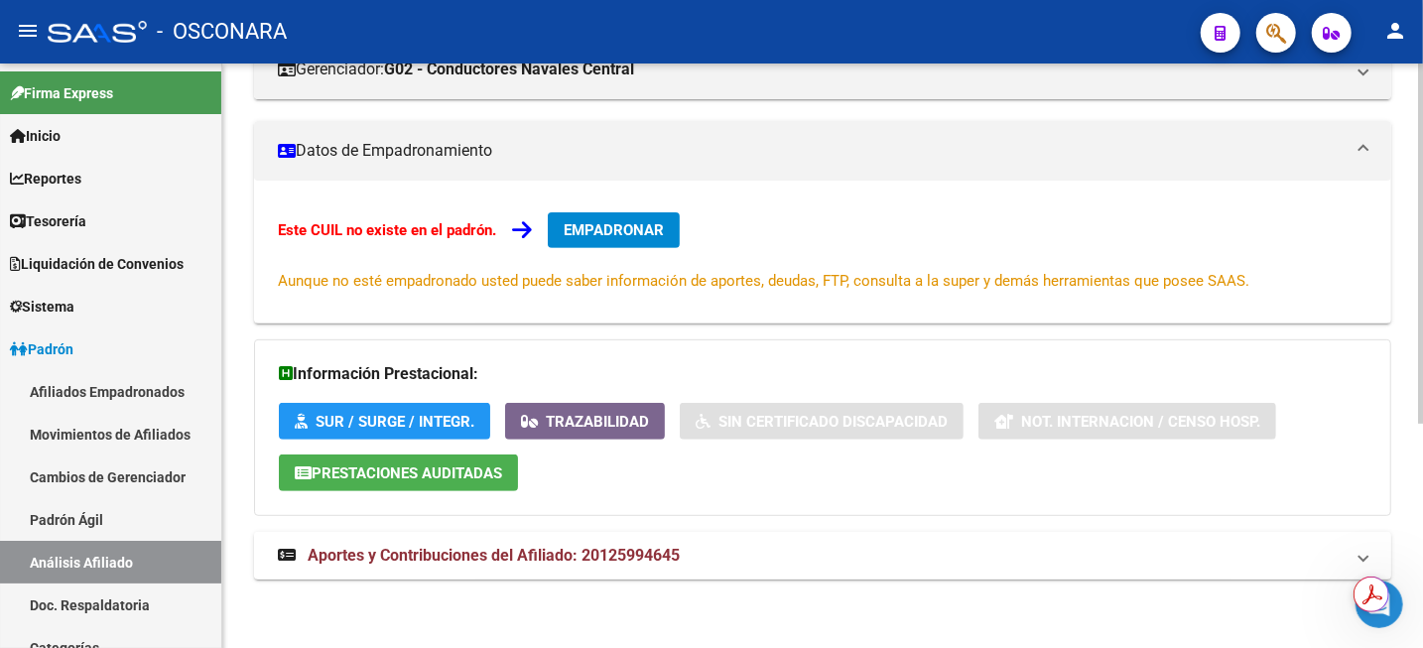
click at [659, 543] on mat-expansion-panel-header "Aportes y Contribuciones del Afiliado: 20125994645" at bounding box center [822, 556] width 1137 height 48
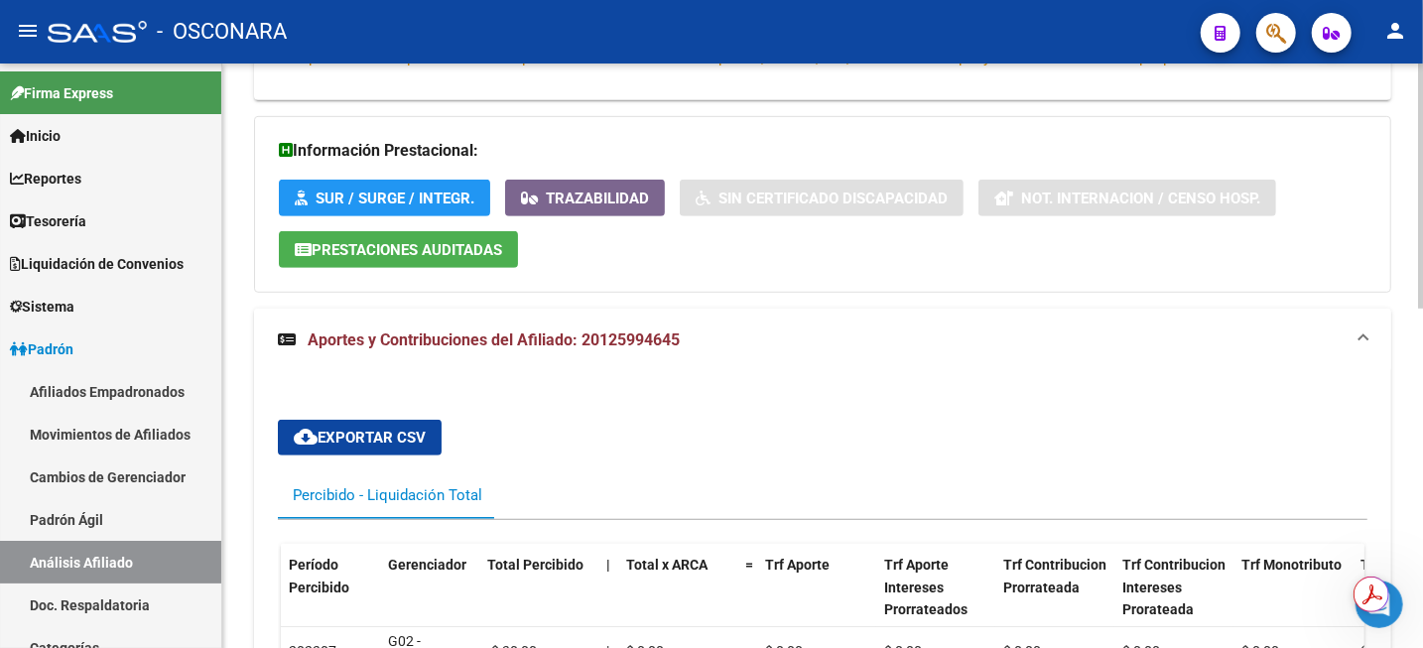
scroll to position [558, 0]
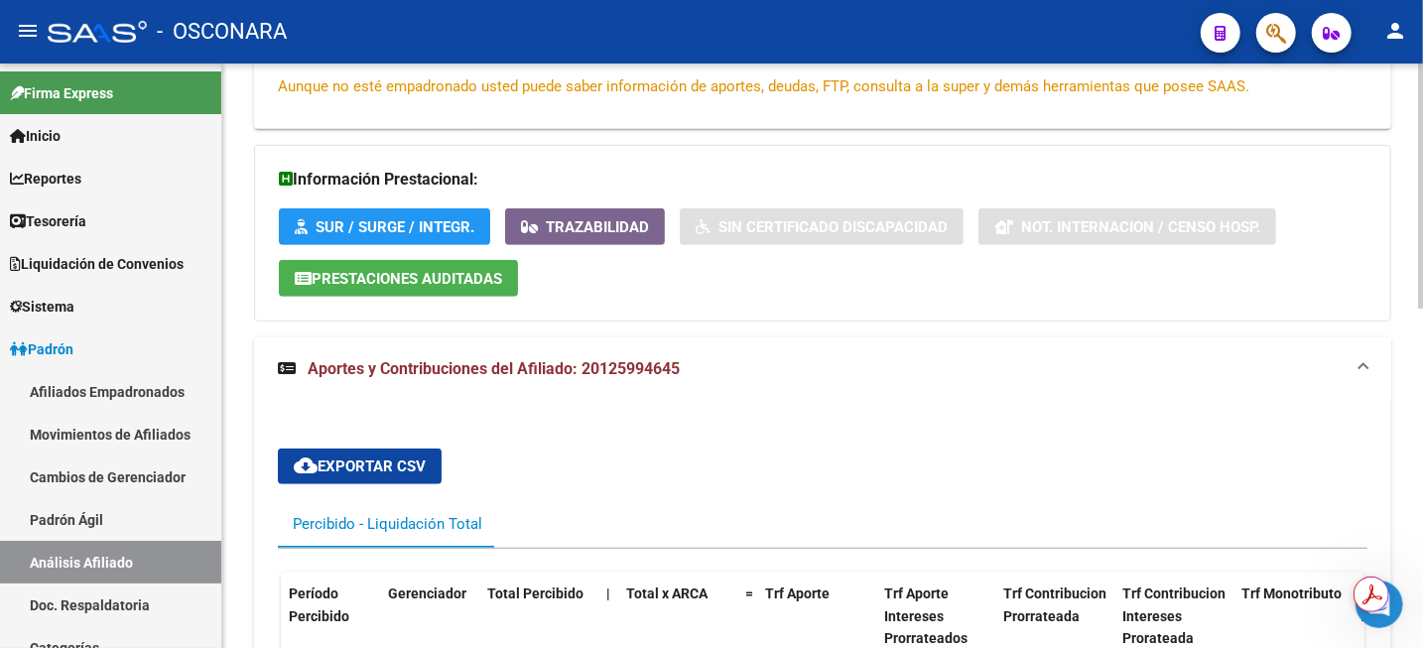
drag, startPoint x: 675, startPoint y: 378, endPoint x: 584, endPoint y: 378, distance: 91.3
click at [584, 378] on mat-panel-title "Aportes y Contribuciones del Afiliado: 20125994645" at bounding box center [811, 369] width 1066 height 22
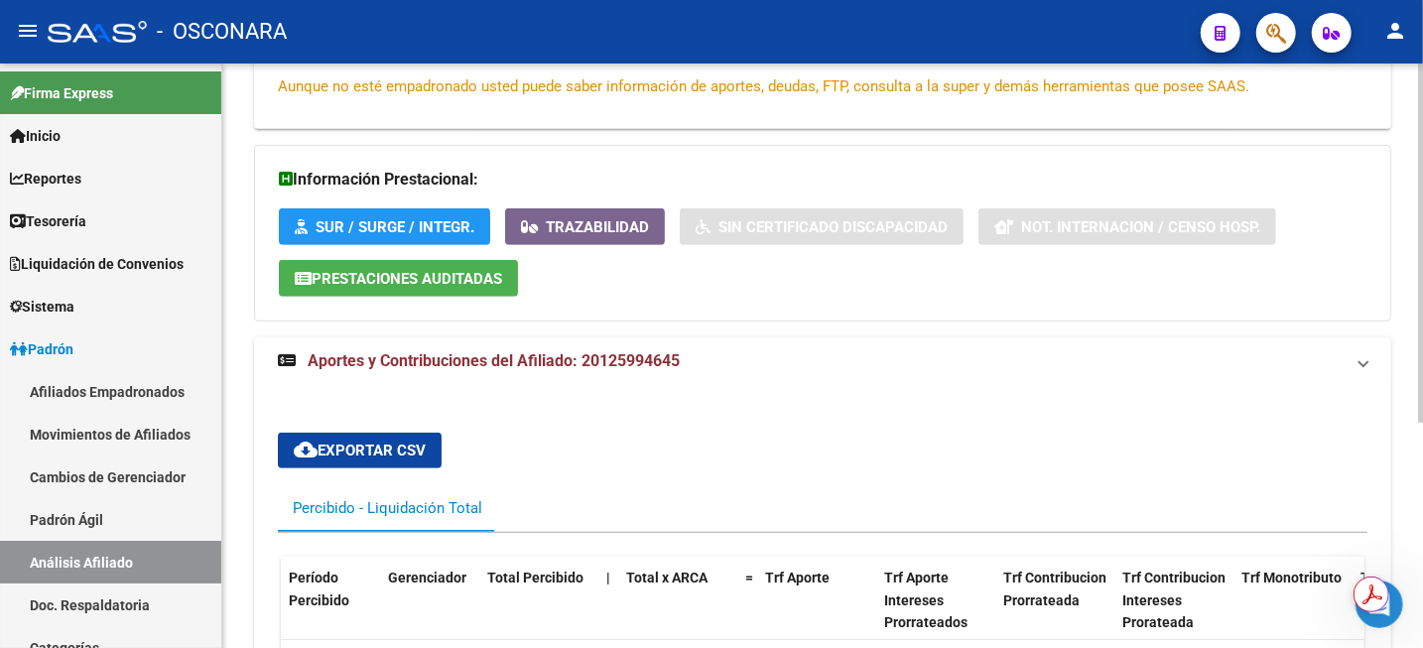
scroll to position [363, 0]
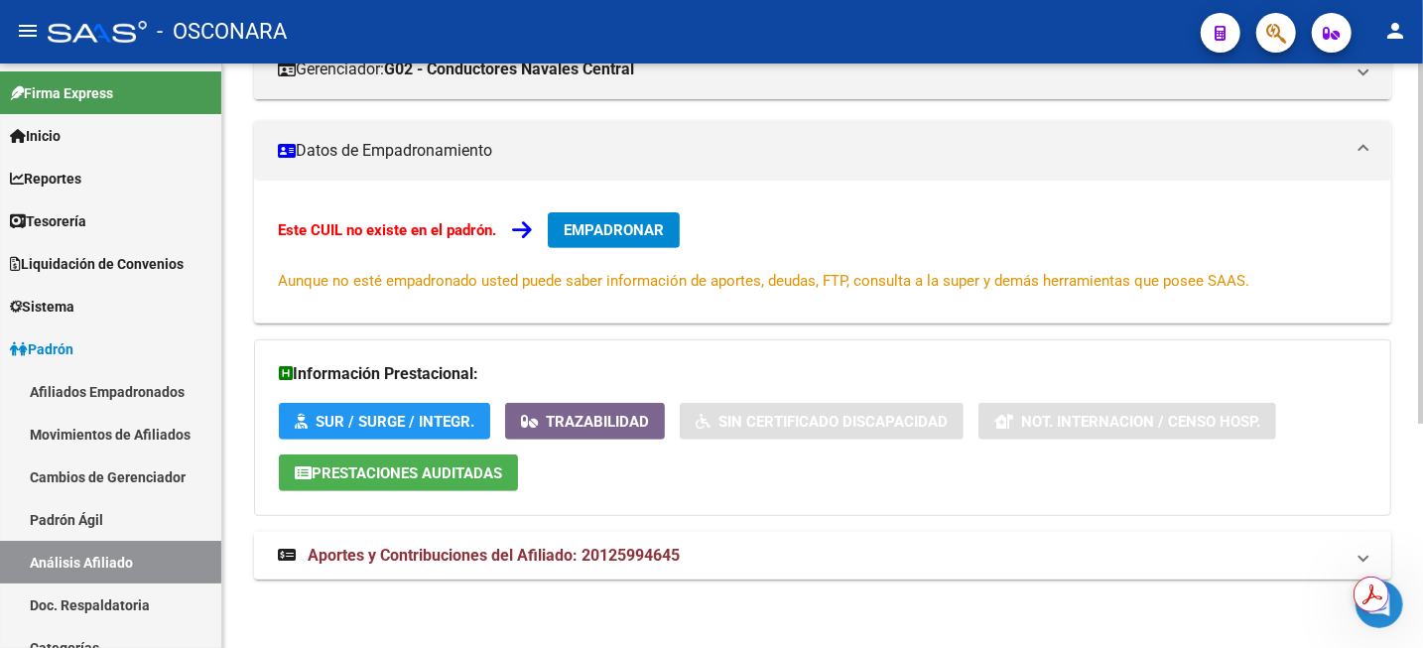
copy span "20125994645"
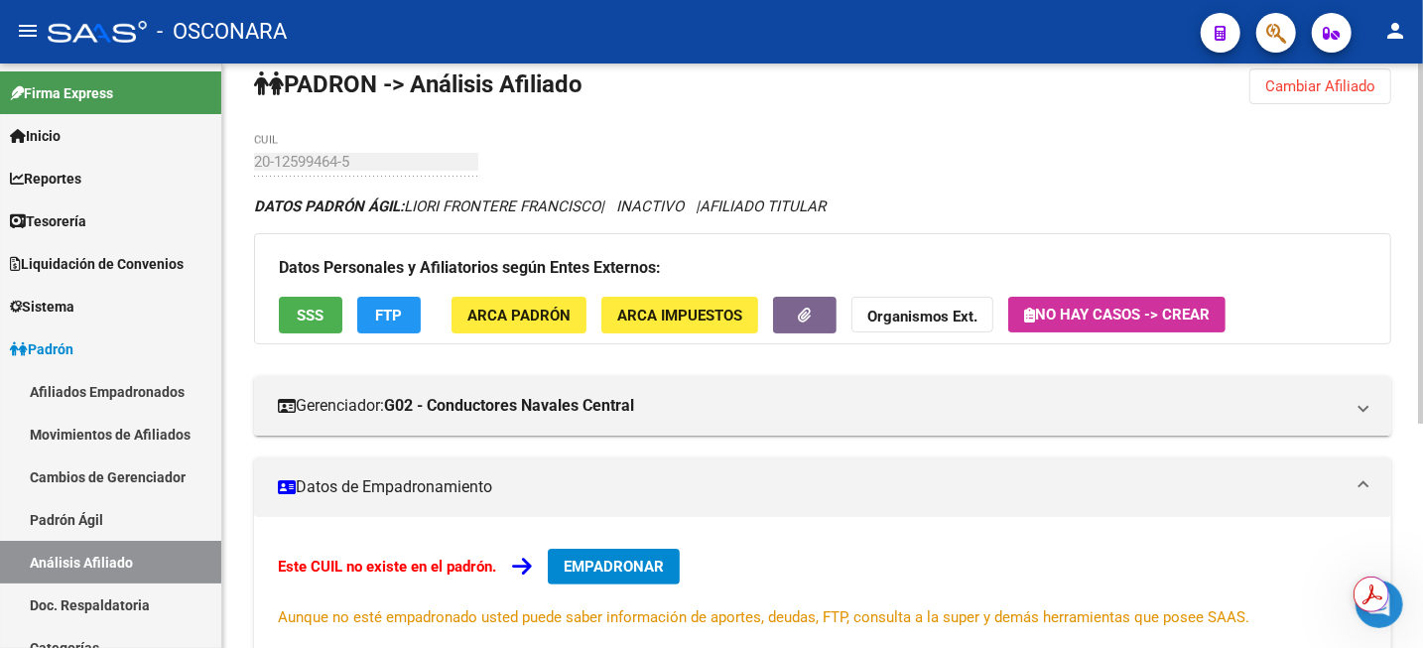
scroll to position [0, 0]
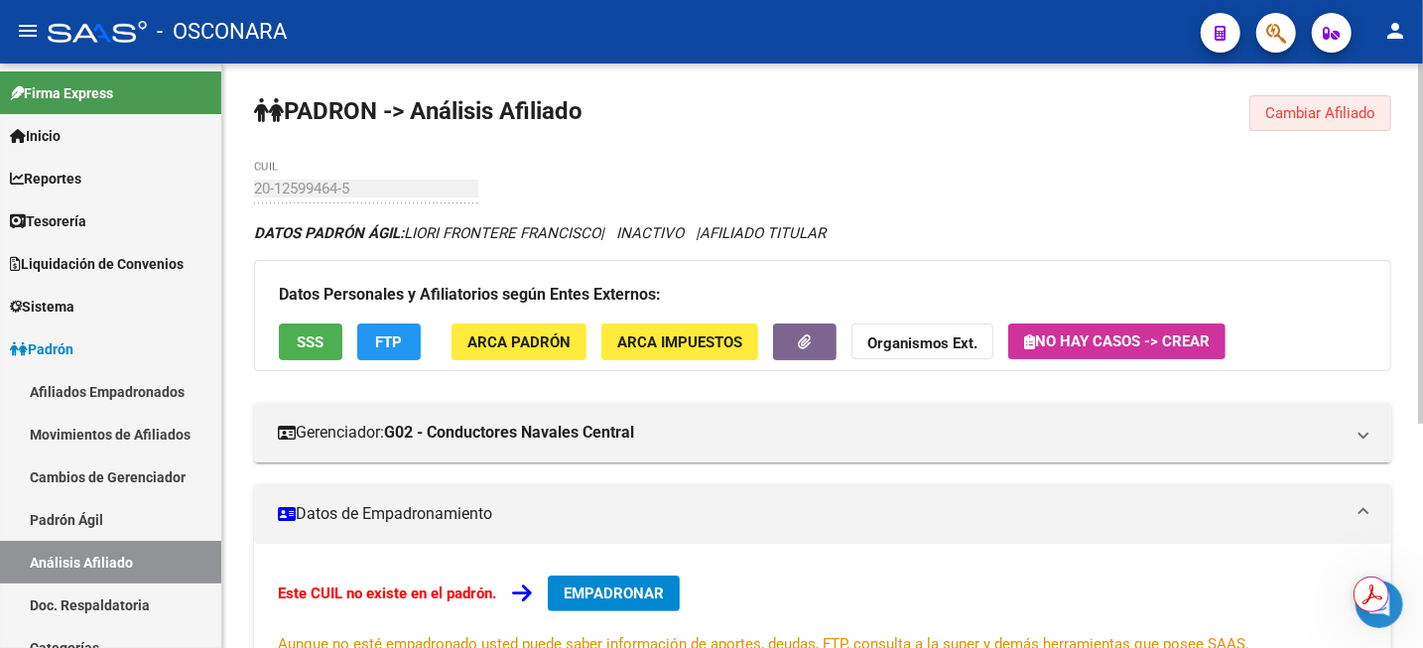
click at [1339, 105] on span "Cambiar Afiliado" at bounding box center [1320, 113] width 110 height 18
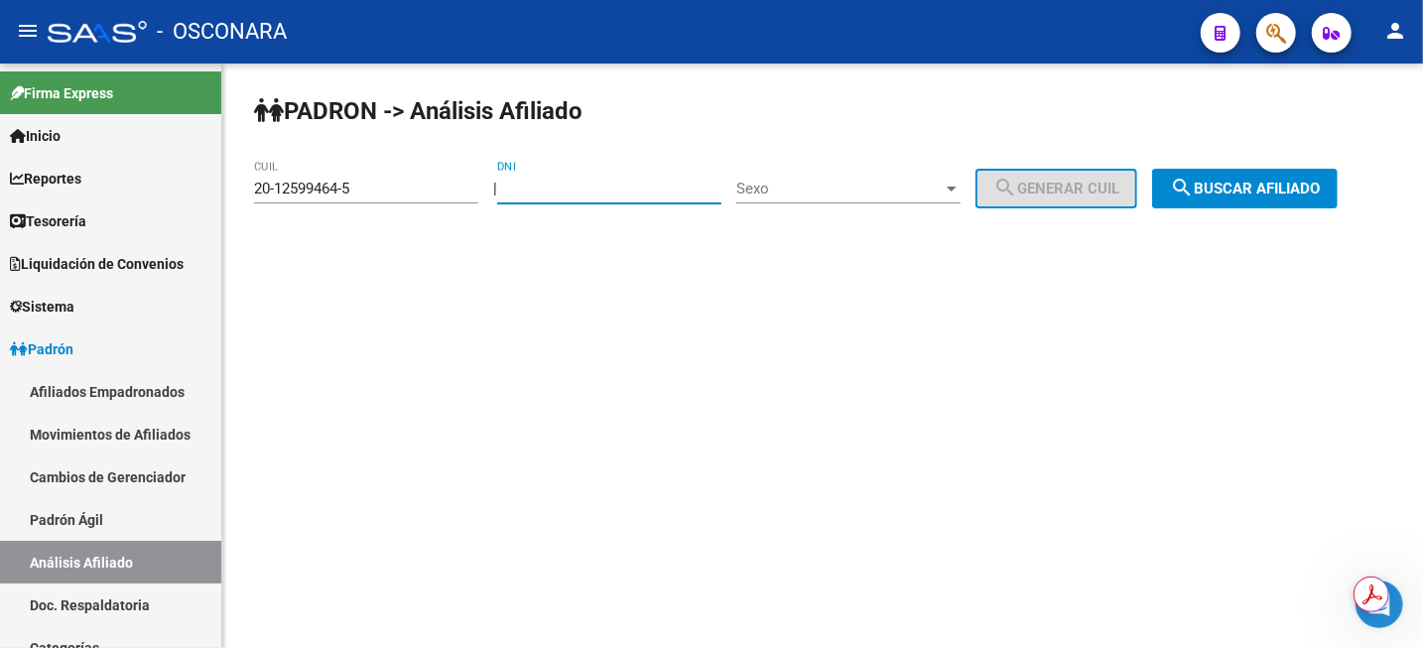
click at [566, 187] on input "DNI" at bounding box center [609, 189] width 224 height 18
paste input "19000762"
type input "19000762"
click at [913, 190] on span "Sexo" at bounding box center [839, 189] width 206 height 18
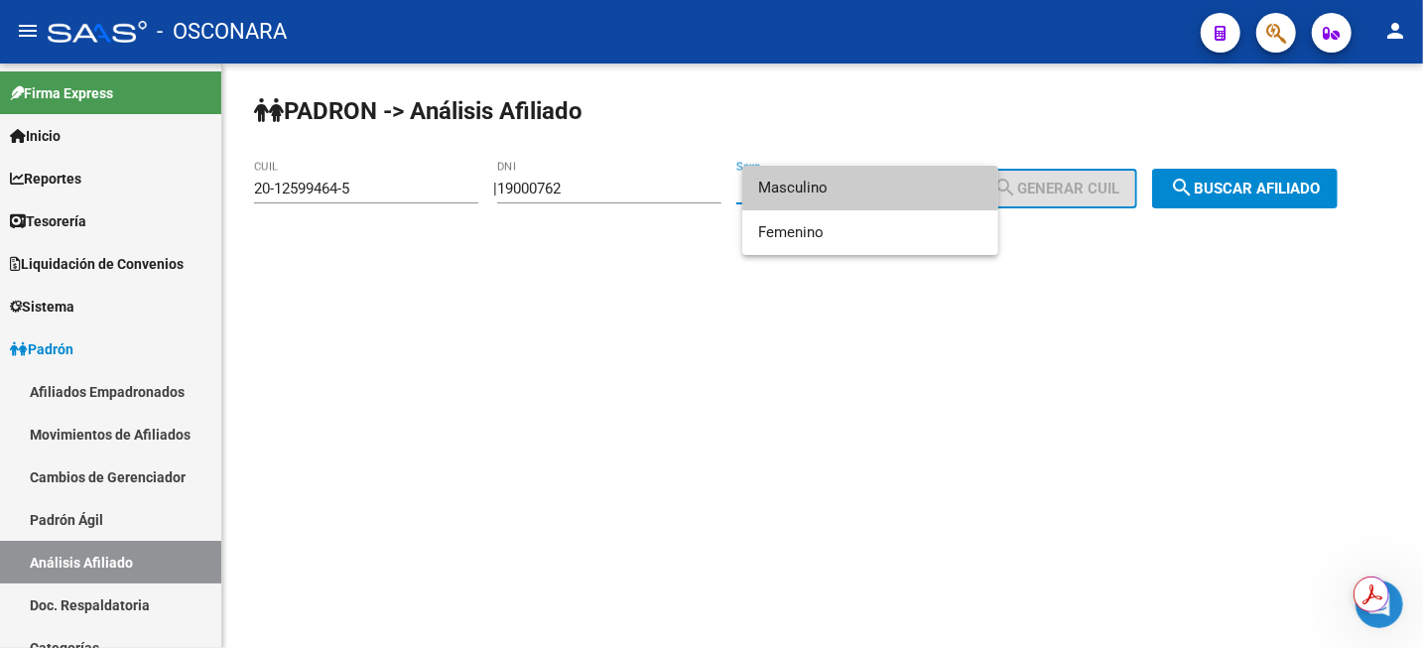
click at [913, 190] on span "Masculino" at bounding box center [870, 188] width 224 height 45
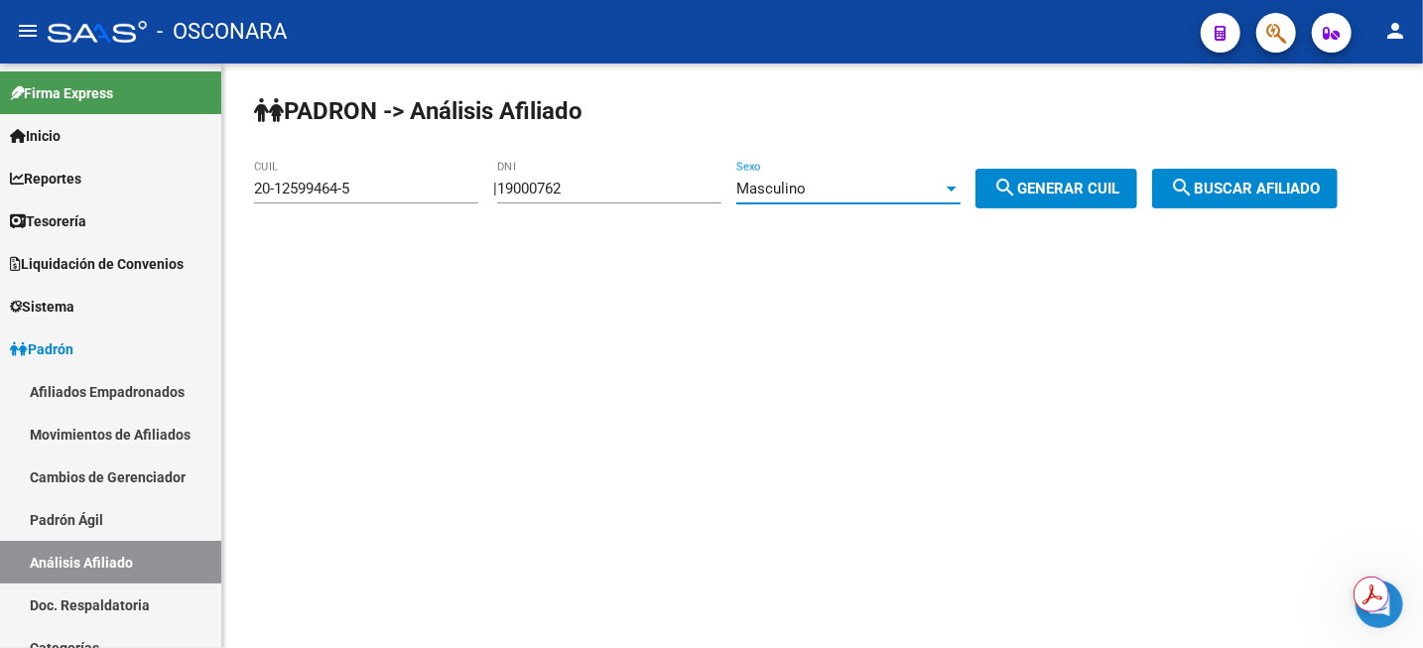
click at [1038, 190] on span "search Generar CUIL" at bounding box center [1056, 189] width 126 height 18
click at [1319, 183] on span "search Buscar afiliado" at bounding box center [1245, 189] width 150 height 18
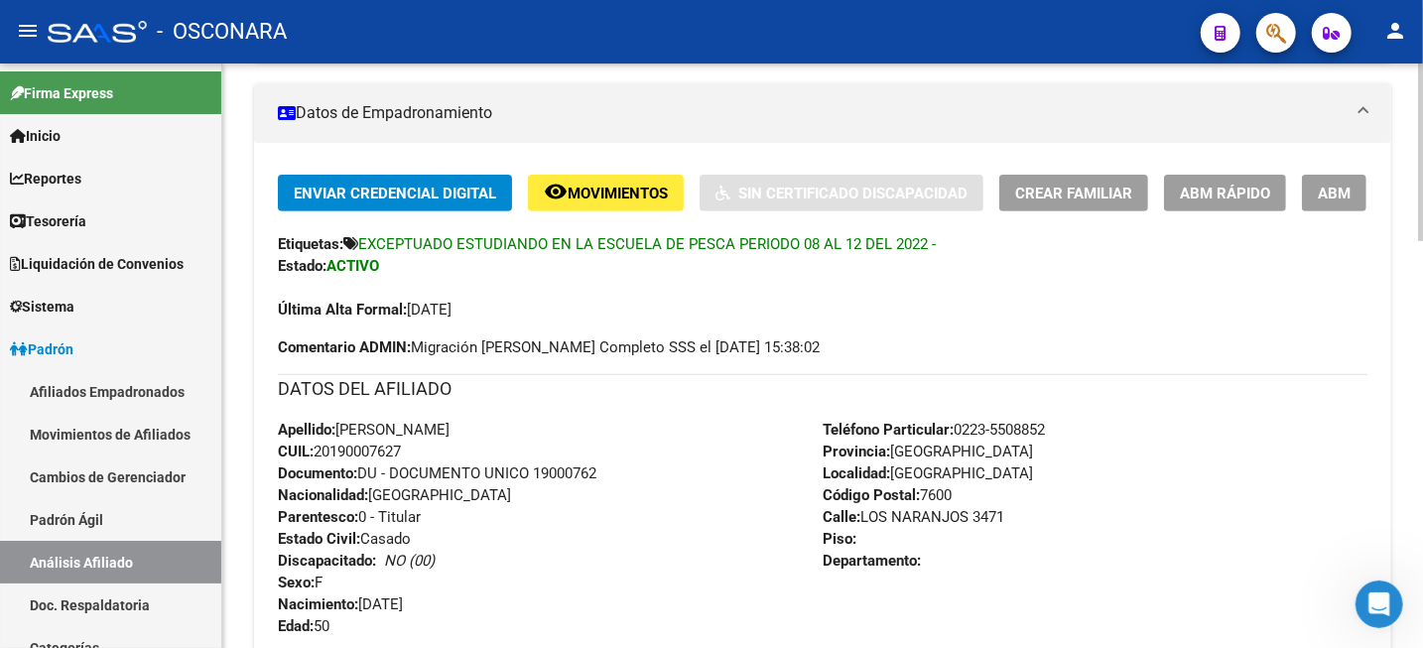
scroll to position [248, 0]
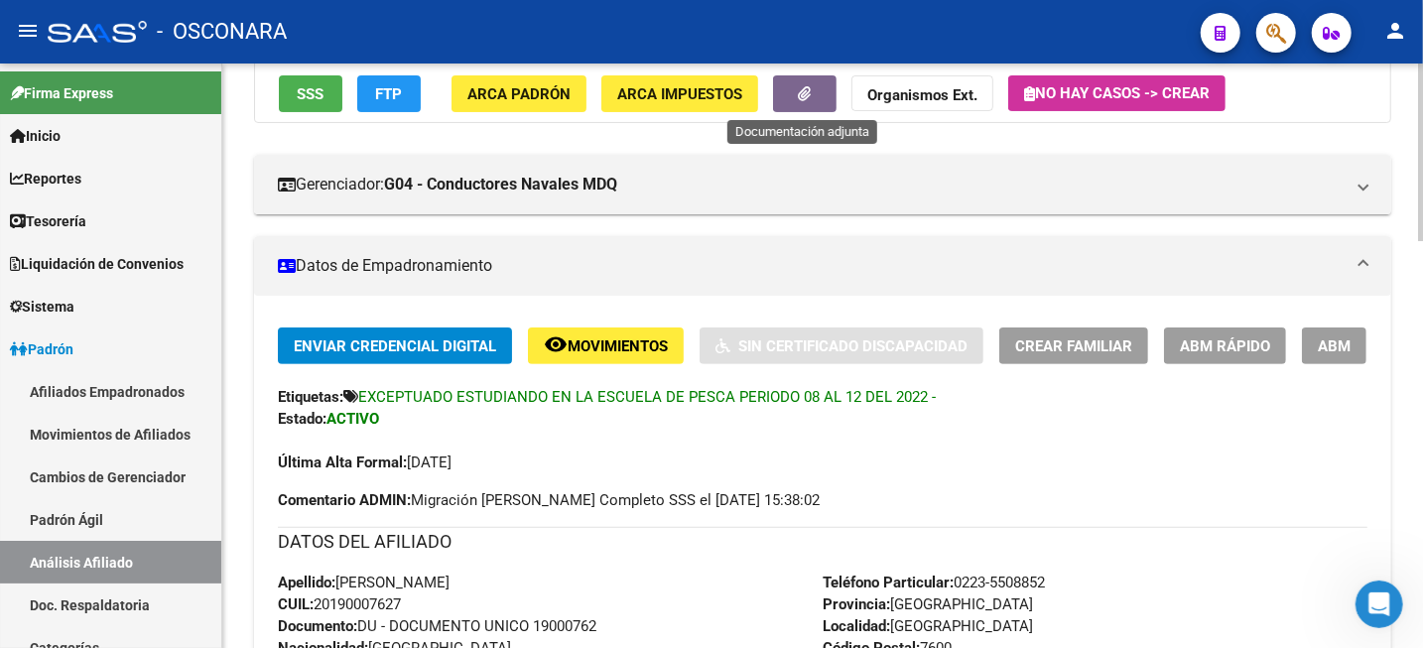
click at [825, 86] on button "button" at bounding box center [805, 93] width 64 height 37
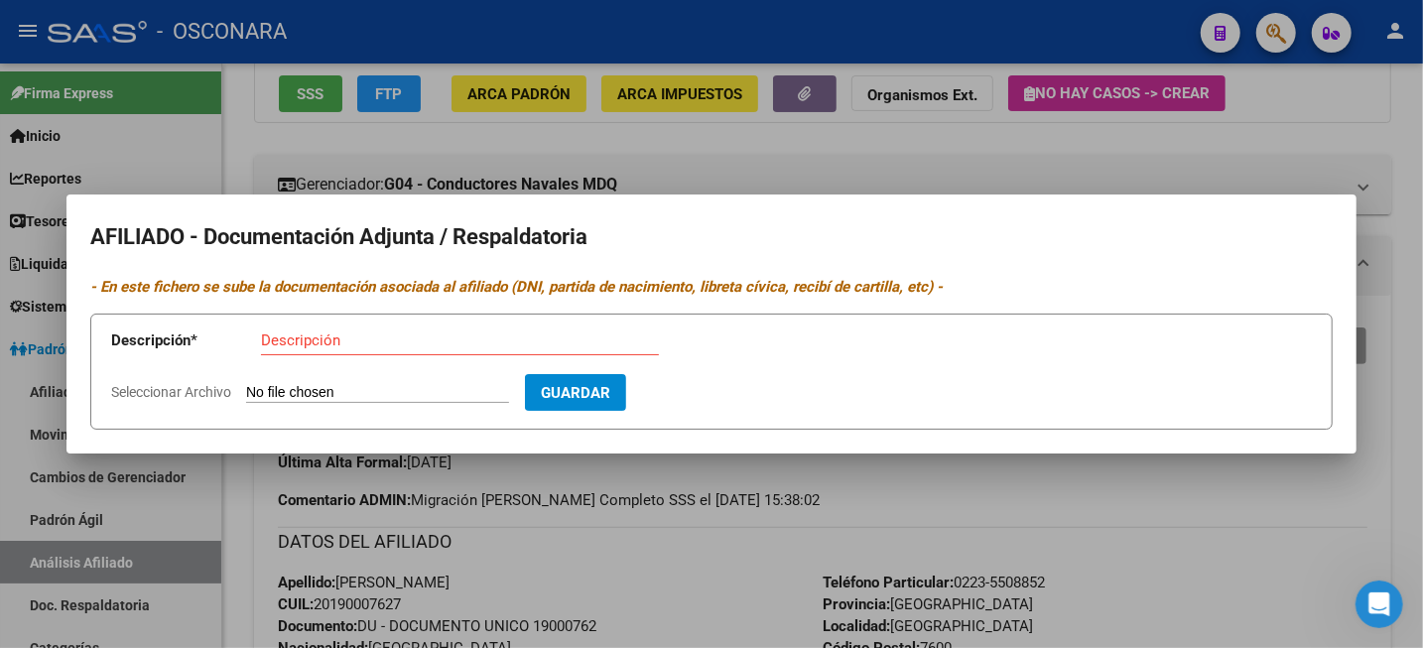
click at [1383, 99] on div at bounding box center [711, 324] width 1423 height 648
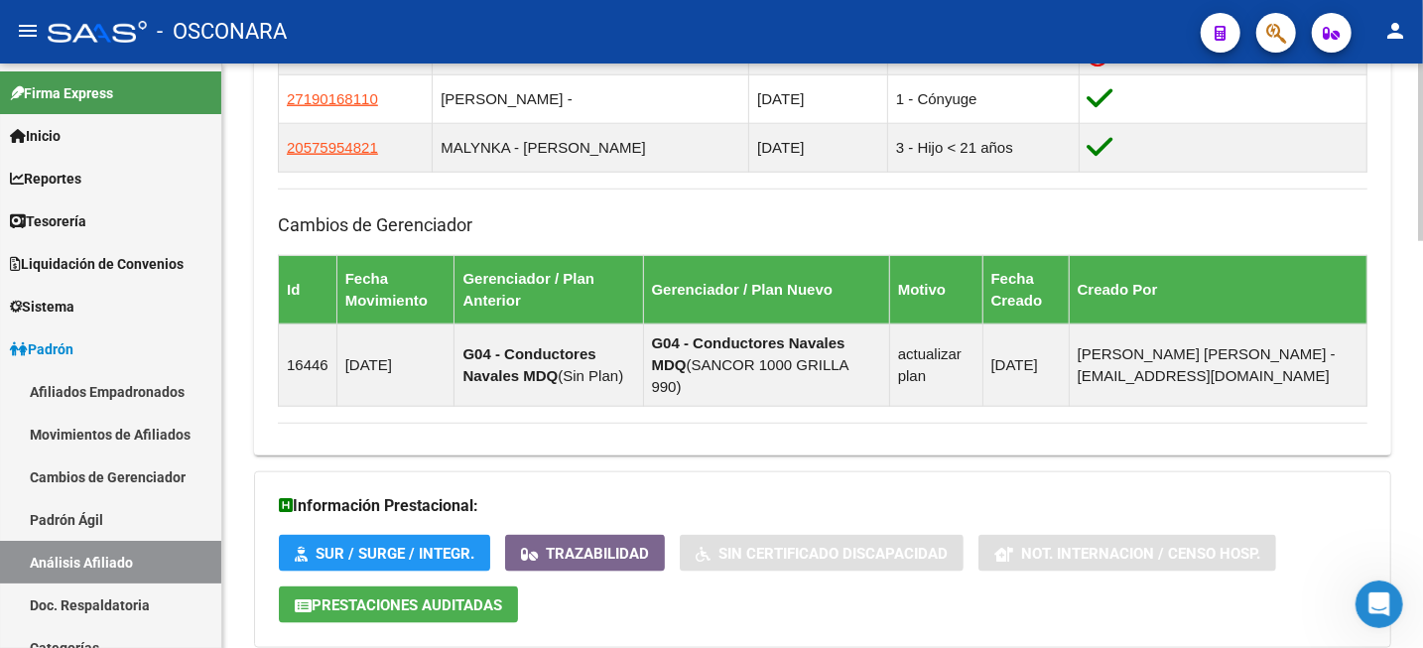
scroll to position [1342, 0]
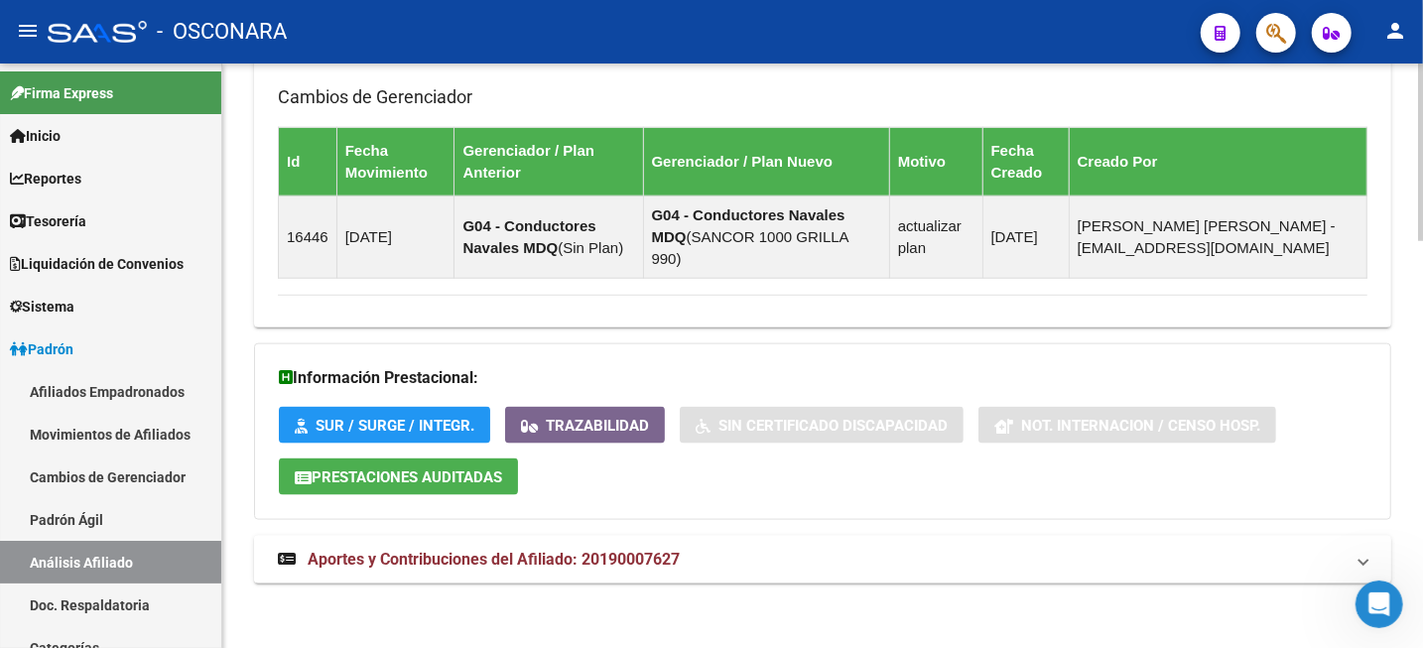
click at [501, 557] on span "Aportes y Contribuciones del Afiliado: 20190007627" at bounding box center [494, 559] width 372 height 19
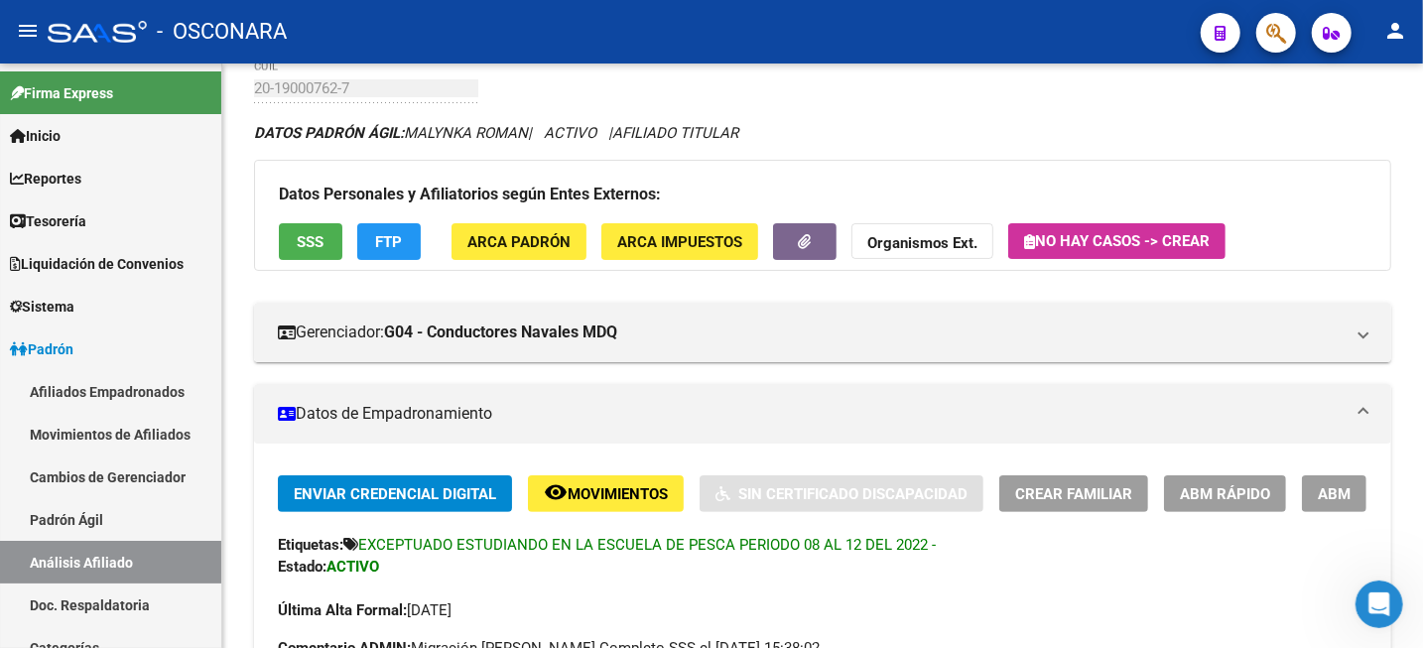
scroll to position [0, 0]
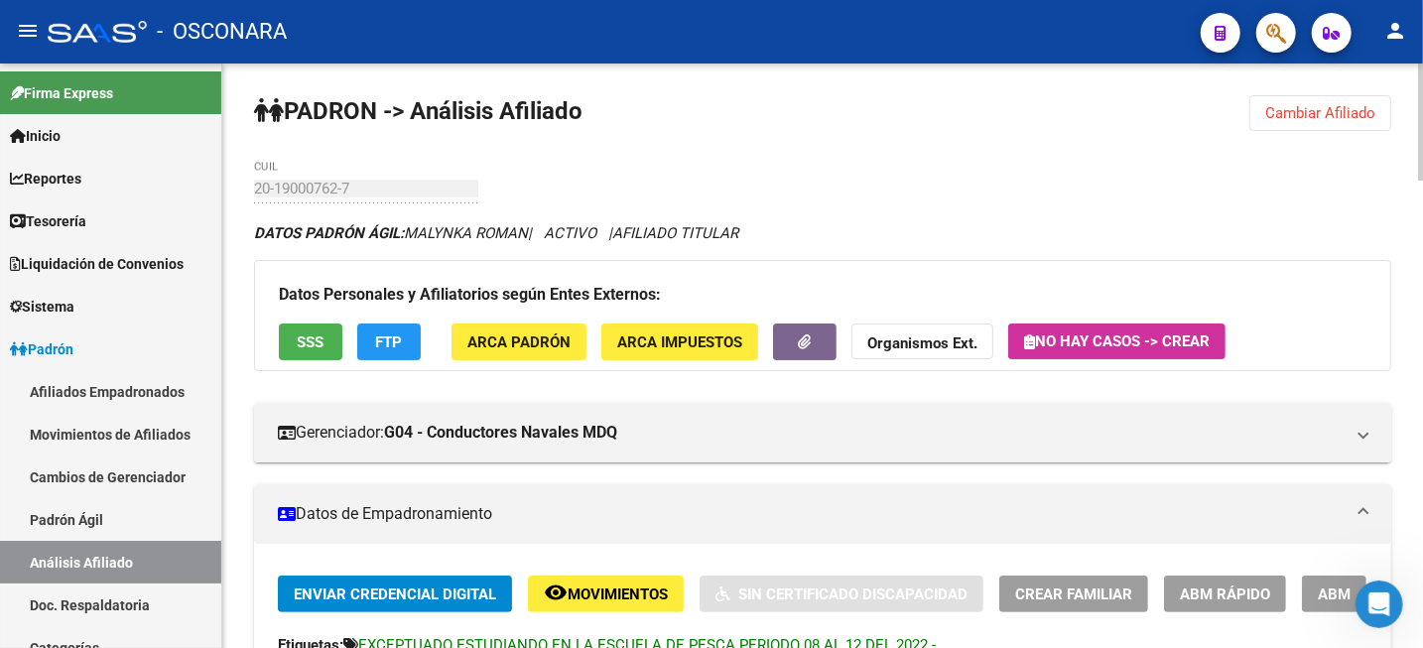
click at [1309, 127] on button "Cambiar Afiliado" at bounding box center [1320, 113] width 142 height 36
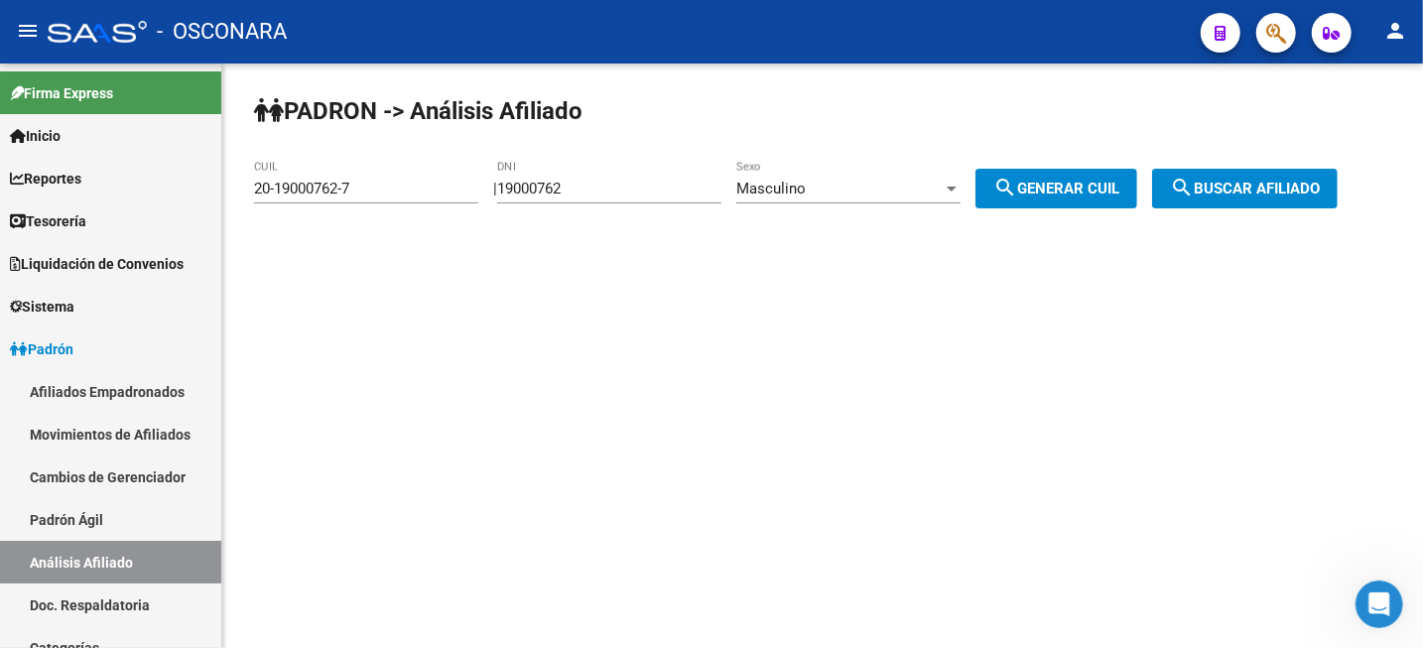
click at [399, 167] on div "20-19000762-7 CUIL" at bounding box center [366, 182] width 224 height 43
drag, startPoint x: 386, startPoint y: 188, endPoint x: 283, endPoint y: 173, distance: 104.3
click at [283, 173] on div "20-19000762-7 CUIL" at bounding box center [366, 182] width 224 height 43
click at [387, 196] on input "20-19000762-7" at bounding box center [366, 189] width 224 height 18
drag, startPoint x: 388, startPoint y: 196, endPoint x: 245, endPoint y: 190, distance: 143.0
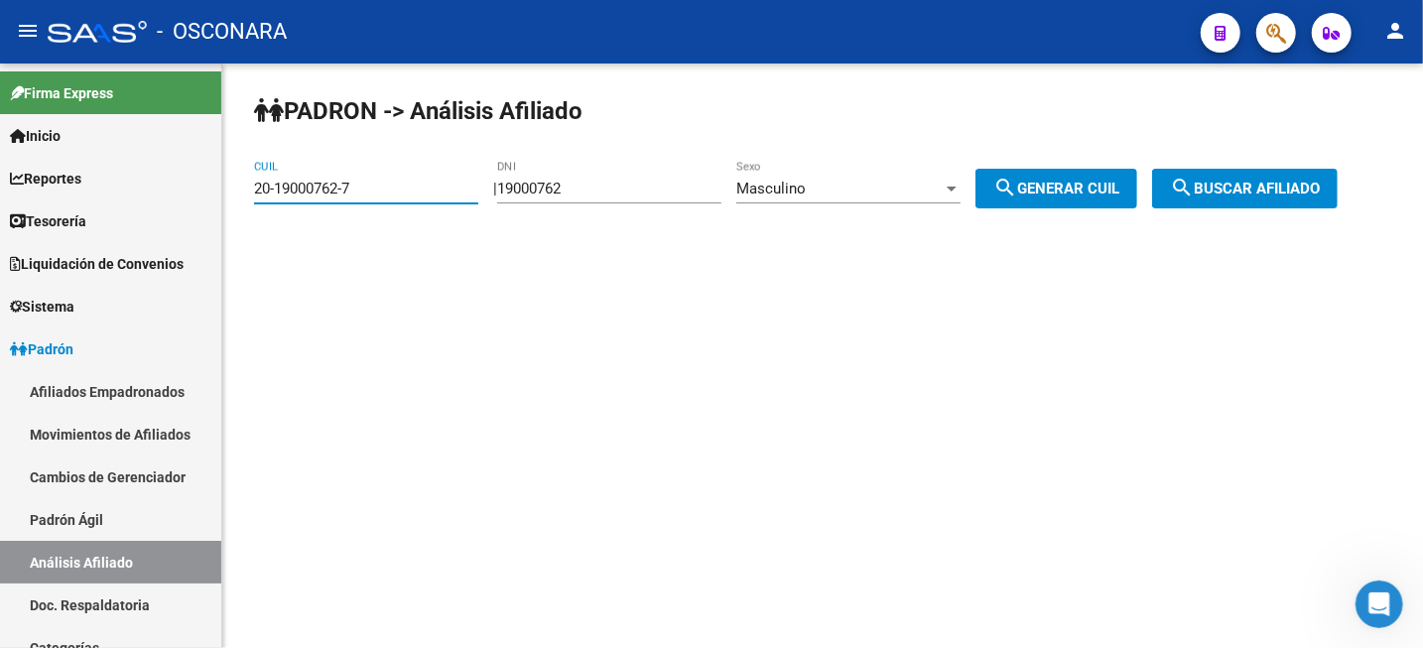
click at [245, 190] on div "[PERSON_NAME] -> Análisis Afiliado 20-19000762-7 CUIL | 19000762 DNI Masculino …" at bounding box center [822, 168] width 1201 height 208
paste input "44768454-4"
type input "20-44768454-4"
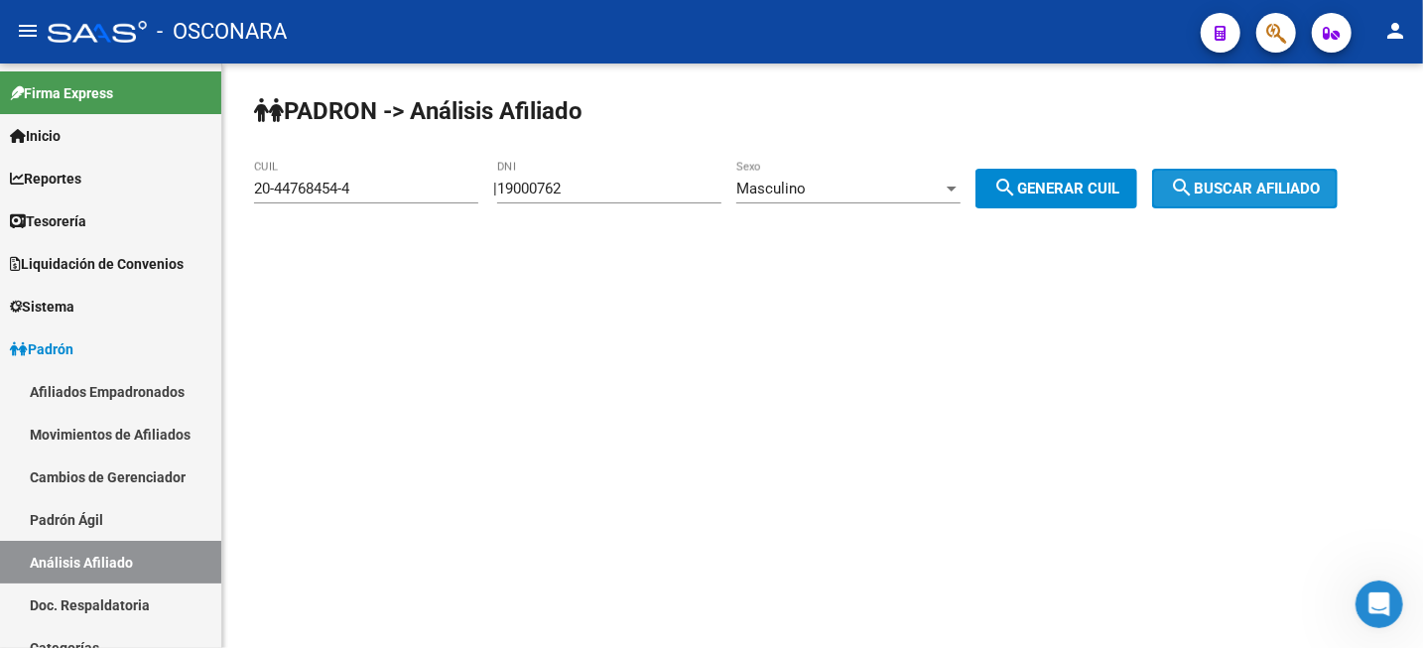
click at [1294, 200] on button "search Buscar afiliado" at bounding box center [1245, 189] width 186 height 40
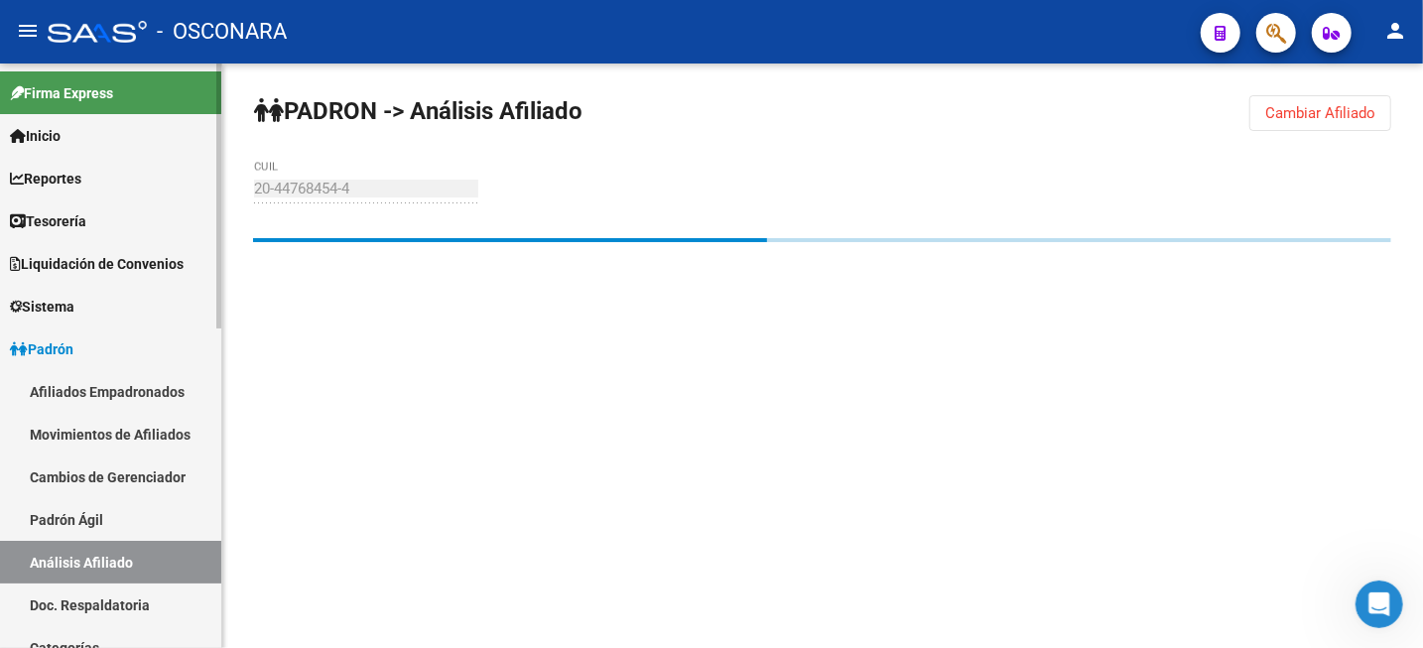
click at [85, 519] on link "Padrón Ágil" at bounding box center [110, 519] width 221 height 43
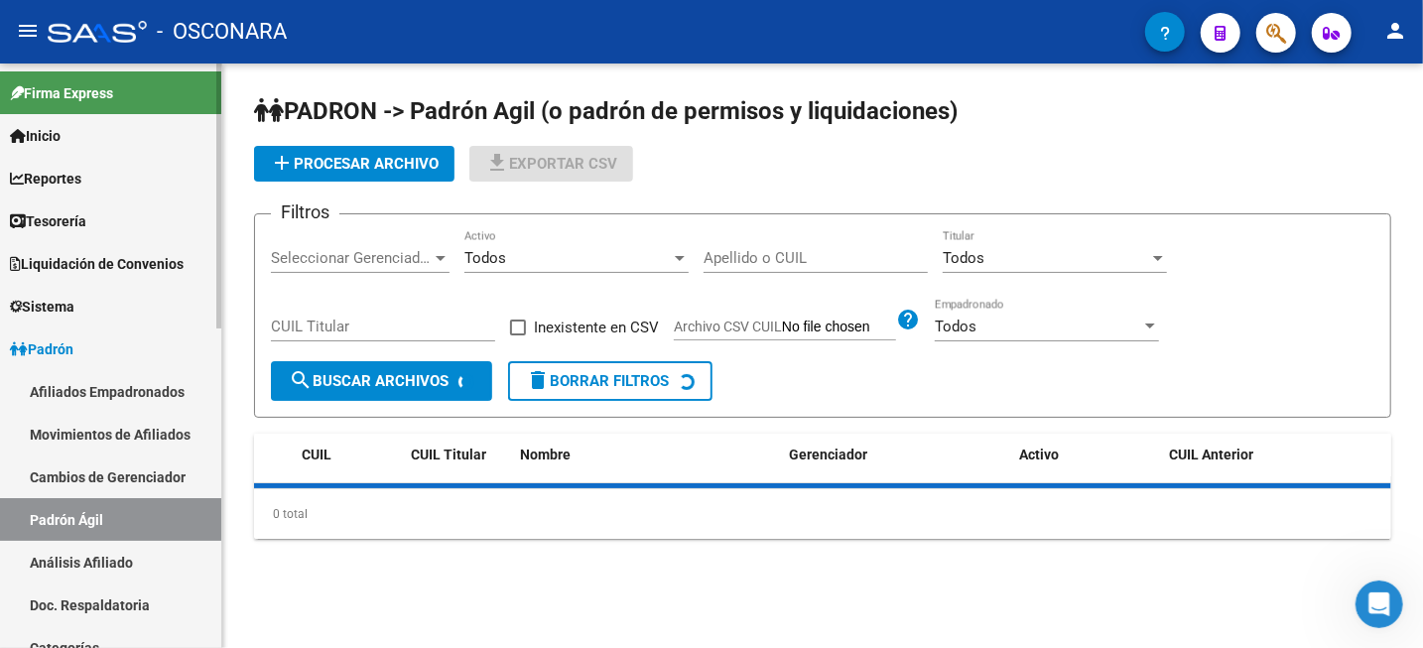
click at [90, 550] on link "Análisis Afiliado" at bounding box center [110, 562] width 221 height 43
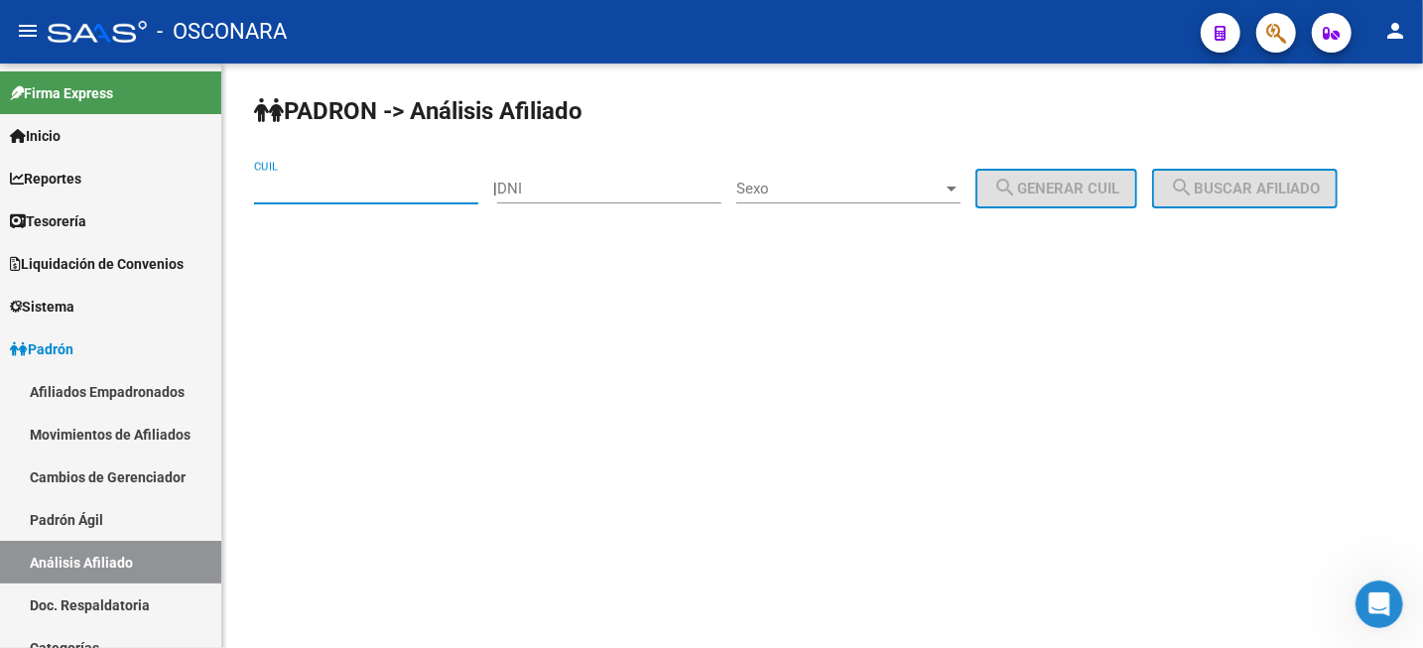
click at [332, 182] on input "CUIL" at bounding box center [366, 189] width 224 height 18
paste input "20-44768454-4"
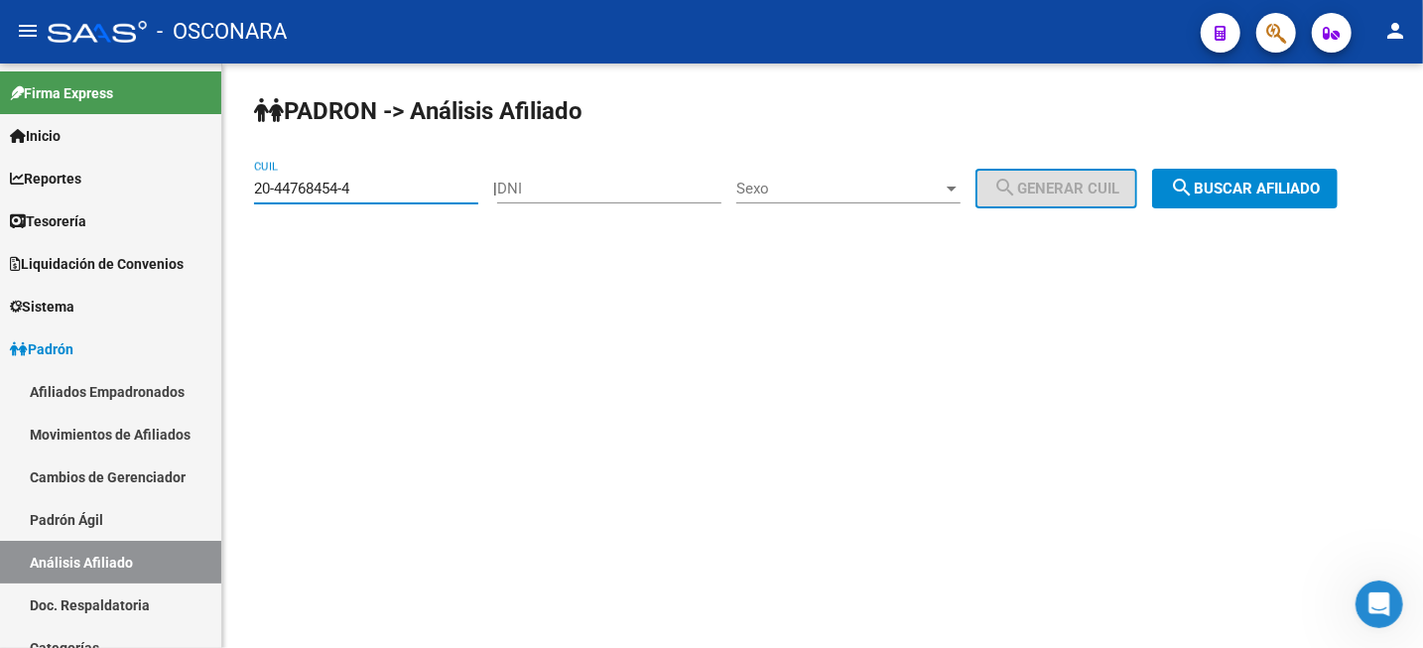
type input "20-44768454-4"
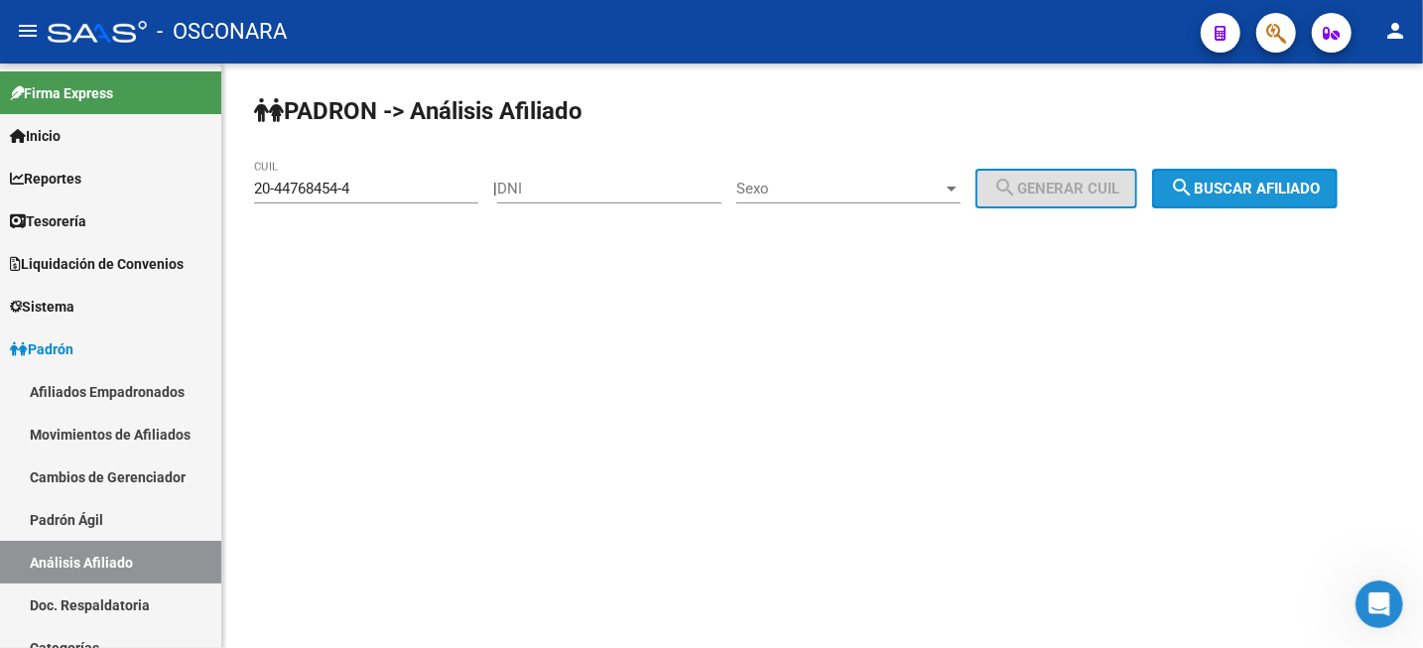
click at [1237, 188] on span "search Buscar afiliado" at bounding box center [1245, 189] width 150 height 18
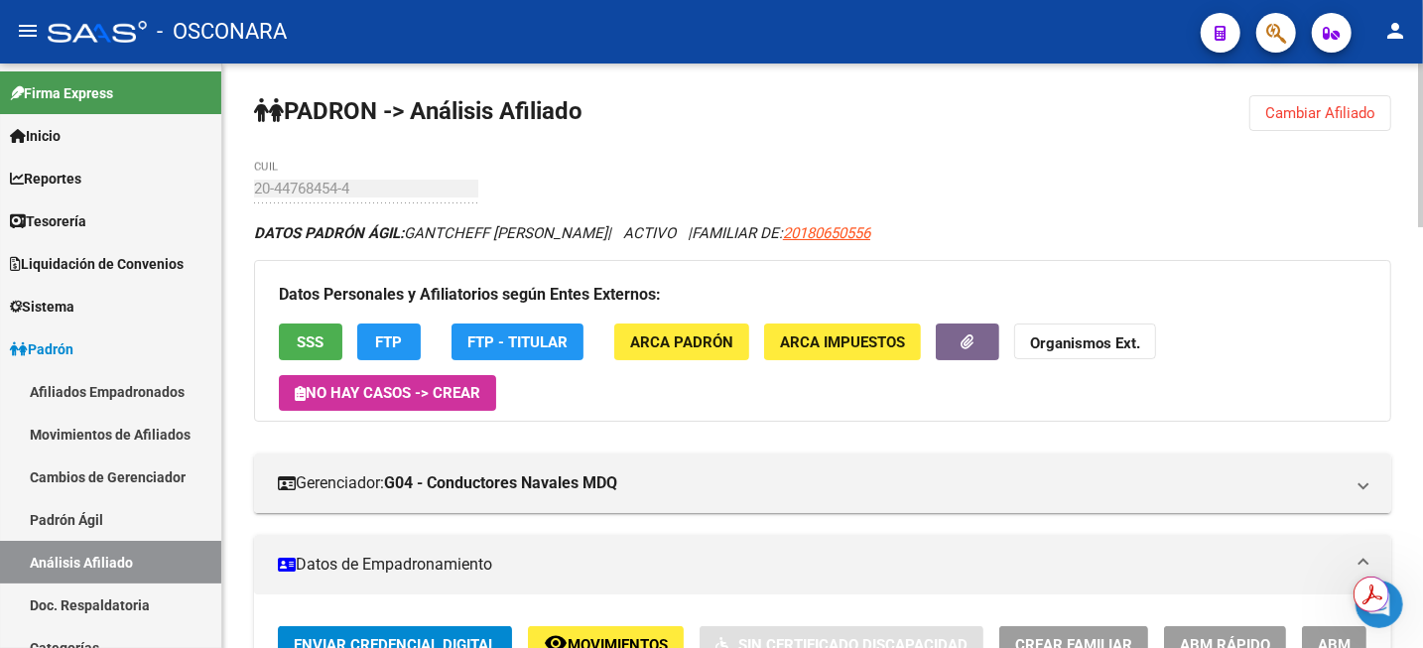
scroll to position [372, 0]
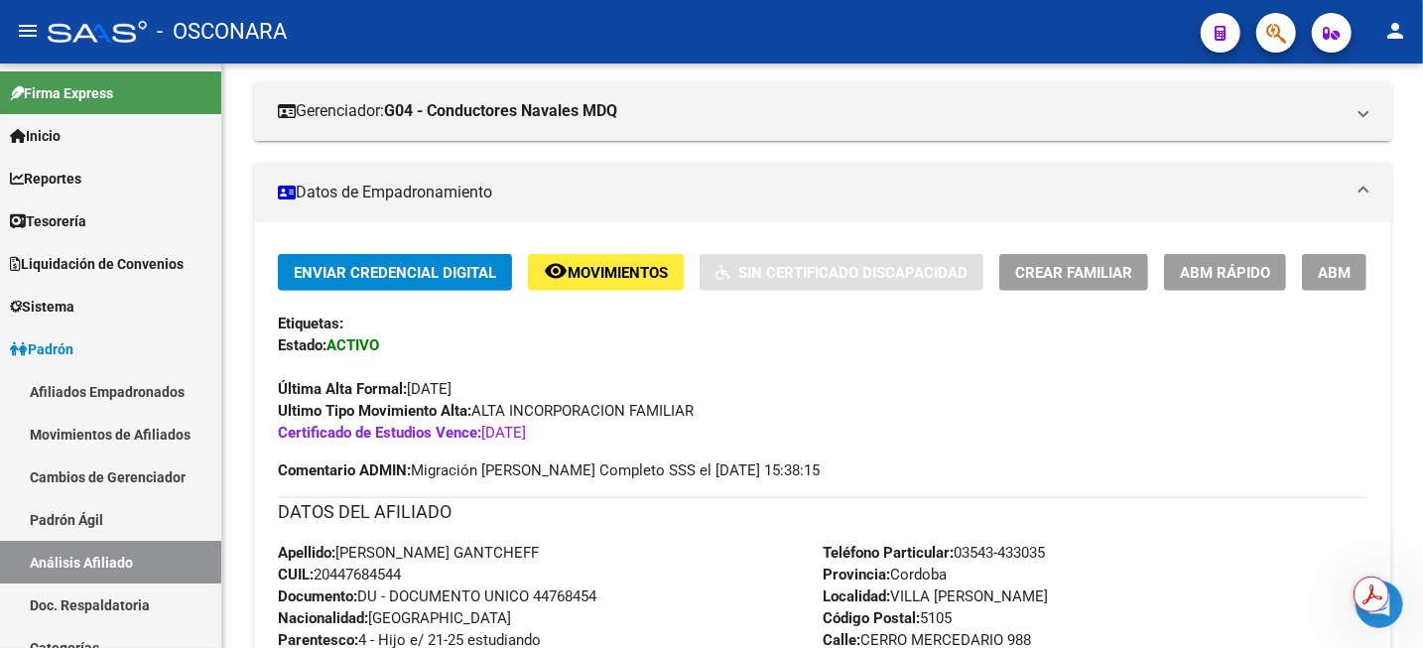
click at [1330, 270] on span "ABM" at bounding box center [1334, 273] width 33 height 18
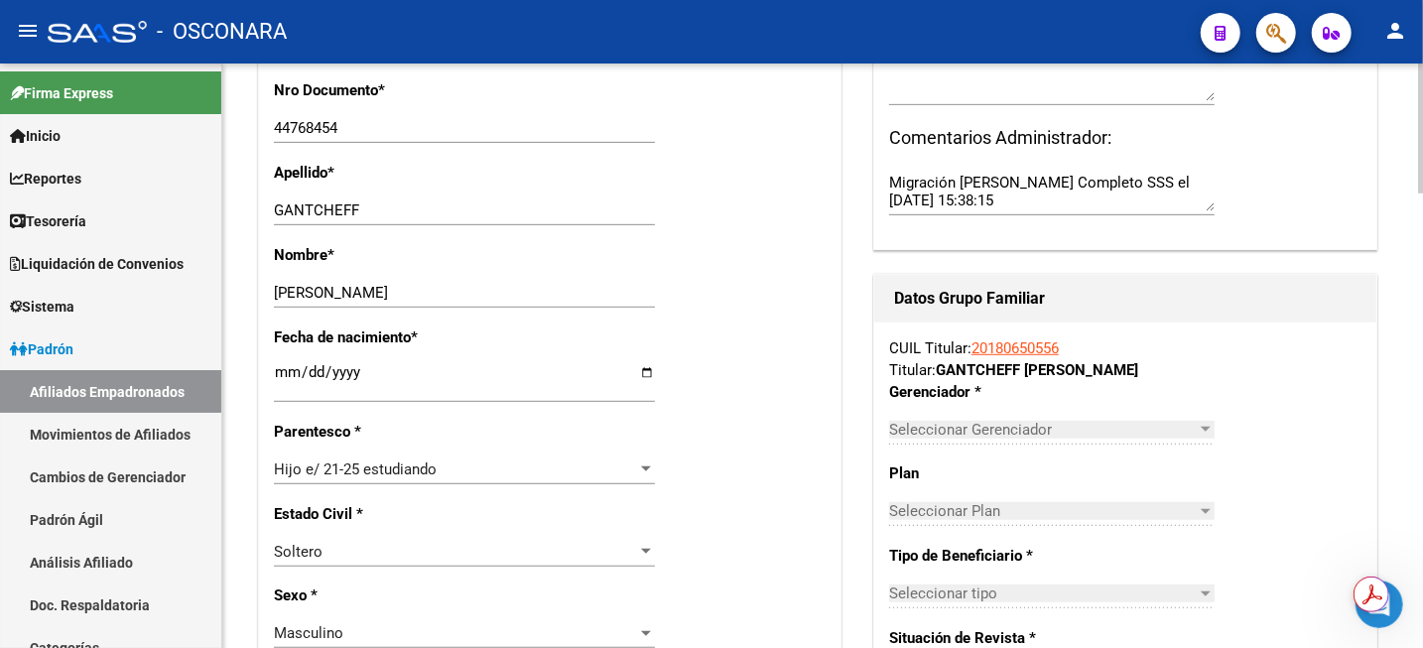
radio input "true"
type input "30-68562823-2"
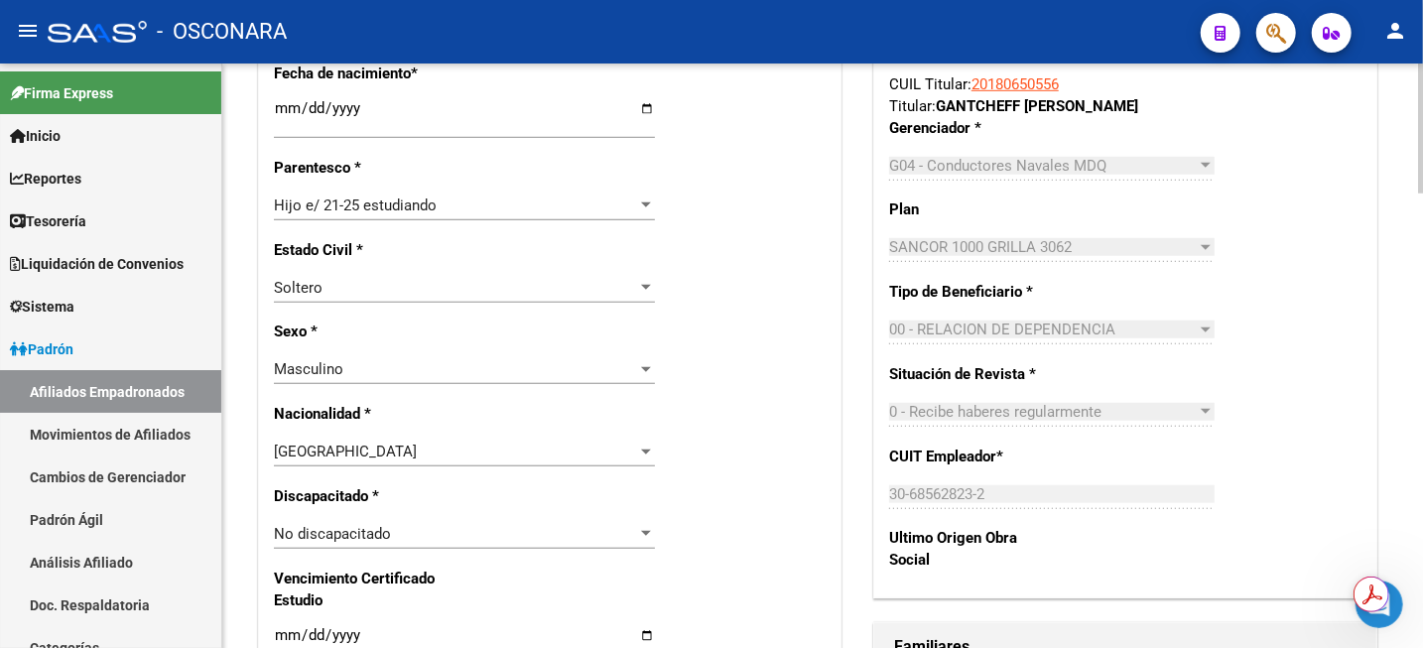
scroll to position [992, 0]
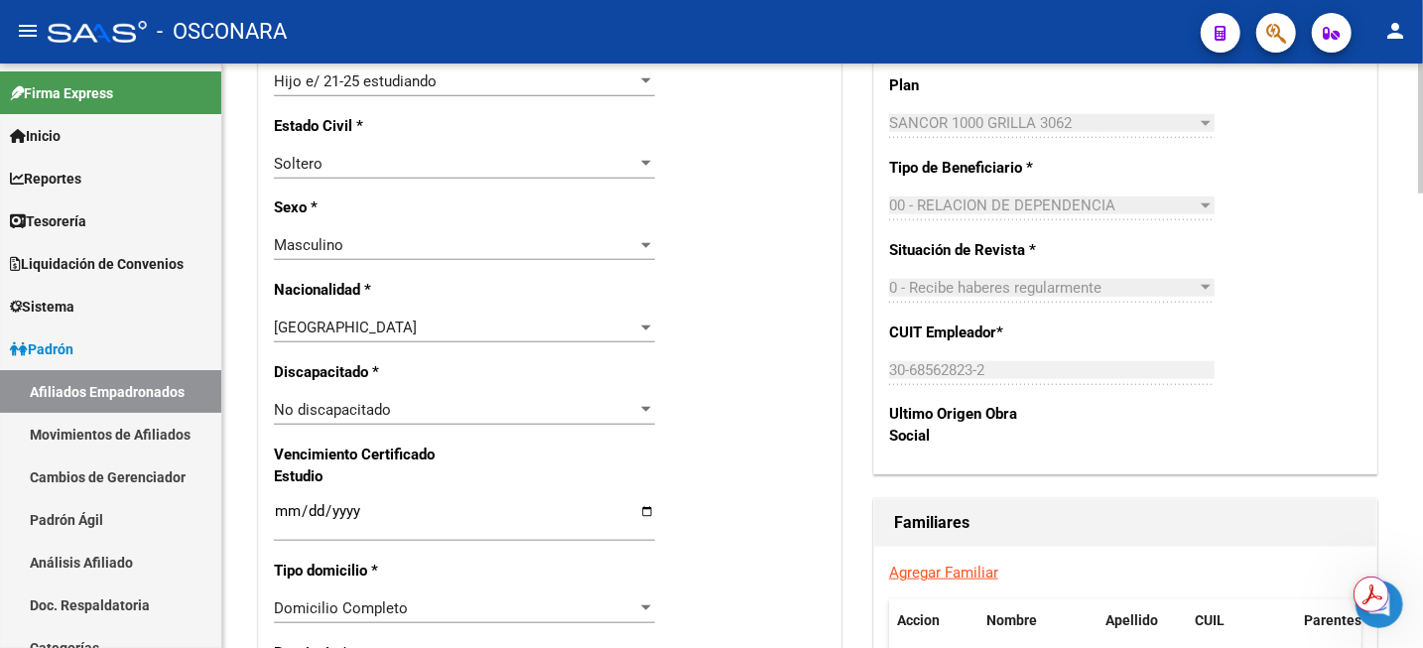
click at [352, 512] on input "[DATE]" at bounding box center [464, 519] width 381 height 32
type input "[DATE]"
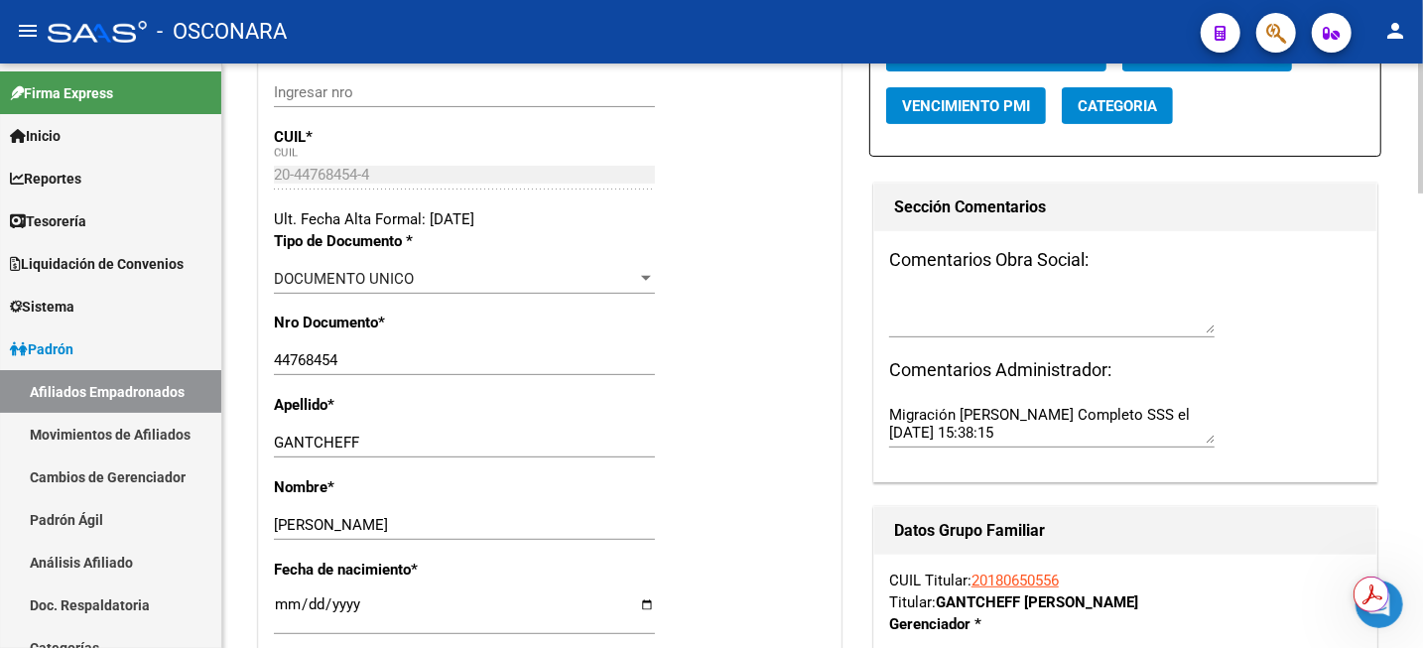
scroll to position [0, 0]
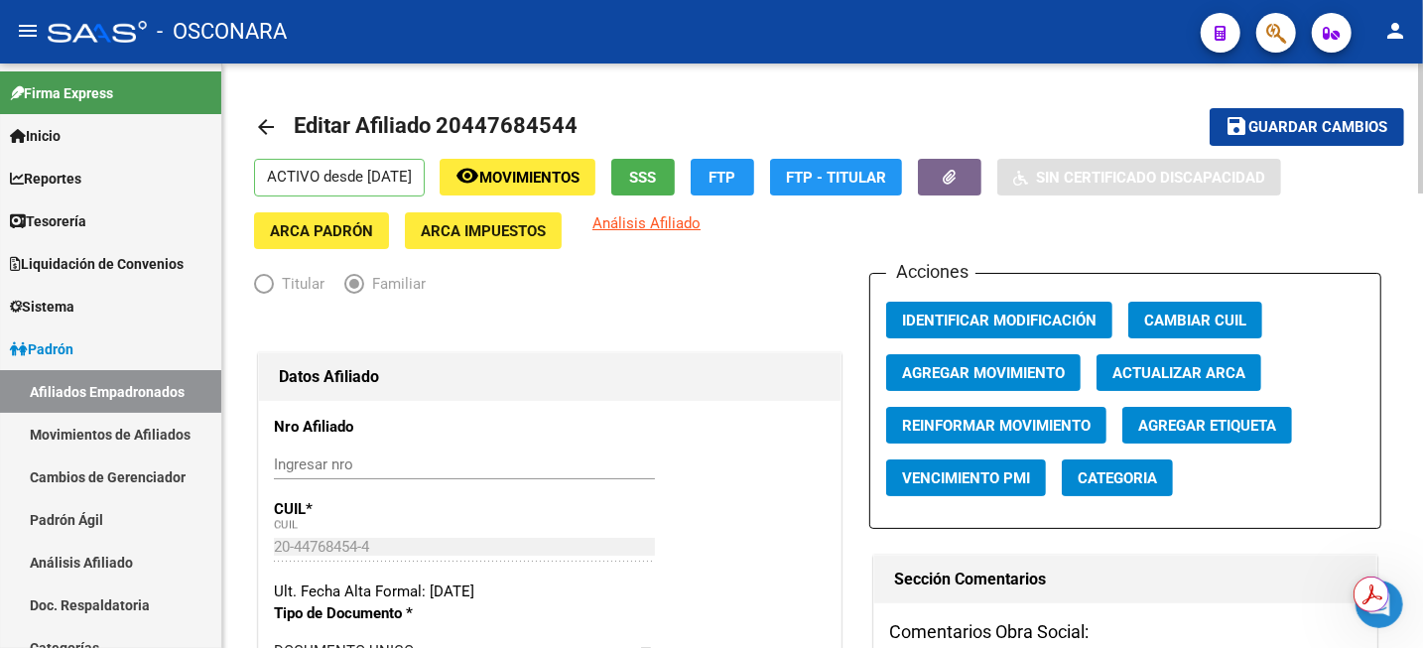
click at [1342, 132] on span "Guardar cambios" at bounding box center [1318, 128] width 139 height 18
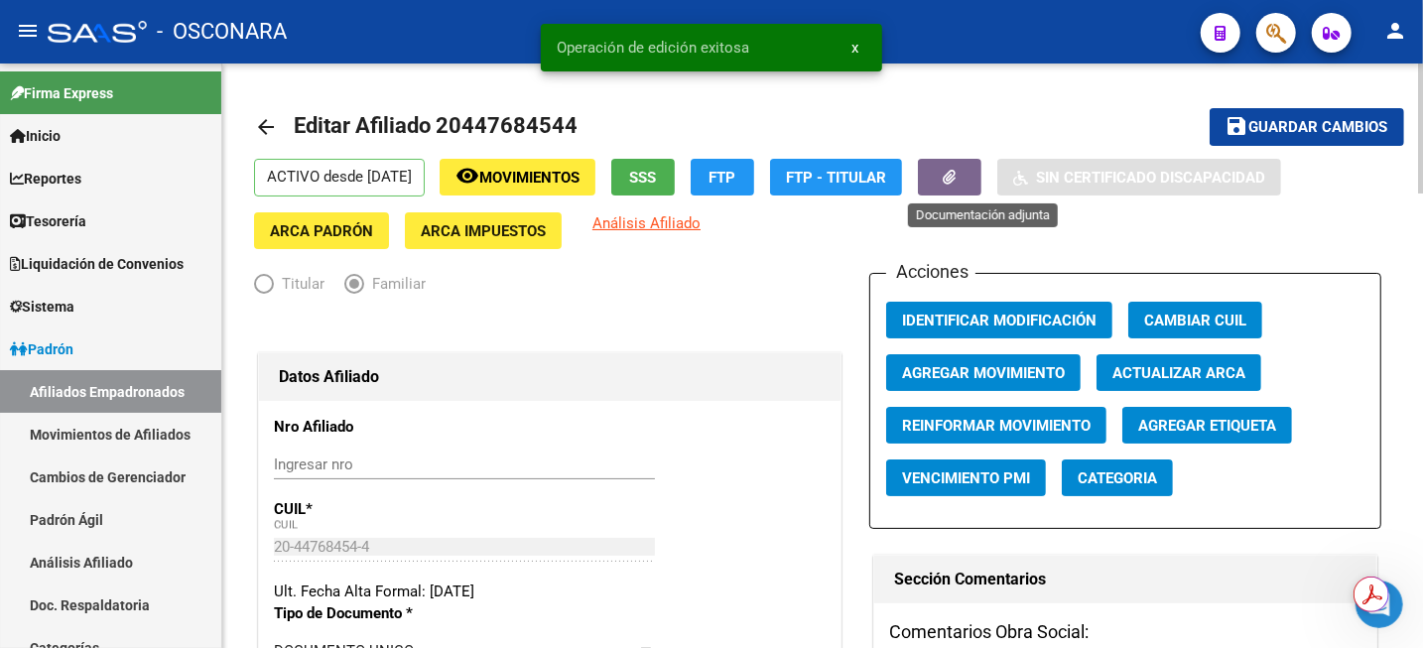
click at [982, 177] on button "button" at bounding box center [950, 177] width 64 height 37
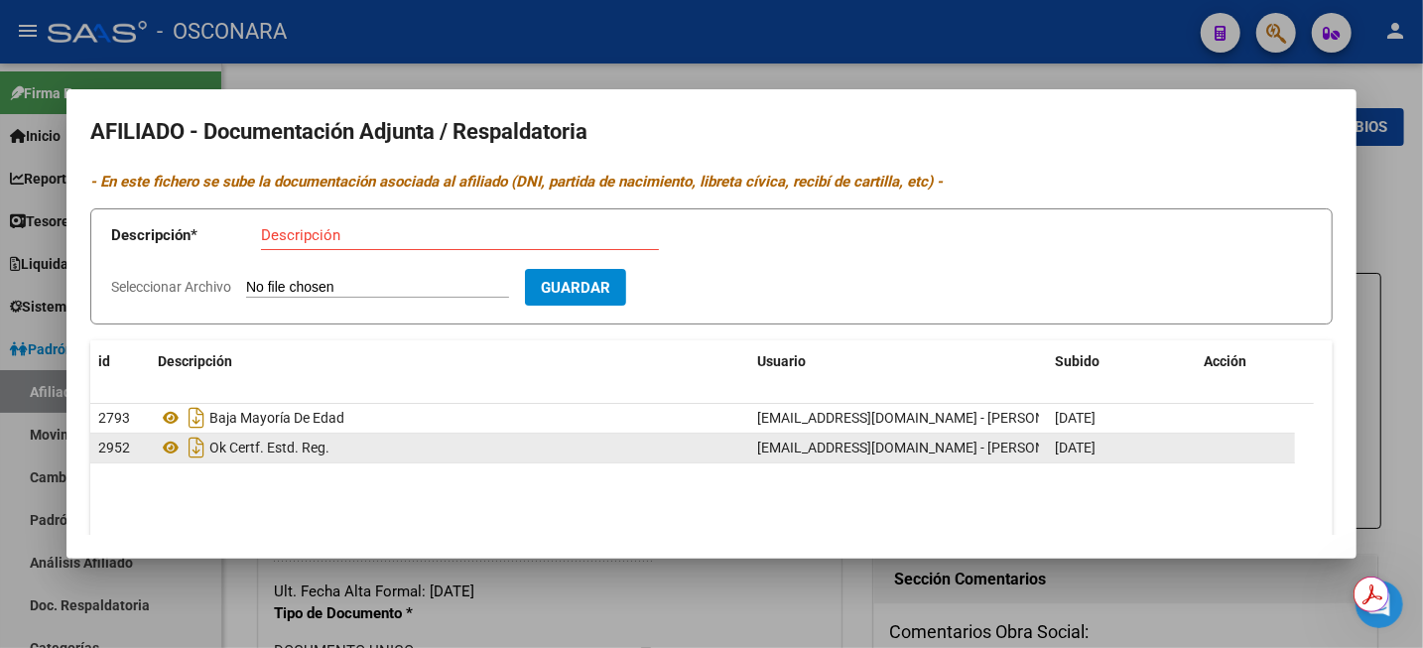
drag, startPoint x: 211, startPoint y: 446, endPoint x: 335, endPoint y: 447, distance: 124.1
click at [335, 447] on div "Ok Certf. Estd. Reg." at bounding box center [450, 448] width 584 height 32
copy span "Ok Certf. Estd. Reg."
click at [312, 231] on input "Descripción" at bounding box center [460, 235] width 398 height 18
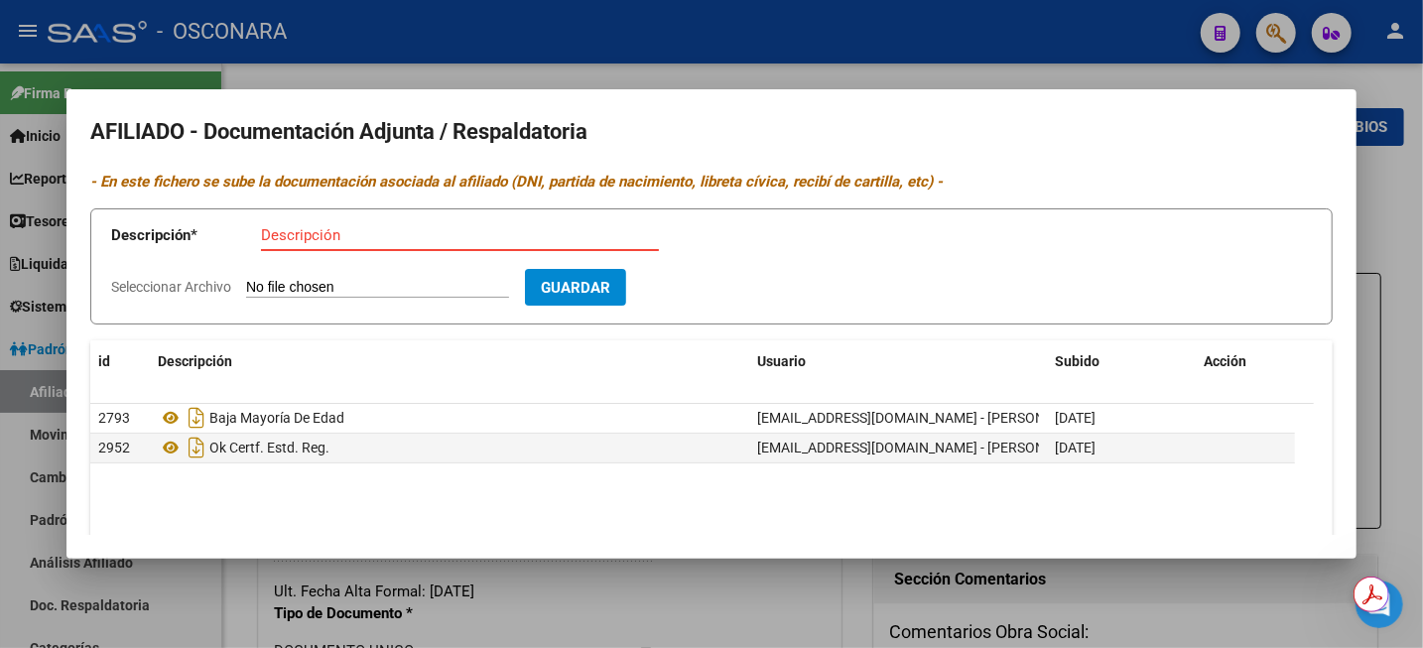
paste input "Ok Certf. Estd. Reg."
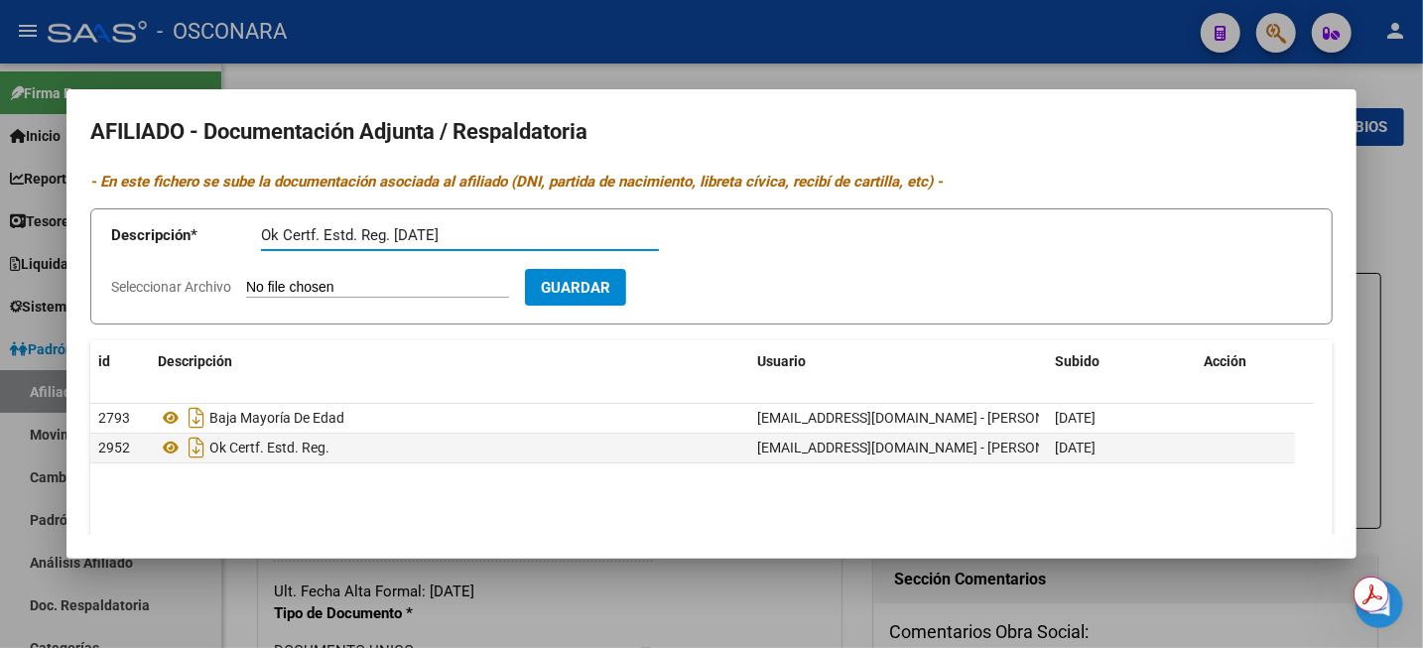
type input "Ok Certf. Estd. Reg. [DATE]"
type input "C:\fakepath\20250911_135618.jpg"
click at [725, 291] on span "Guardar" at bounding box center [690, 288] width 69 height 18
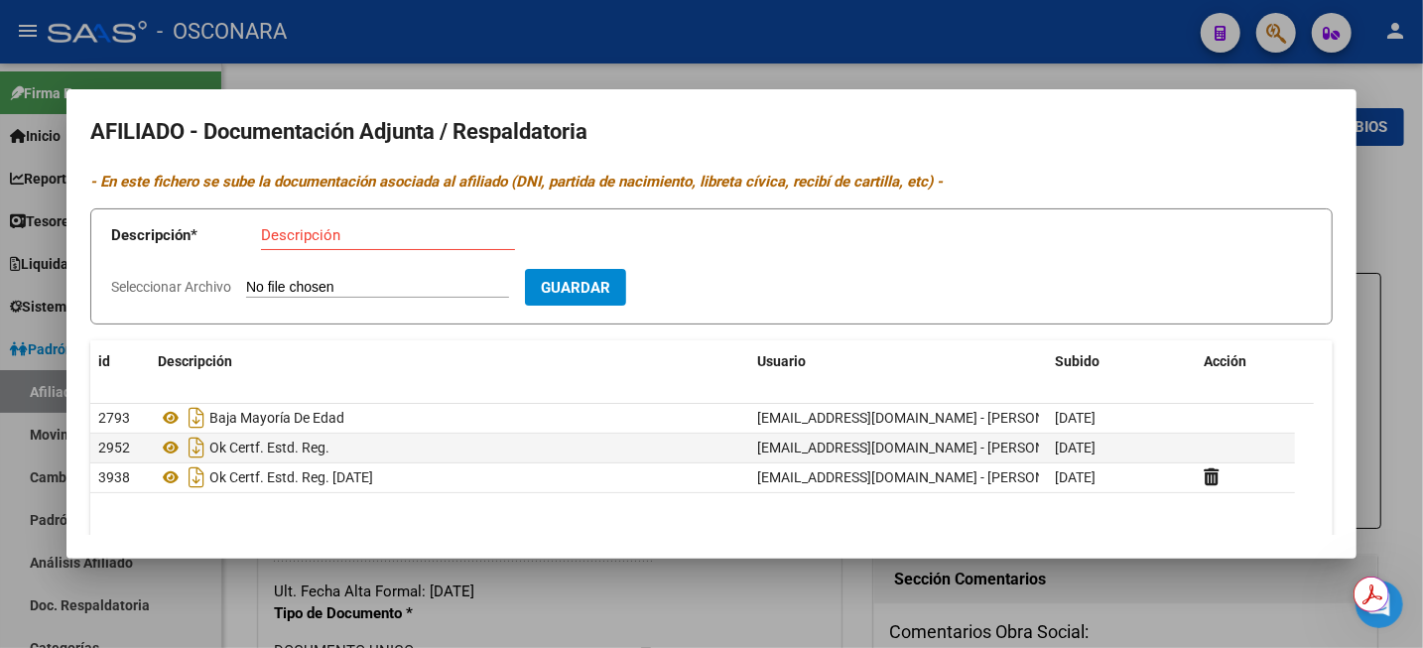
click at [1409, 204] on div at bounding box center [711, 324] width 1423 height 648
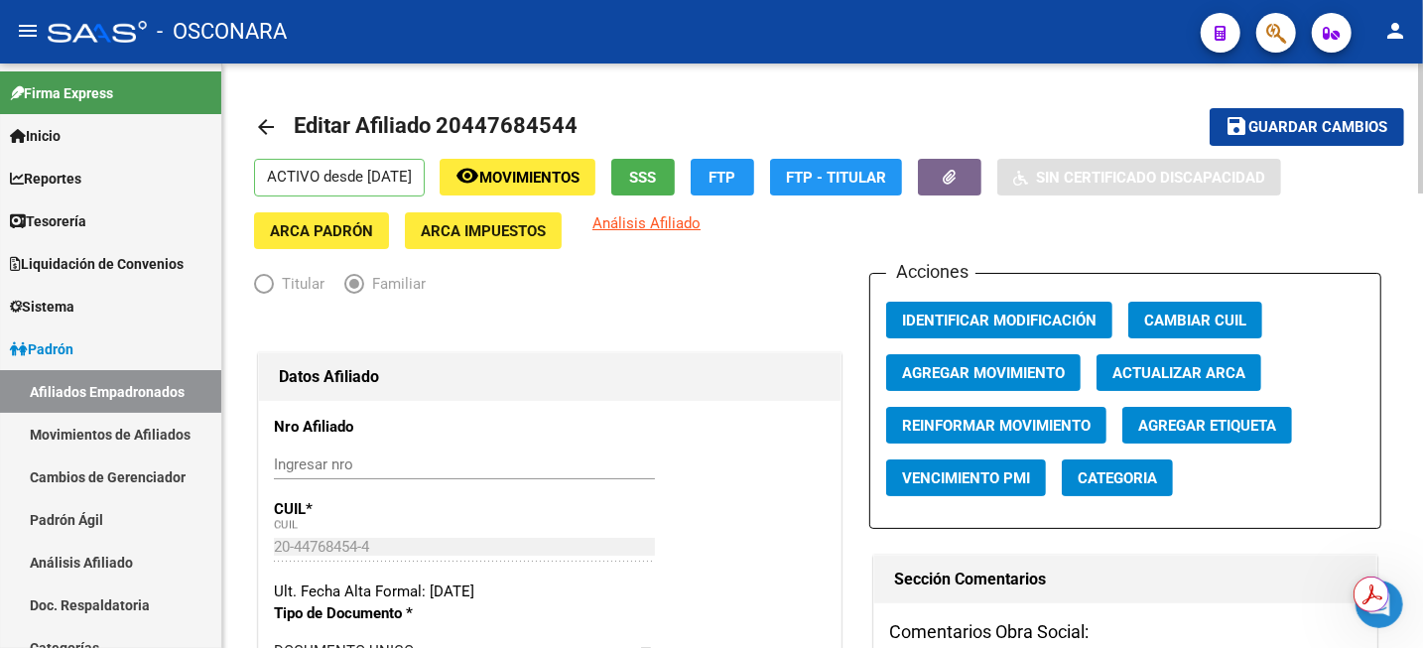
click at [491, 129] on span "Editar Afiliado 20447684544" at bounding box center [436, 125] width 284 height 25
copy h1 "20447684544"
click at [99, 557] on link "Análisis Afiliado" at bounding box center [110, 562] width 221 height 43
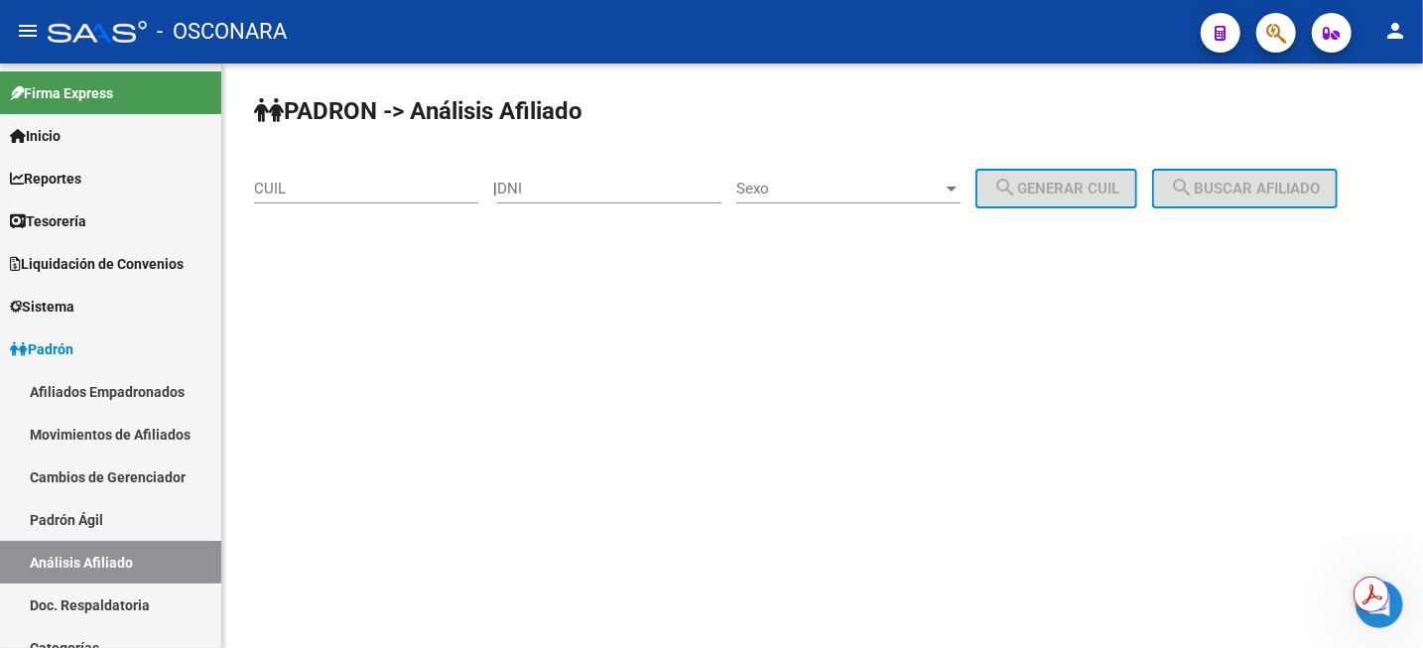
click at [373, 185] on input "CUIL" at bounding box center [366, 189] width 224 height 18
paste input "20-44768454-4"
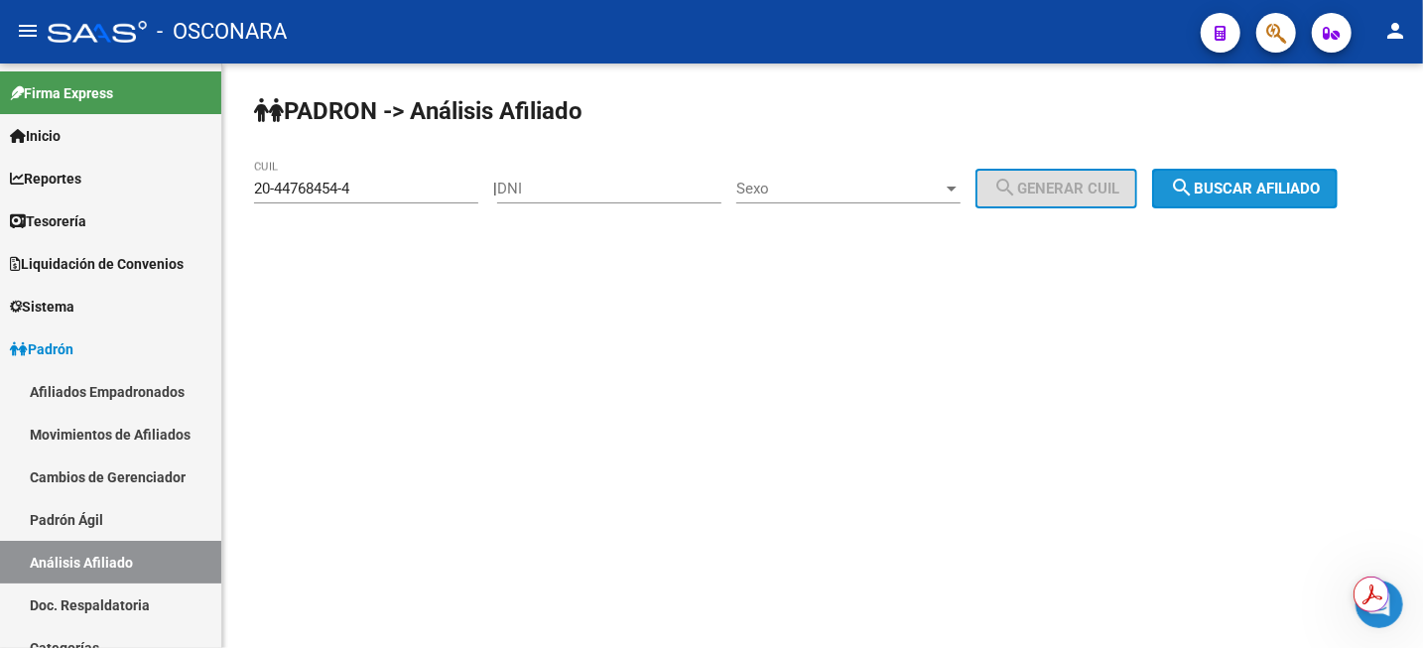
click at [1194, 197] on mat-icon "search" at bounding box center [1182, 188] width 24 height 24
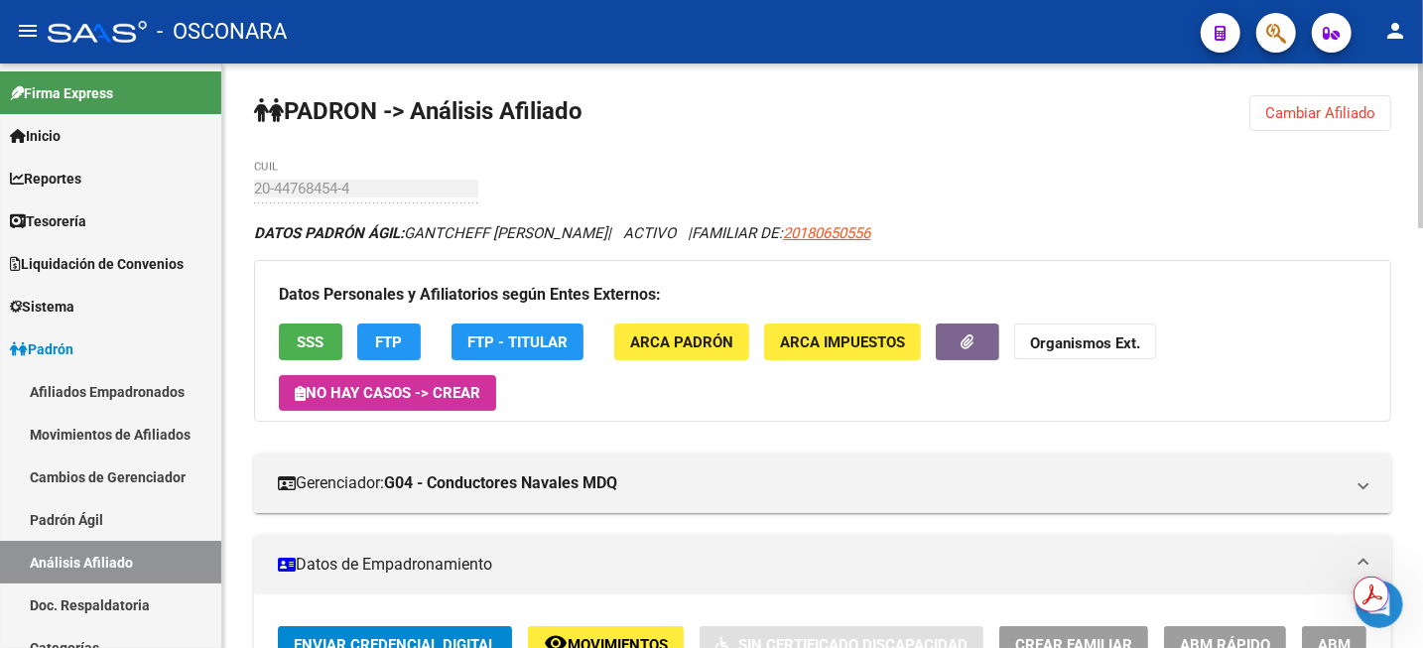
click at [1290, 117] on span "Cambiar Afiliado" at bounding box center [1320, 113] width 110 height 18
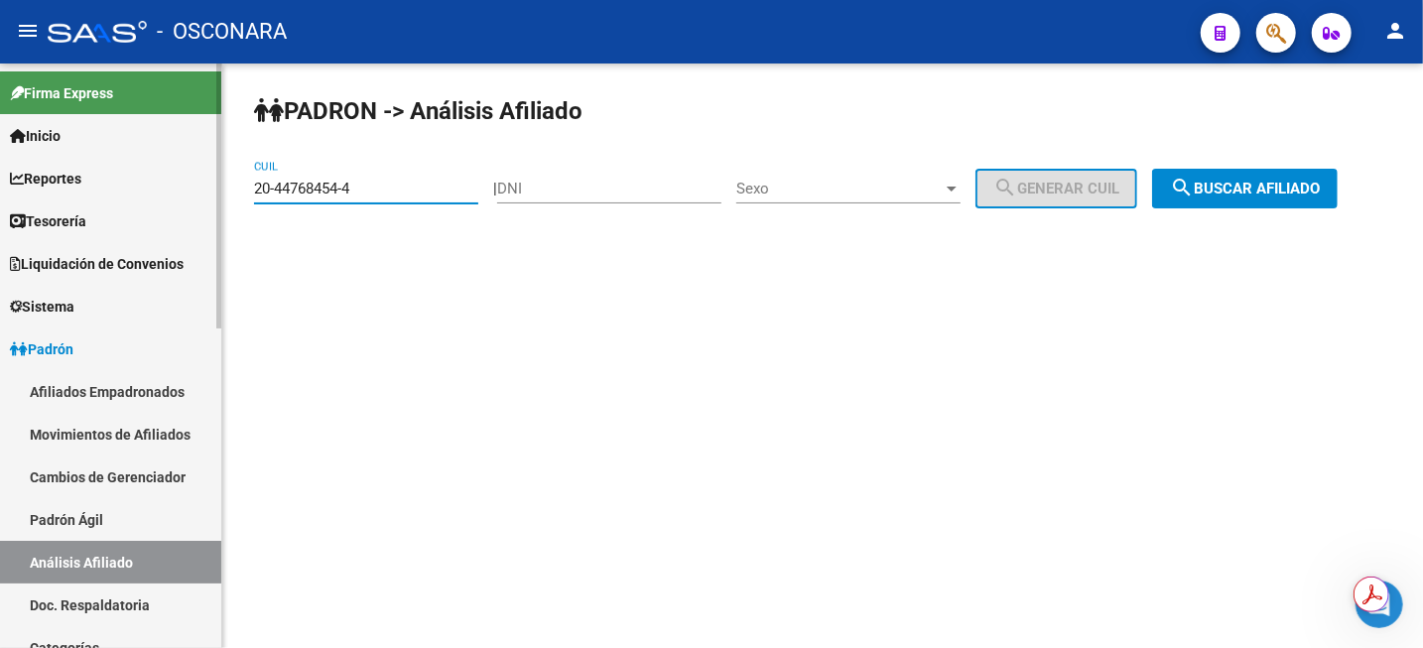
drag, startPoint x: 376, startPoint y: 187, endPoint x: 192, endPoint y: 217, distance: 187.1
click at [196, 217] on mat-sidenav-container "Firma Express Inicio Calendario SSS Instructivos Contacto OS Reportes Tablero d…" at bounding box center [711, 356] width 1423 height 585
paste input "13575433-2"
drag, startPoint x: 1223, startPoint y: 211, endPoint x: 1232, endPoint y: 186, distance: 27.3
click at [1224, 209] on div "PADRON -> Análisis Afiliado 20-13575433-2 CUIL | DNI Sexo Sexo search Generar C…" at bounding box center [822, 168] width 1201 height 208
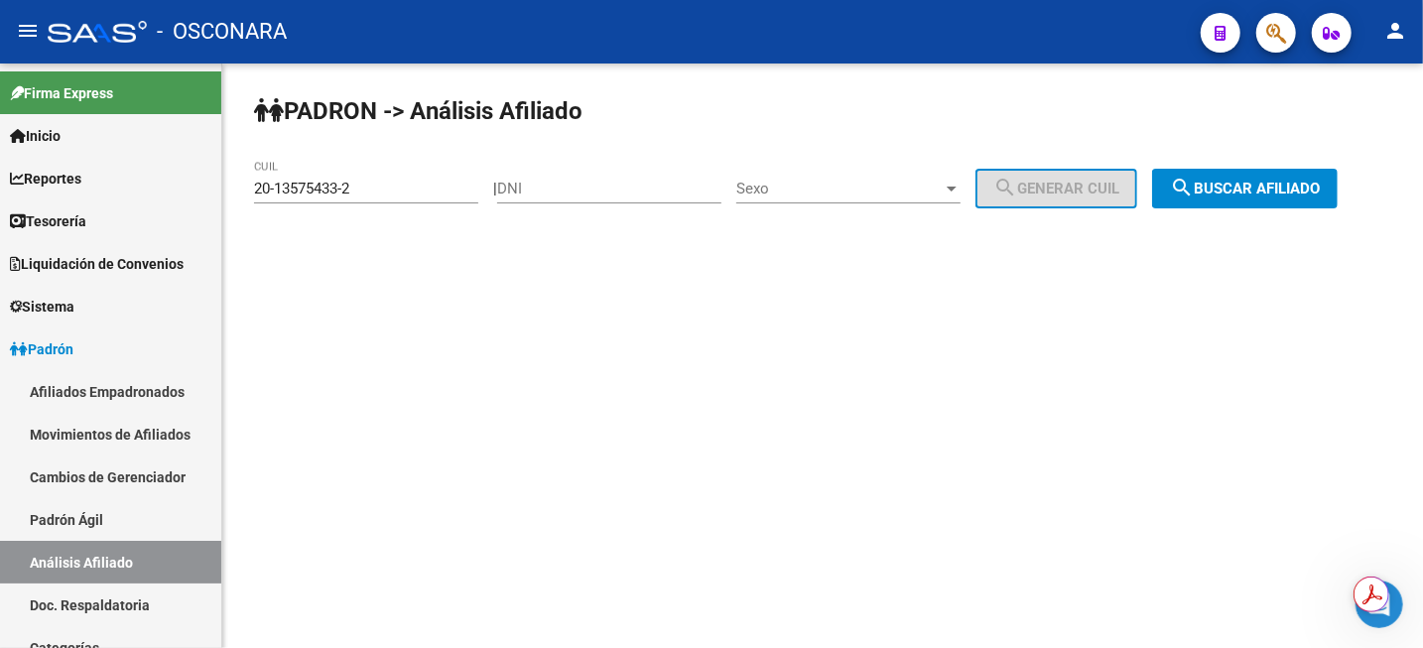
click at [1232, 185] on span "search Buscar afiliado" at bounding box center [1245, 189] width 150 height 18
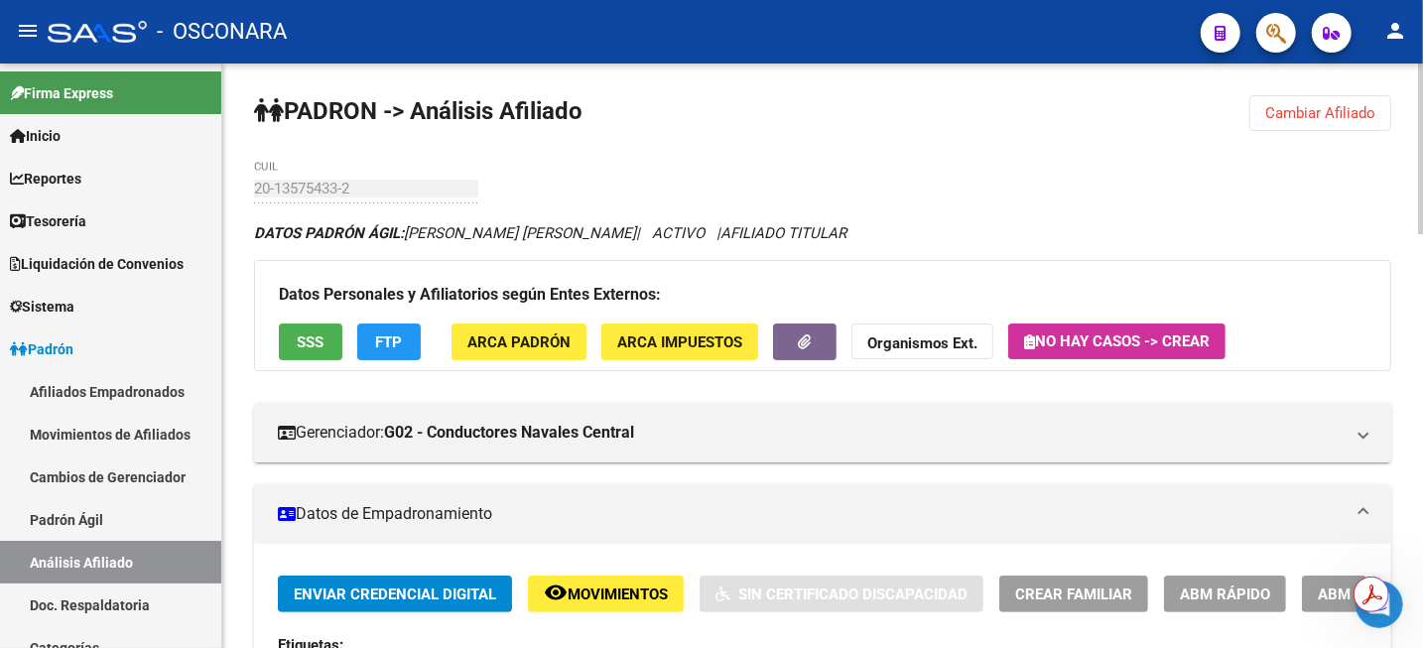
click at [1421, 150] on div at bounding box center [1420, 149] width 5 height 171
click at [1297, 121] on button "Cambiar Afiliado" at bounding box center [1320, 113] width 142 height 36
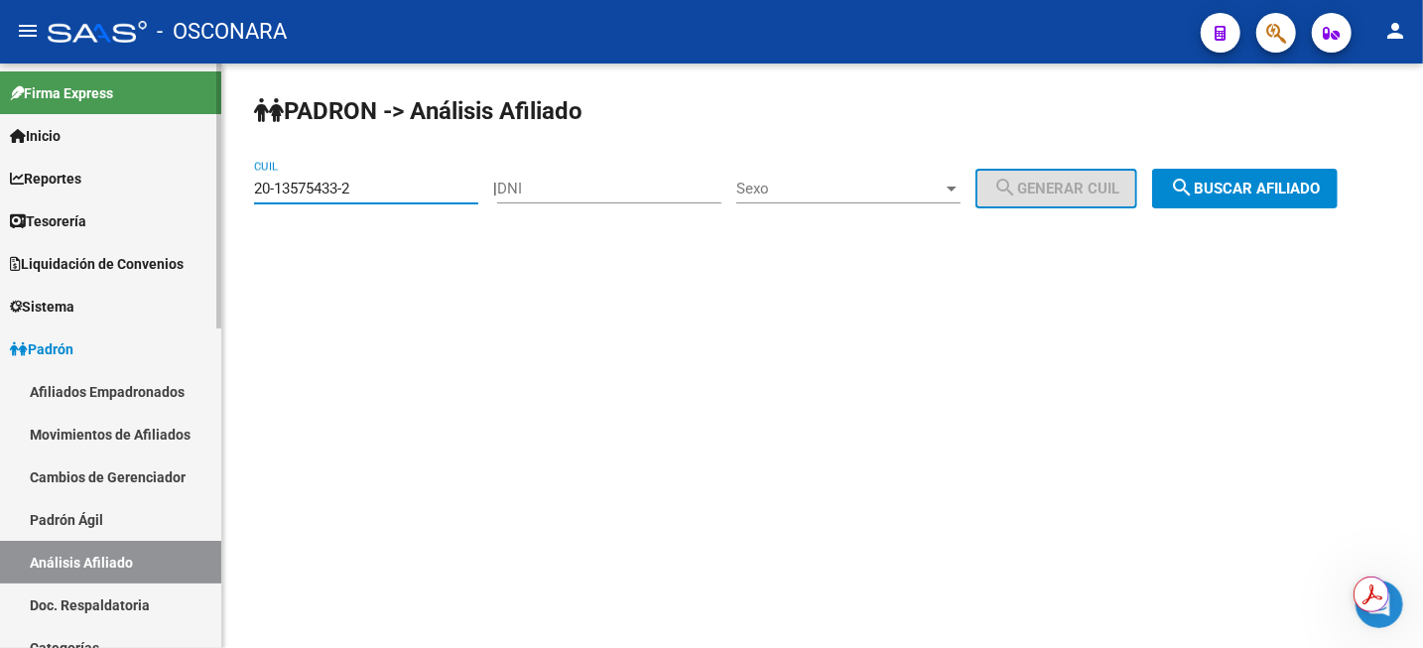
drag, startPoint x: 426, startPoint y: 196, endPoint x: 41, endPoint y: 190, distance: 385.1
click at [47, 190] on mat-sidenav-container "Firma Express Inicio Calendario SSS Instructivos Contacto OS Reportes Tablero d…" at bounding box center [711, 356] width 1423 height 585
type input "23-30128806-9"
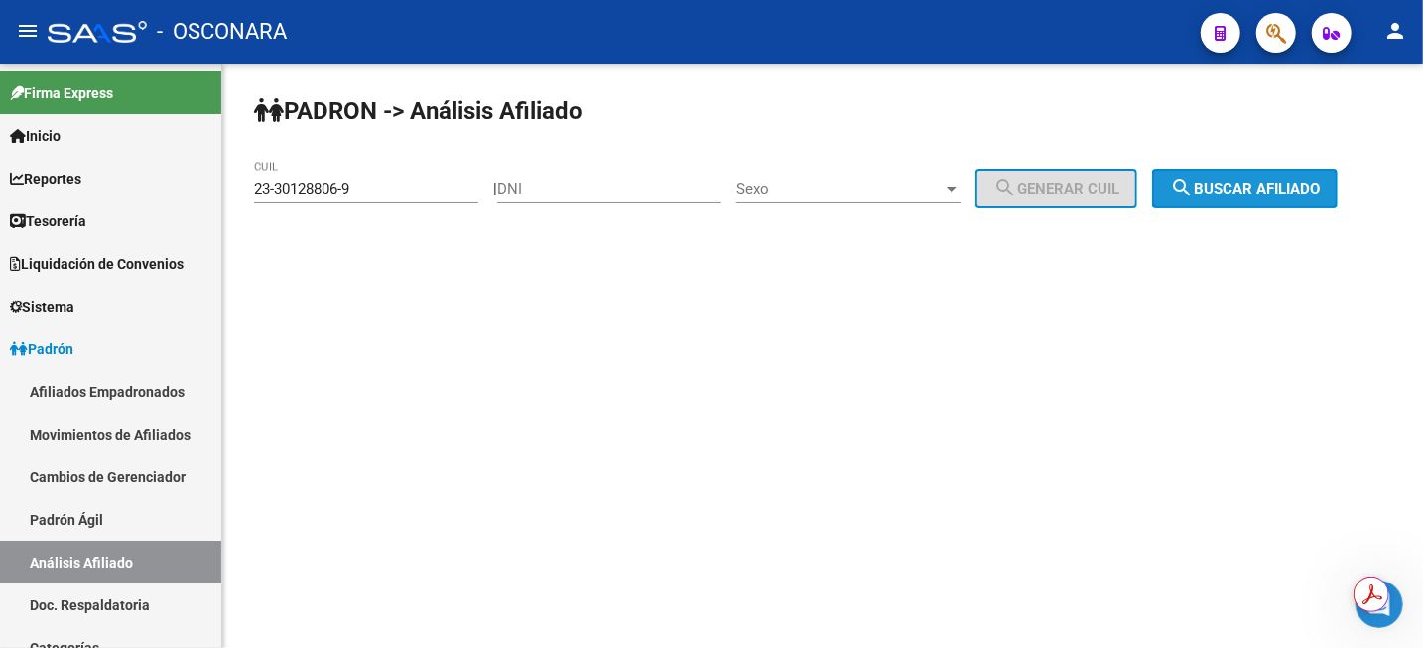
click at [1307, 205] on button "search Buscar afiliado" at bounding box center [1245, 189] width 186 height 40
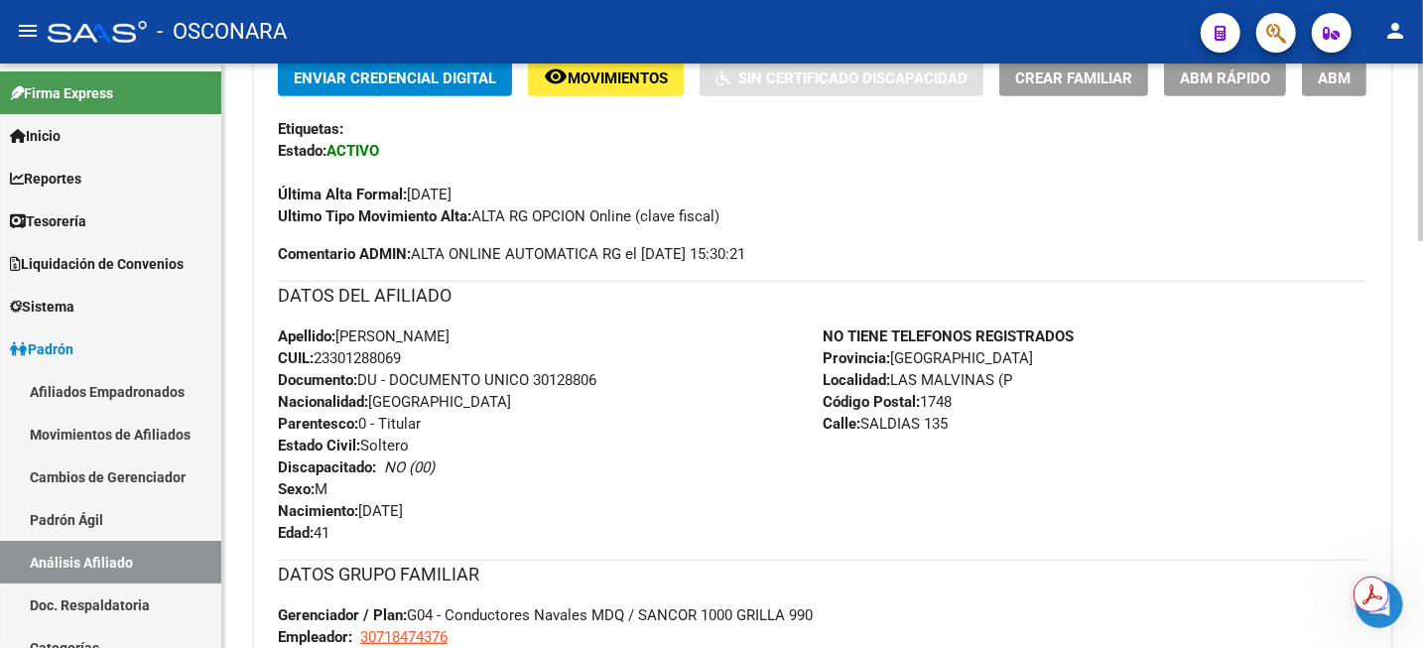
scroll to position [744, 0]
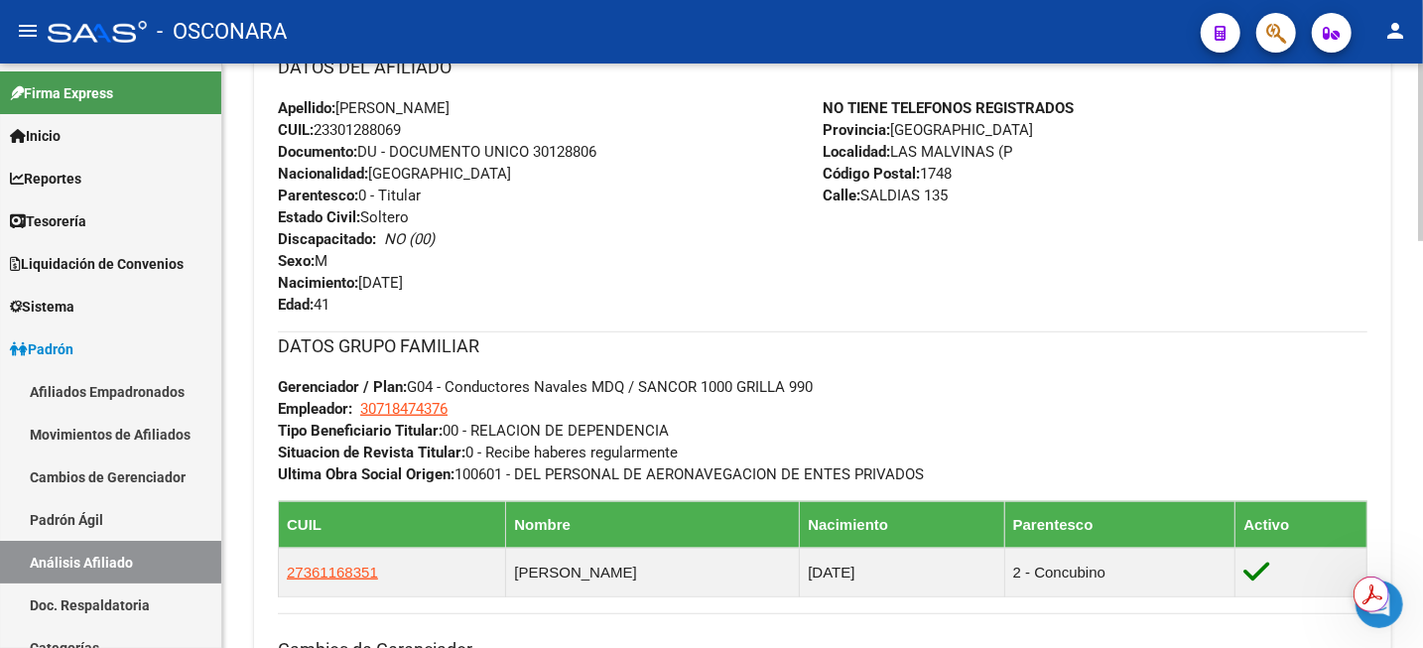
click at [371, 133] on span "CUIL: 23301288069" at bounding box center [339, 130] width 123 height 18
copy span "23301288069"
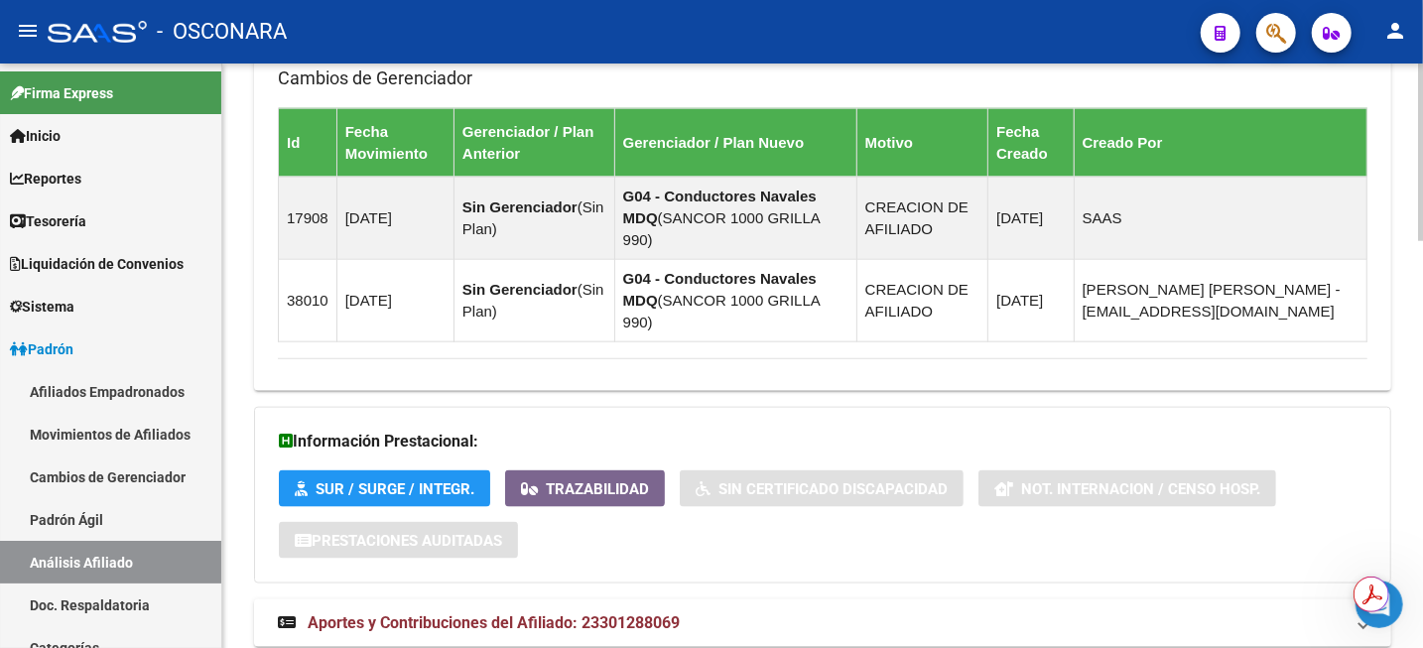
scroll to position [1337, 0]
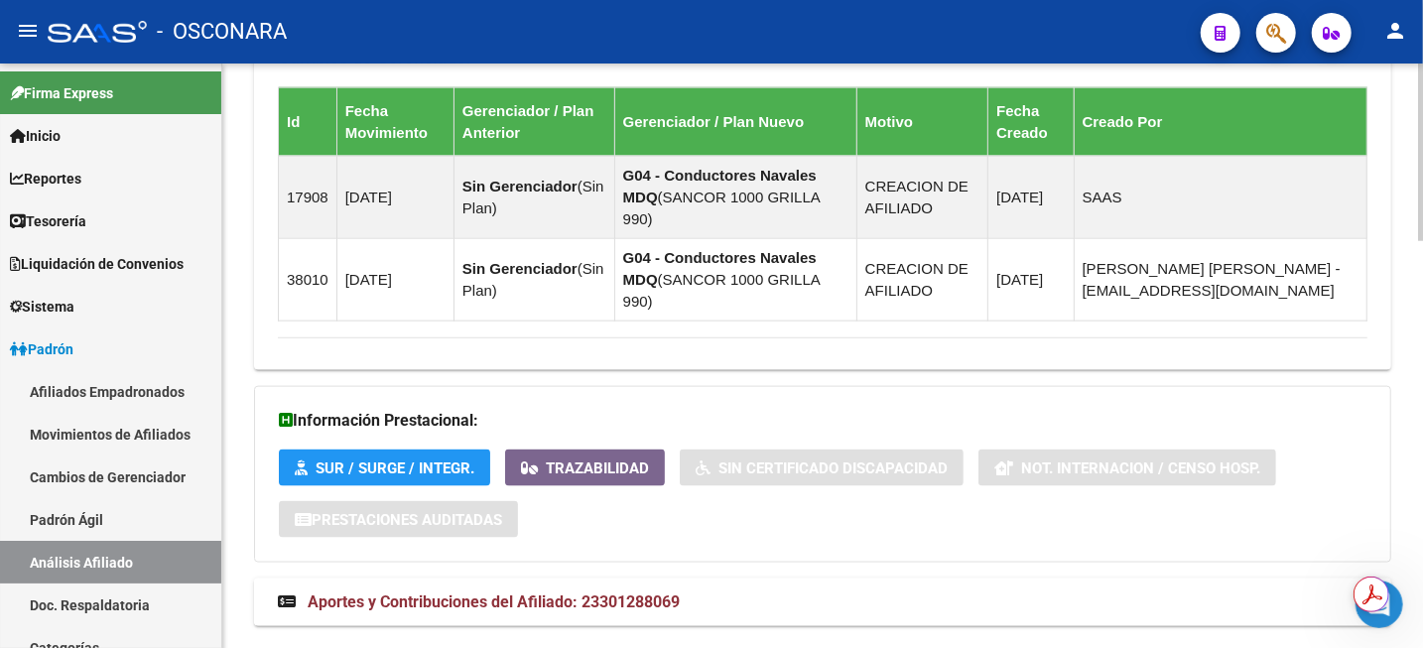
click at [619, 591] on strong "Aportes y Contribuciones del Afiliado: 23301288069" at bounding box center [479, 602] width 402 height 22
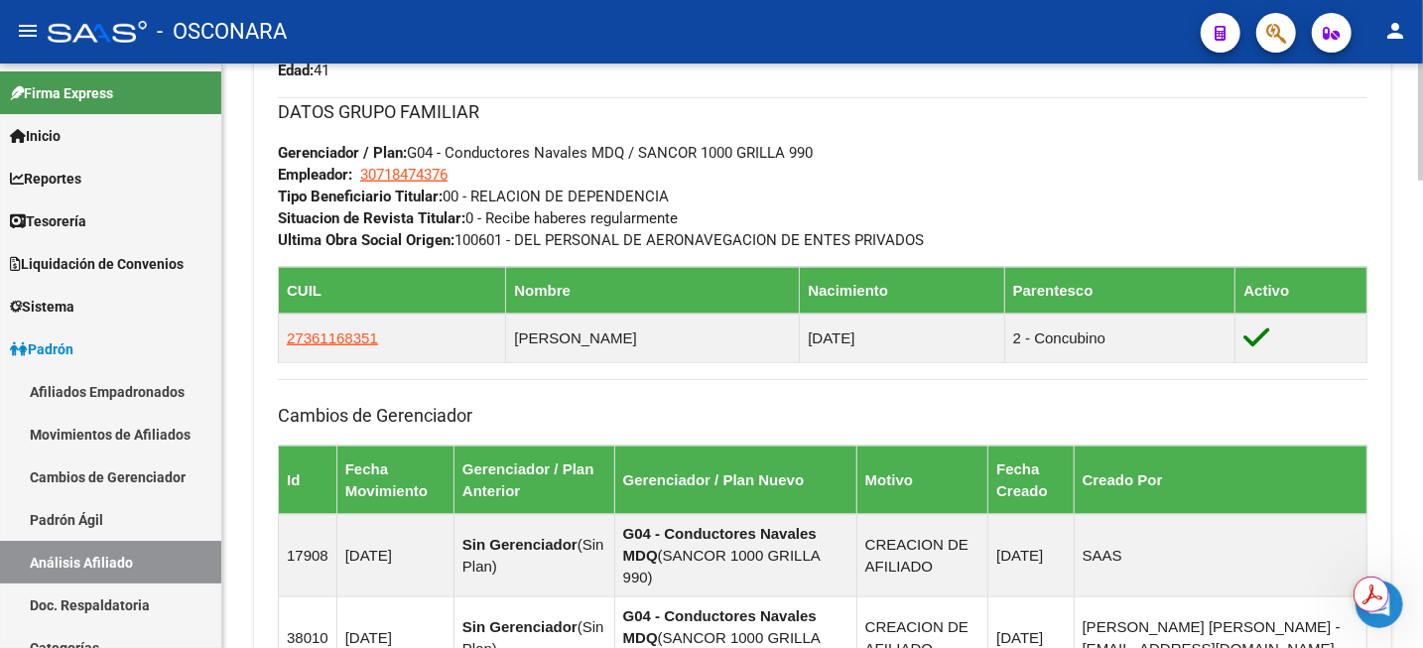
scroll to position [978, 0]
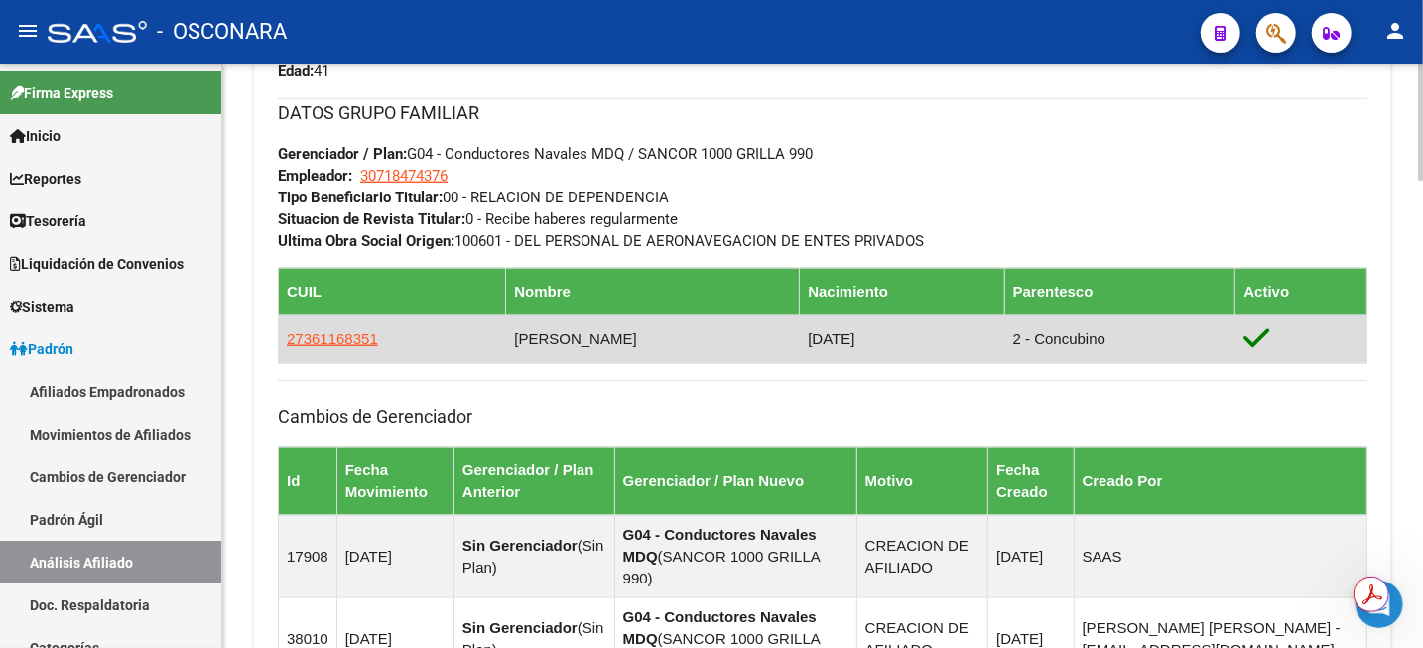
drag, startPoint x: 405, startPoint y: 342, endPoint x: 285, endPoint y: 347, distance: 120.2
click at [285, 347] on td "27361168351" at bounding box center [392, 339] width 227 height 49
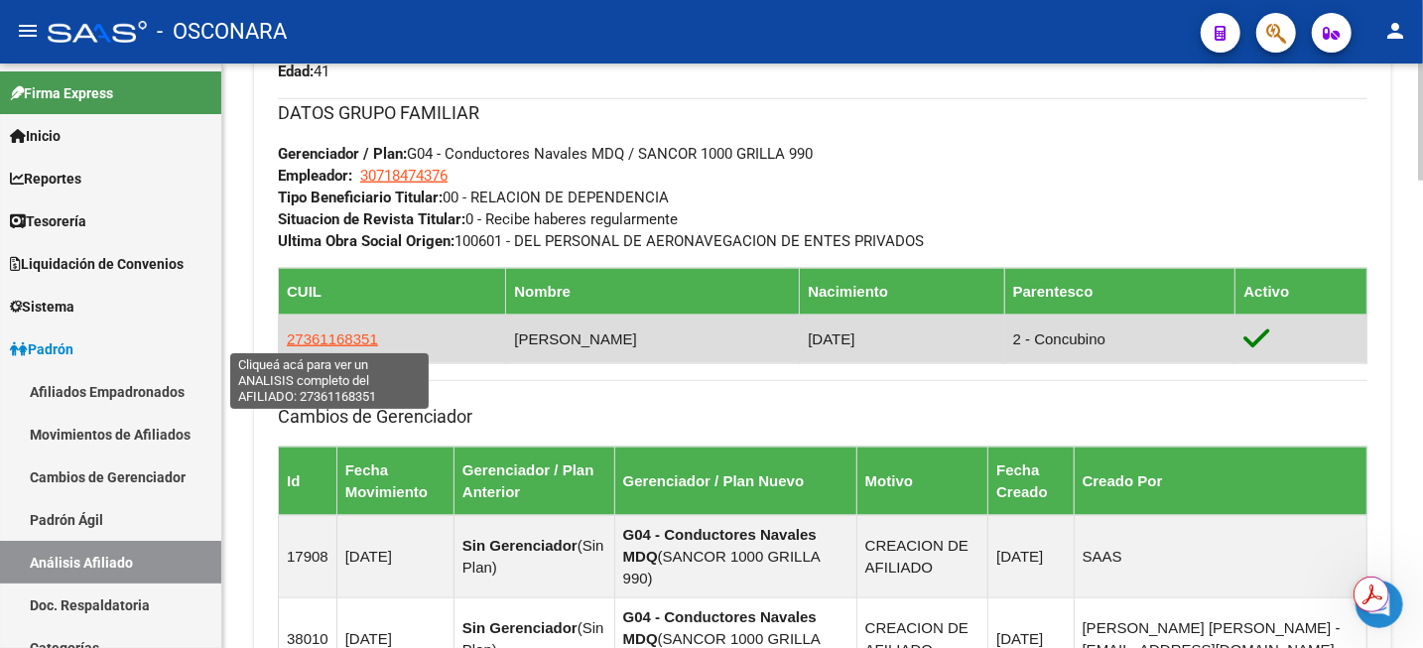
click at [336, 330] on span "27361168351" at bounding box center [332, 338] width 91 height 17
type textarea "27361168351"
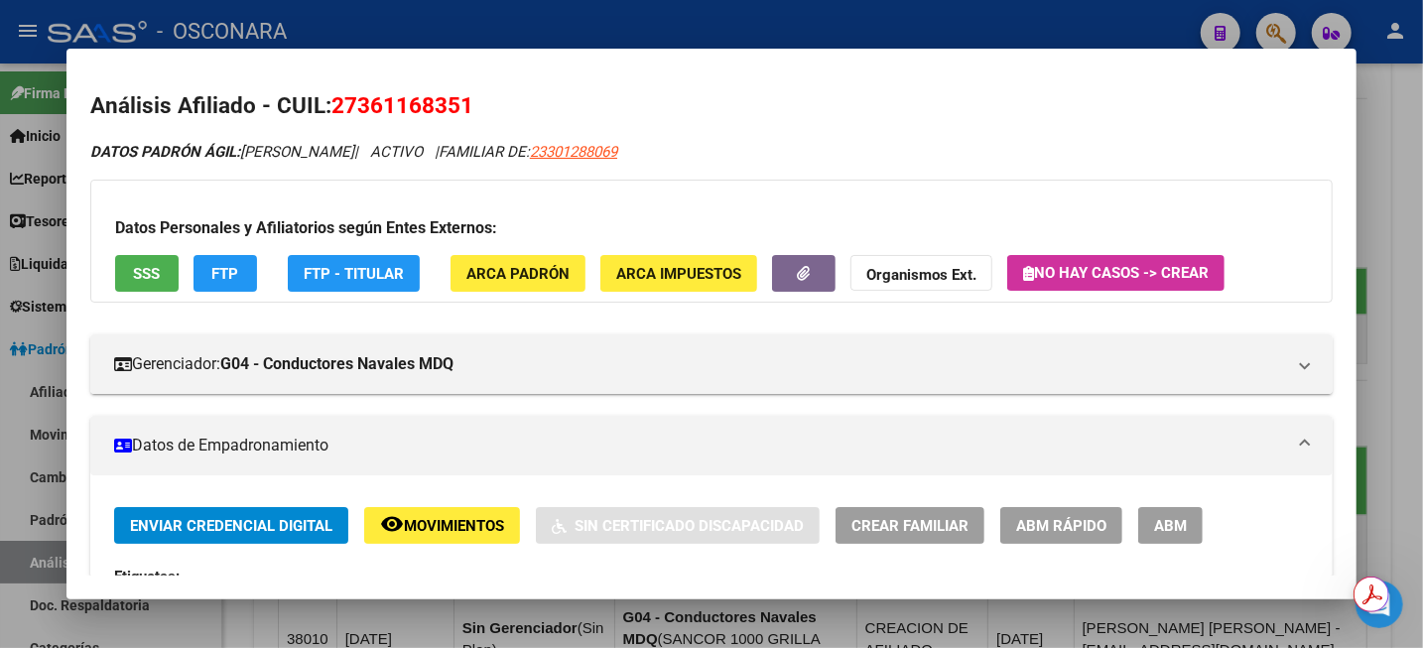
scroll to position [0, 0]
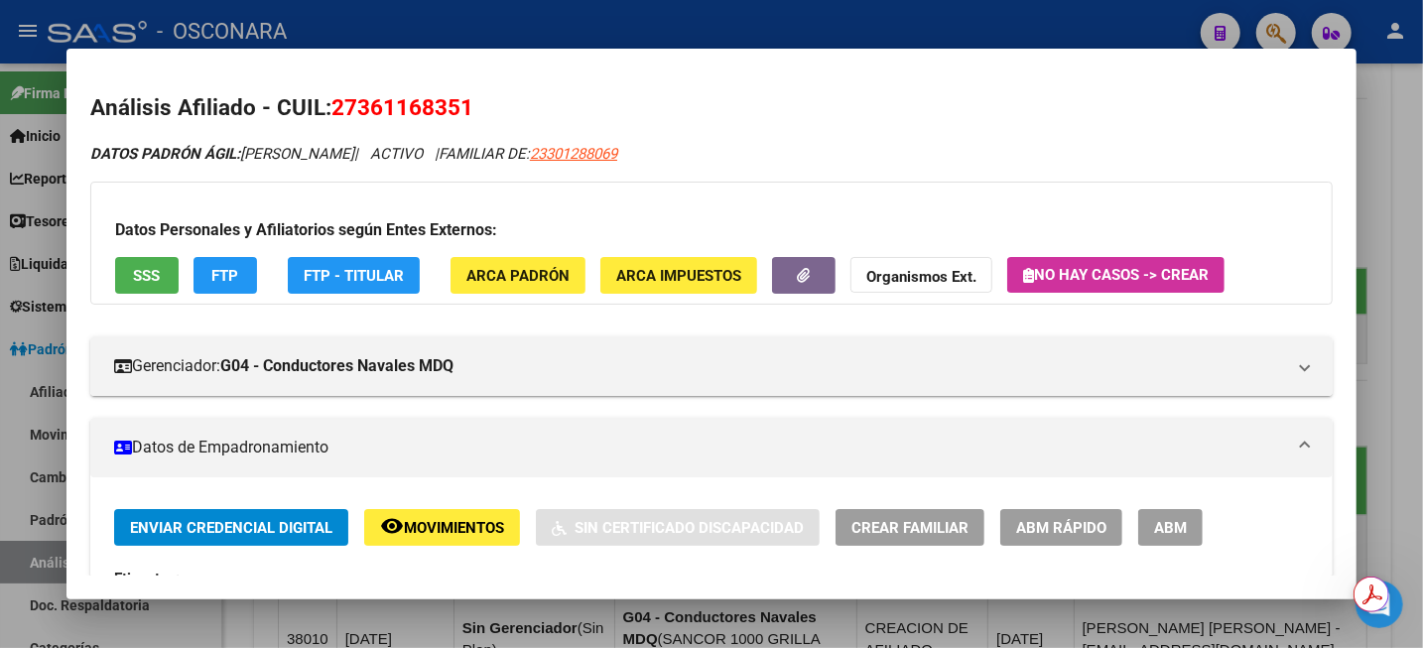
drag, startPoint x: 245, startPoint y: 155, endPoint x: 405, endPoint y: 139, distance: 160.6
click at [1409, 116] on div at bounding box center [711, 324] width 1423 height 648
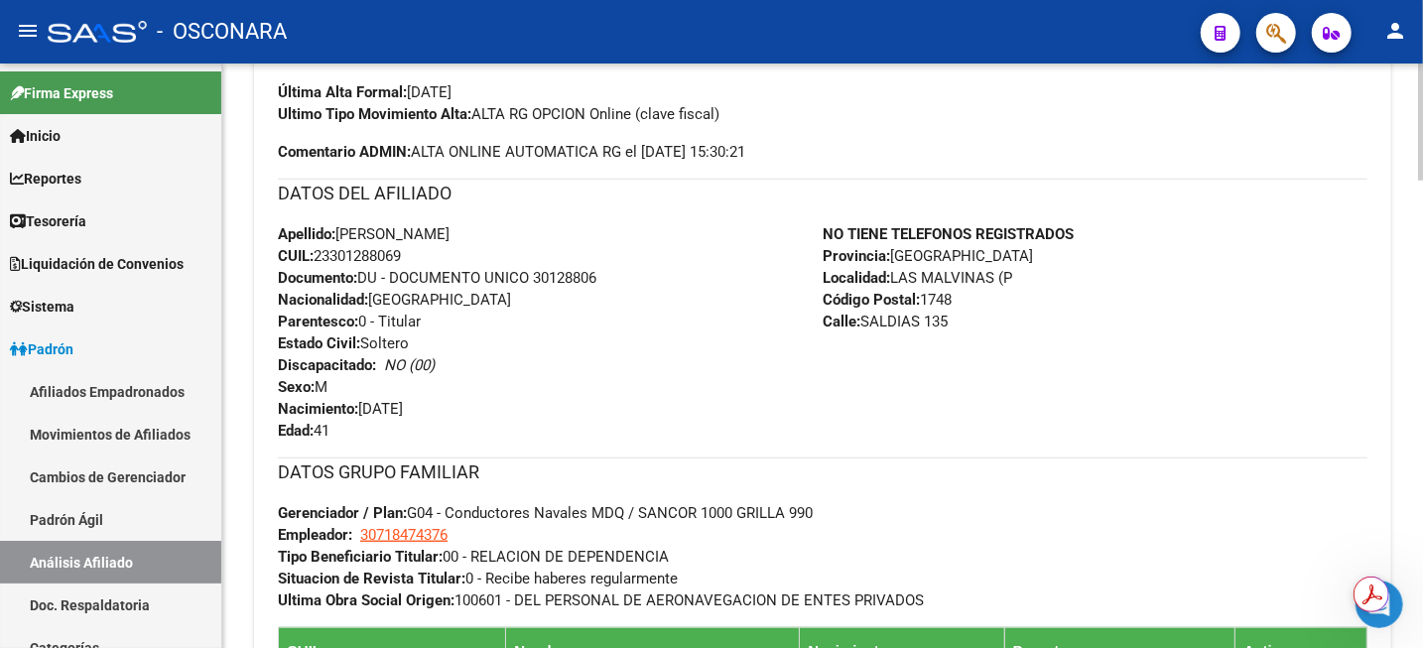
scroll to position [620, 0]
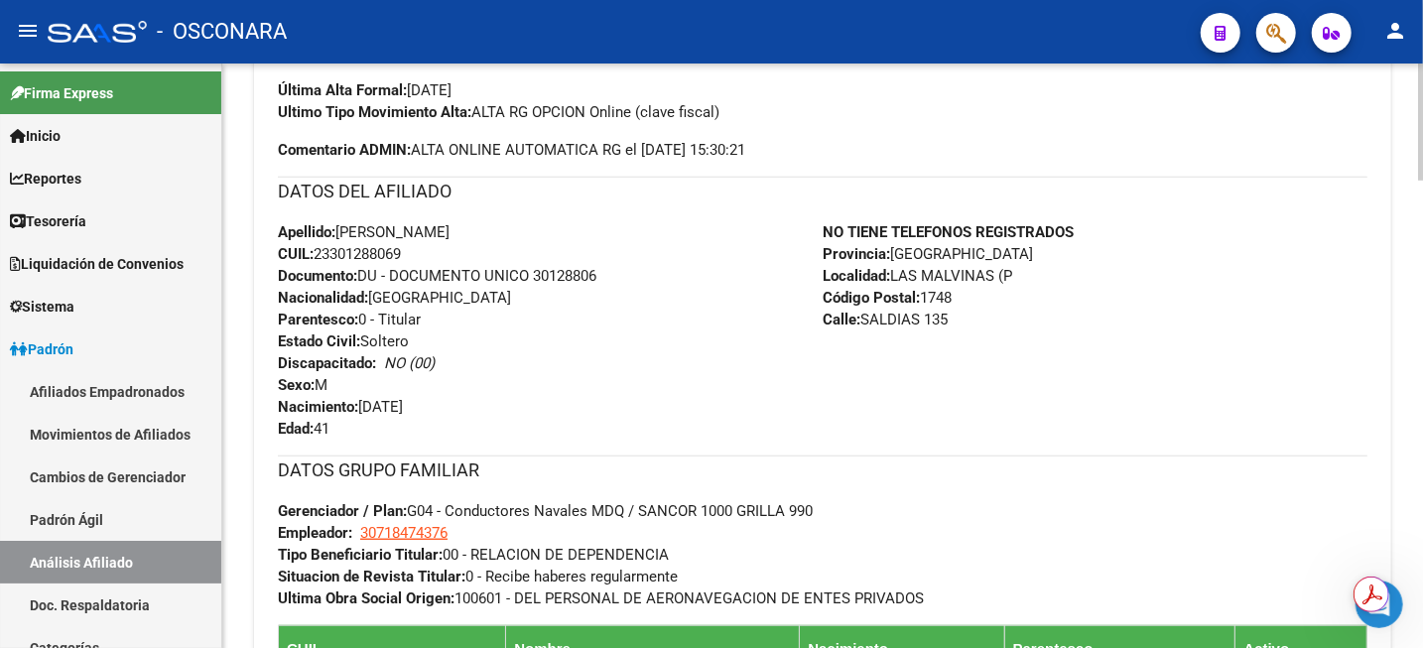
click at [373, 255] on span "CUIL: 23301288069" at bounding box center [339, 254] width 123 height 18
